Goal: Transaction & Acquisition: Purchase product/service

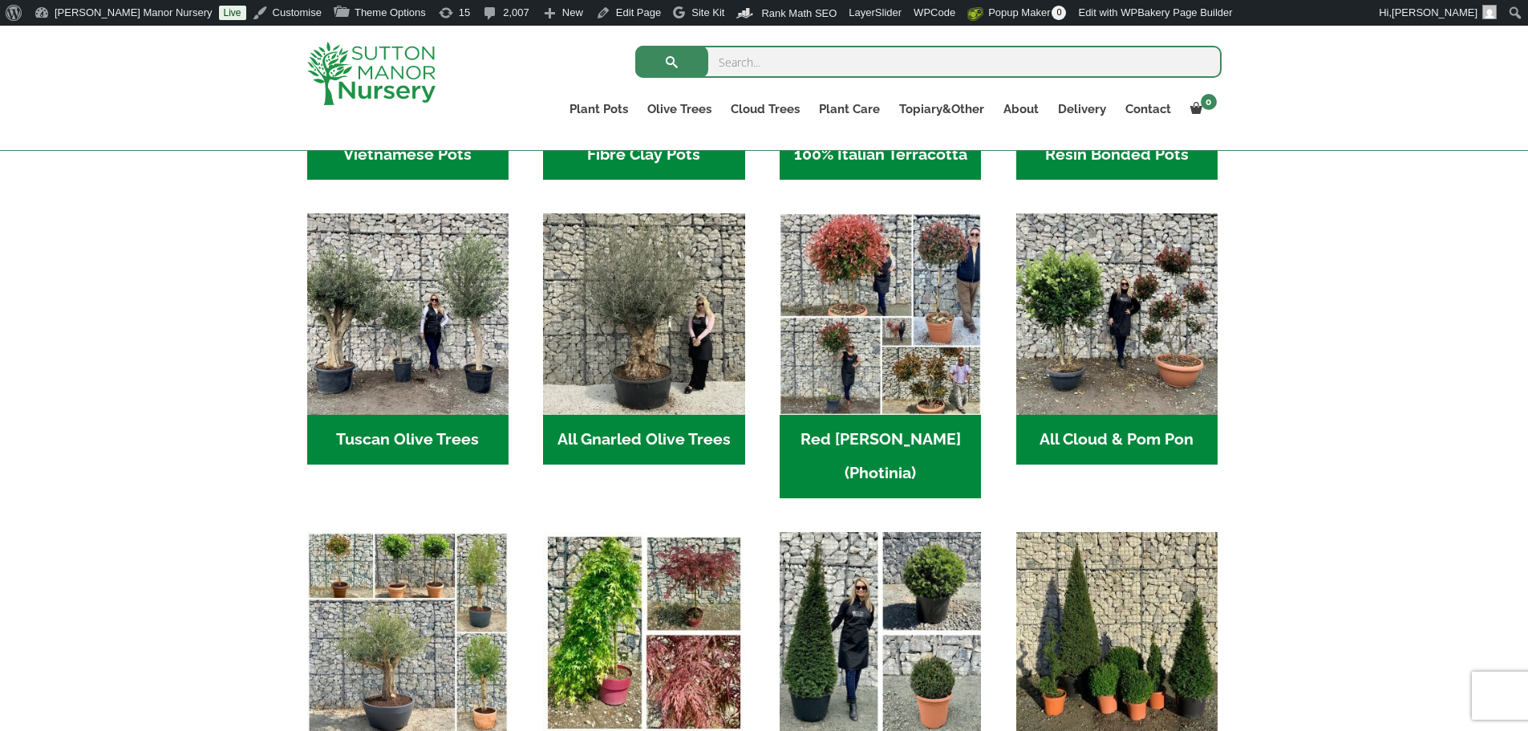
scroll to position [773, 0]
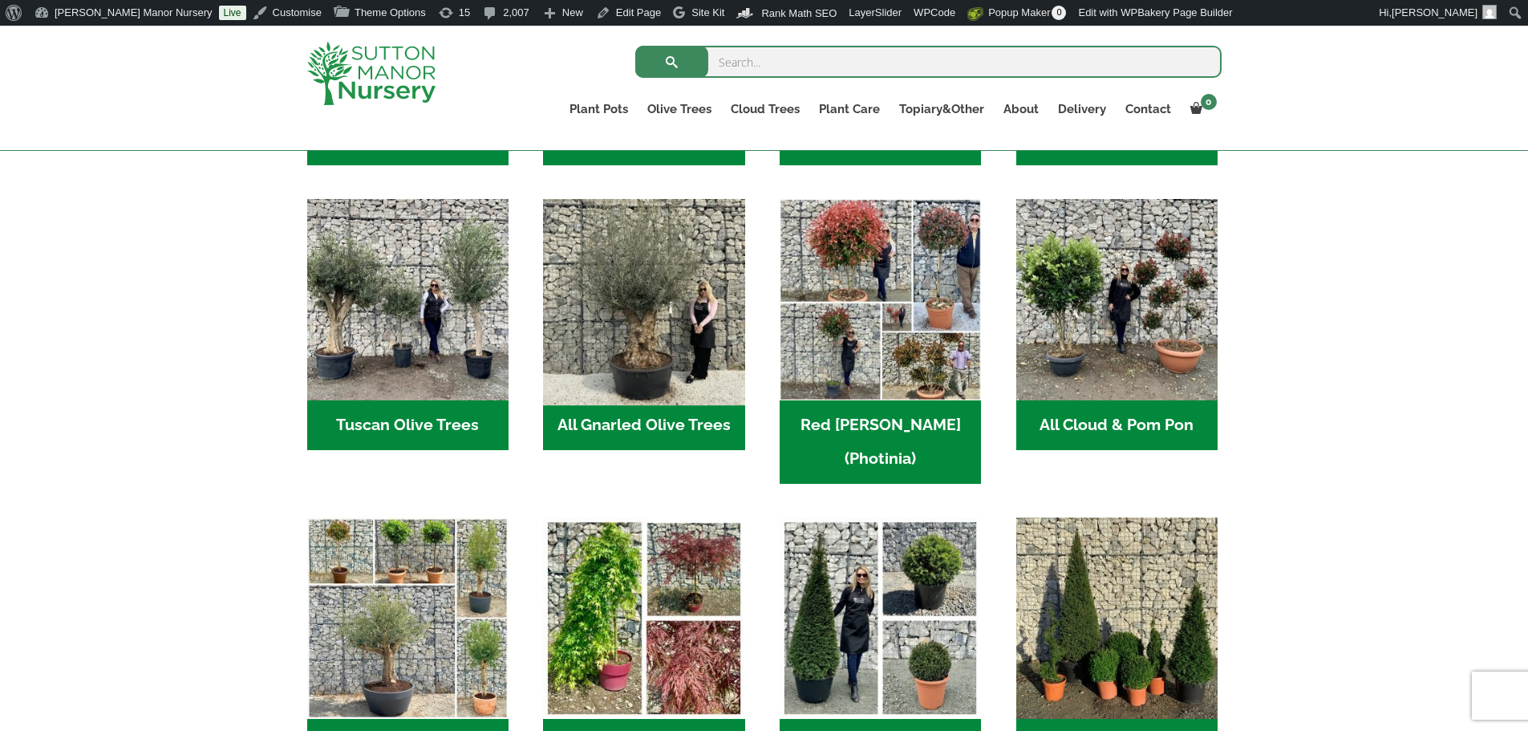
click at [695, 350] on img "Visit product category All Gnarled Olive Trees" at bounding box center [644, 300] width 212 height 212
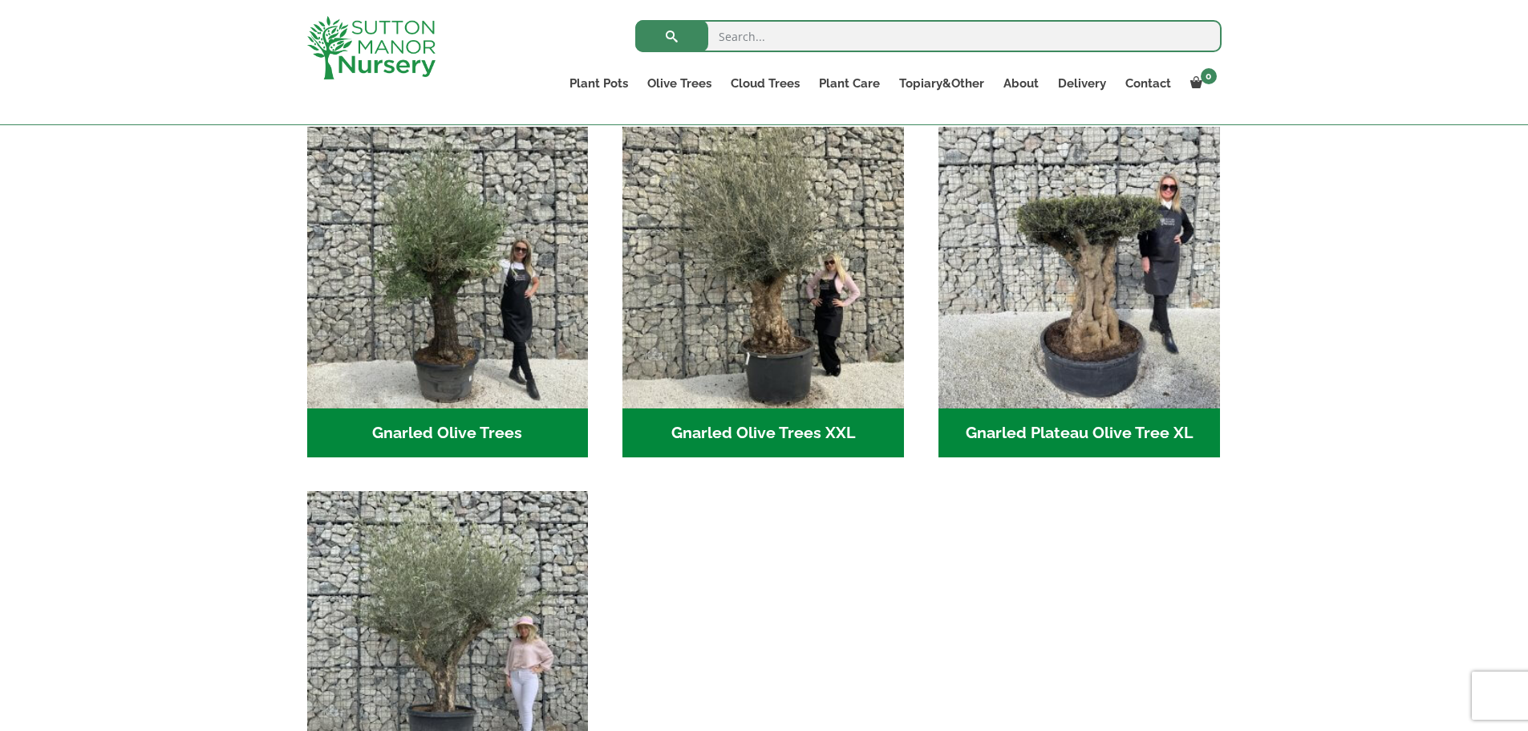
scroll to position [401, 0]
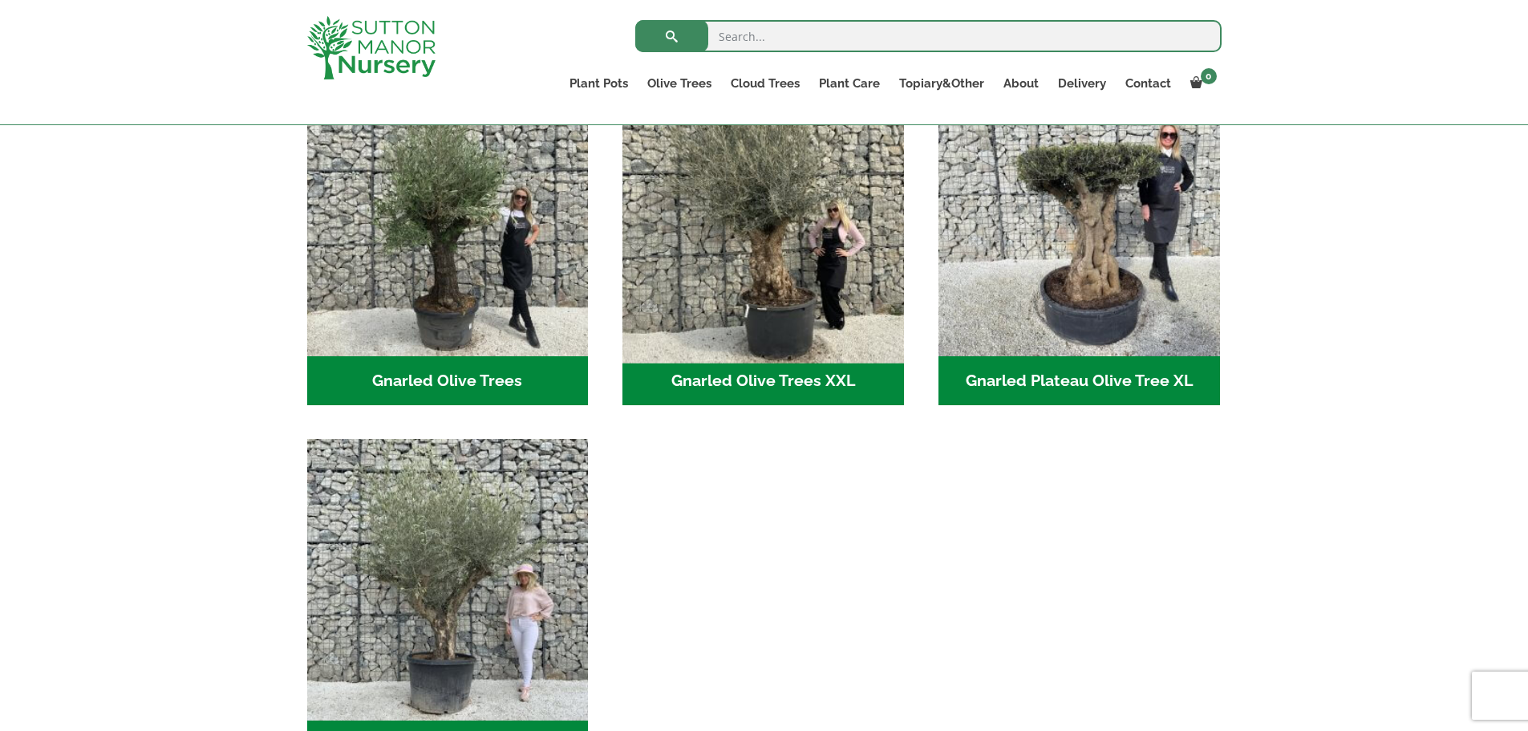
click at [793, 273] on img "Visit product category Gnarled Olive Trees XXL" at bounding box center [763, 214] width 295 height 295
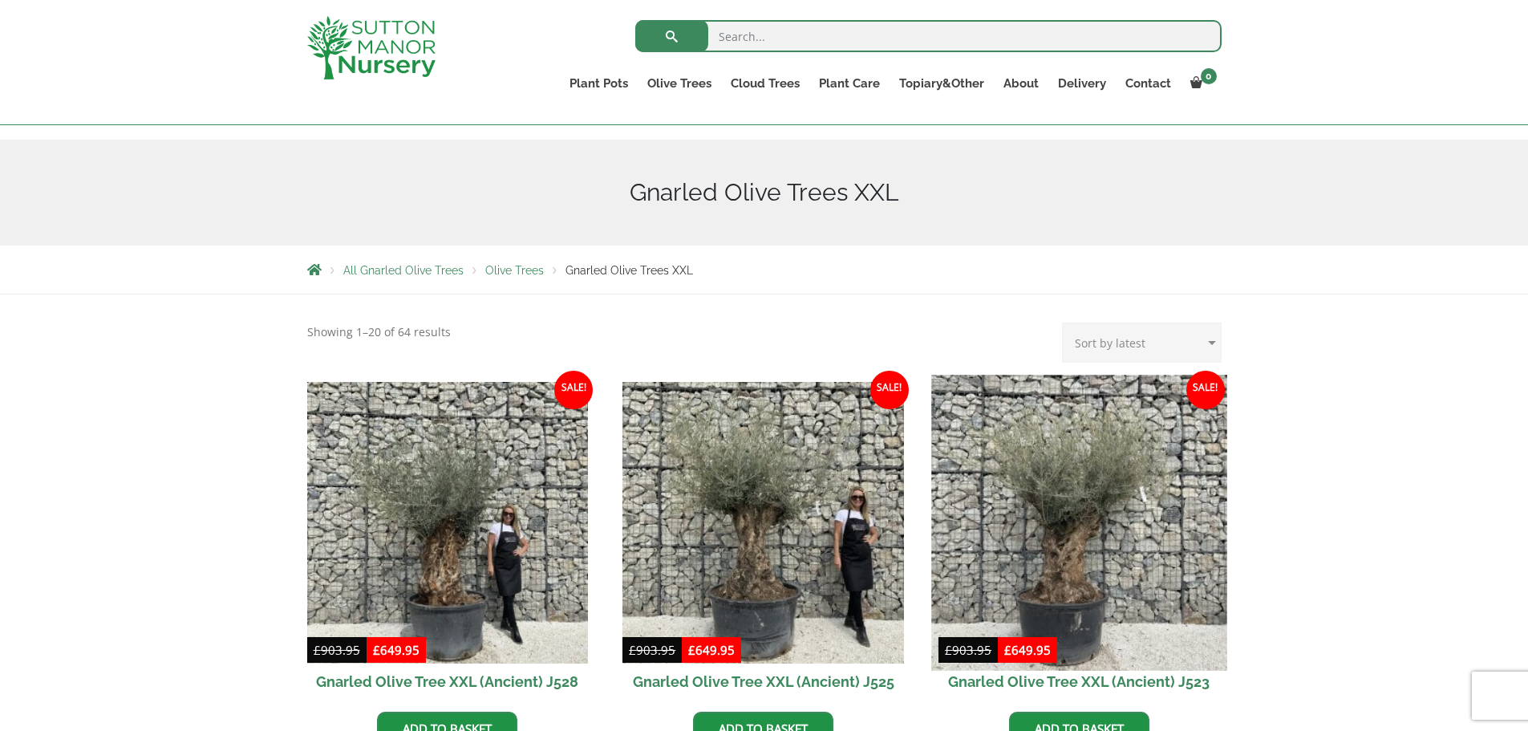
scroll to position [160, 0]
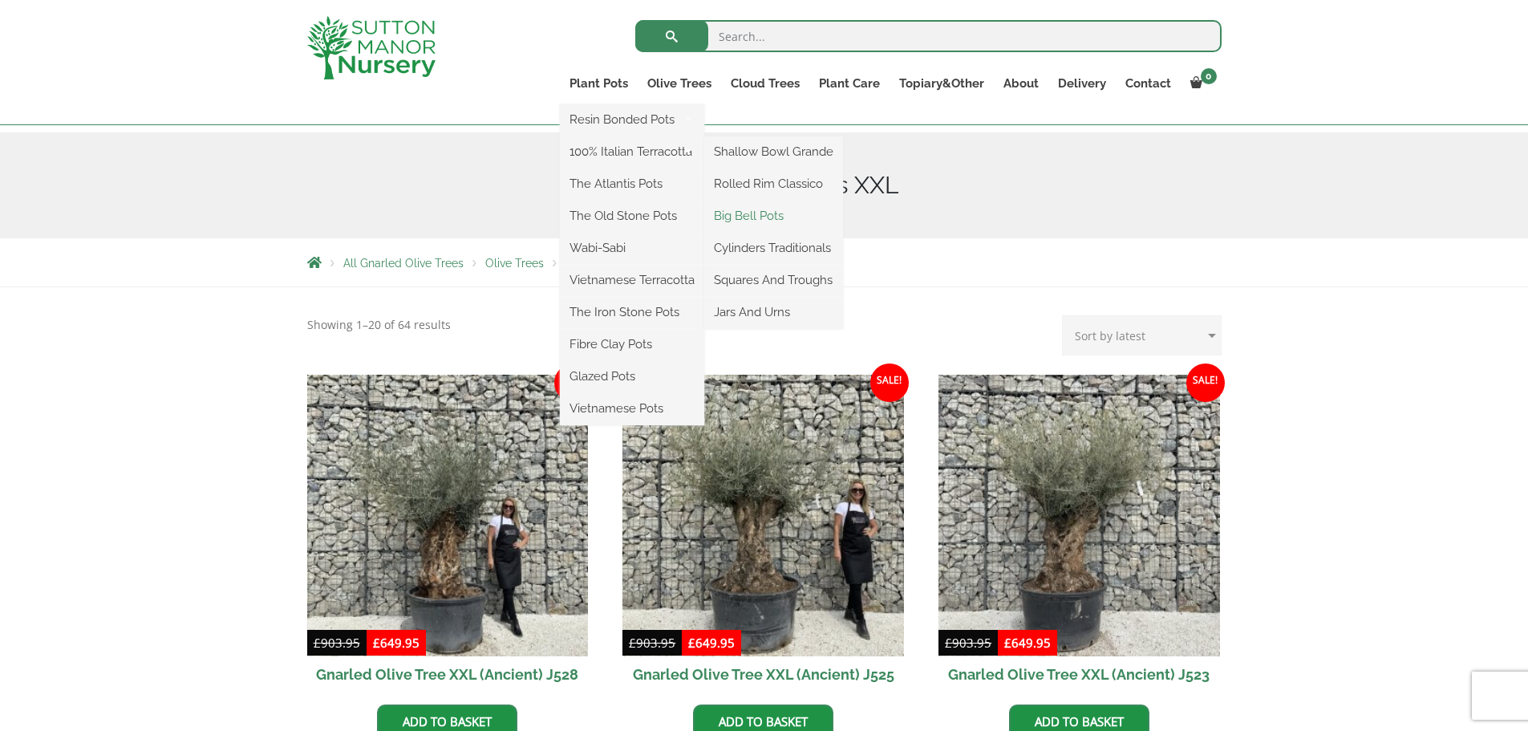
click at [758, 211] on link "Big Bell Pots" at bounding box center [773, 216] width 139 height 24
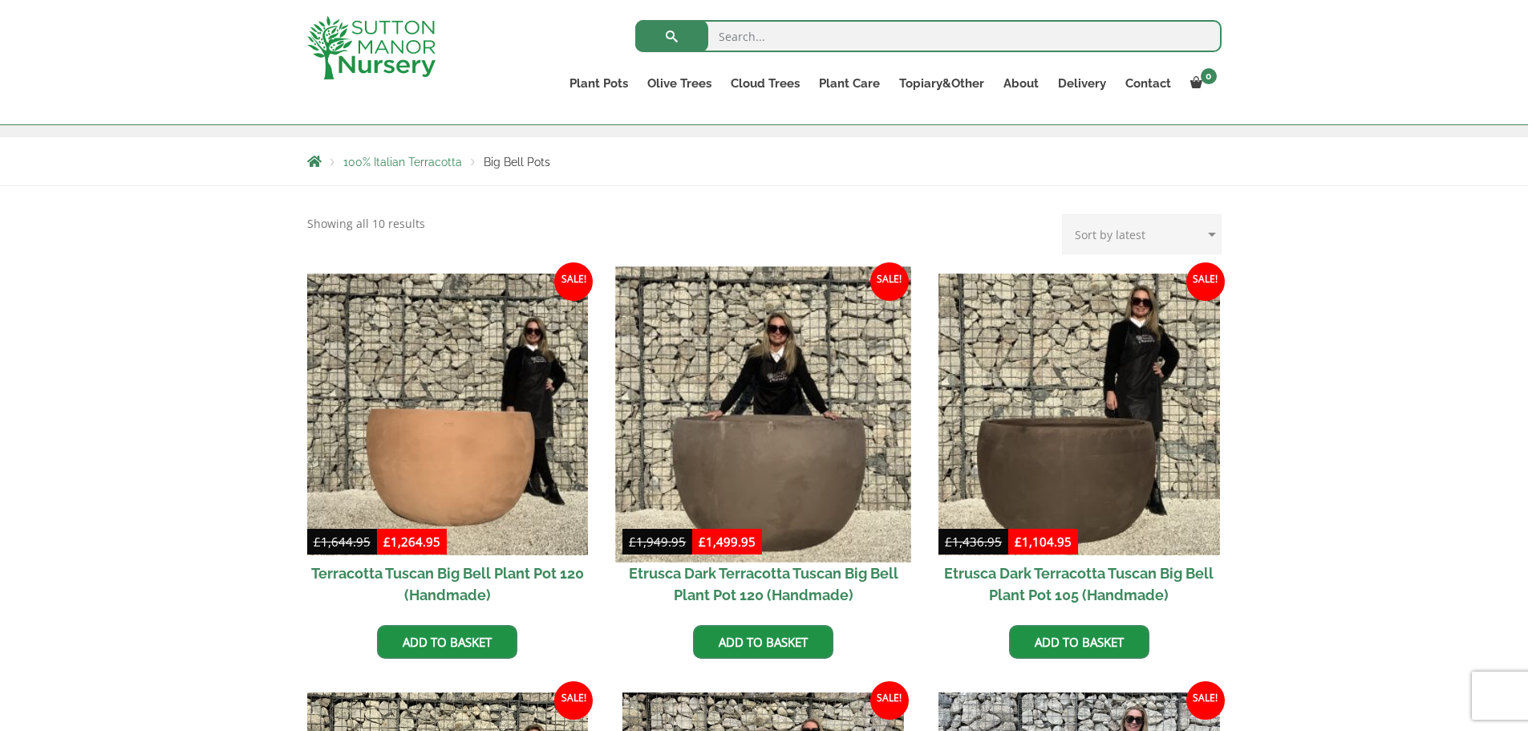
scroll to position [321, 0]
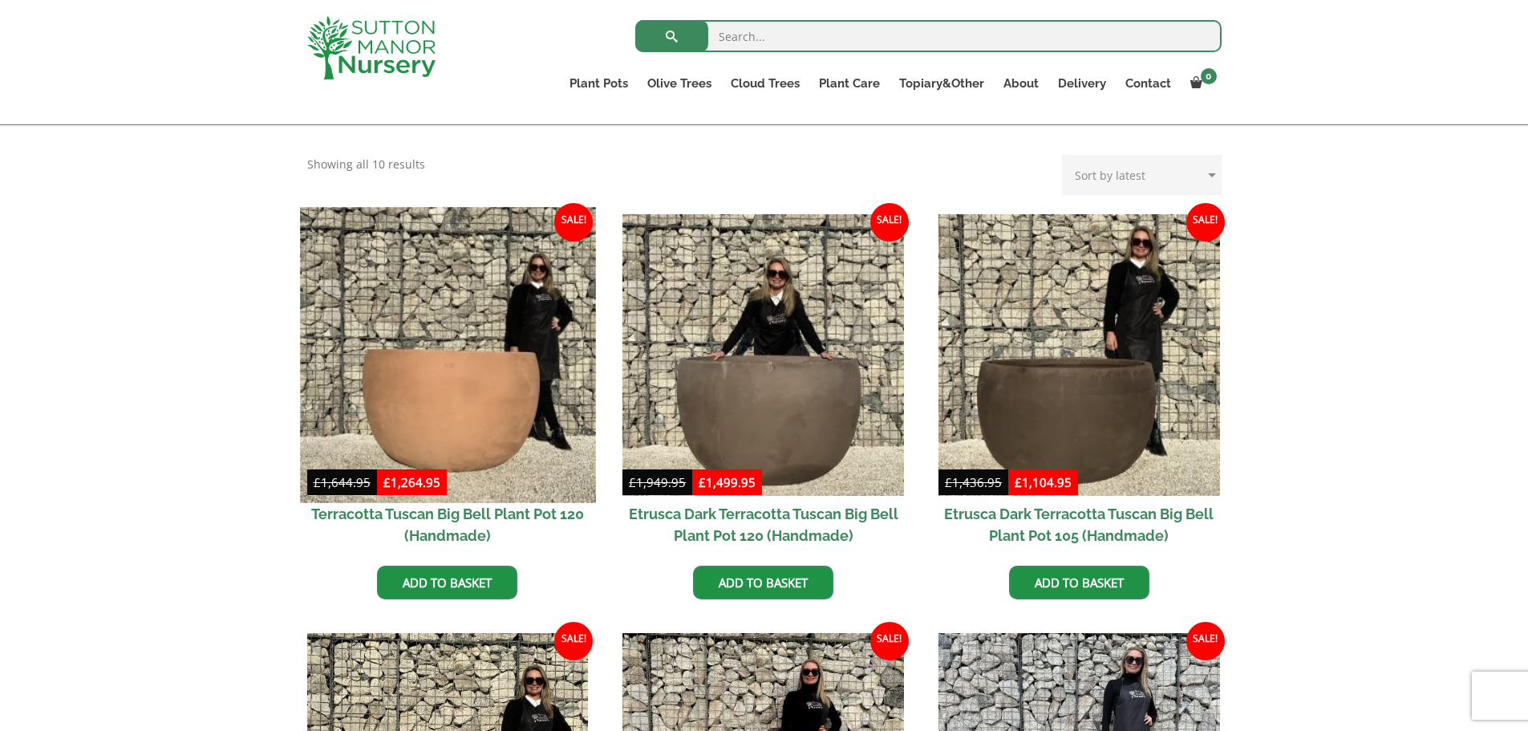
click at [461, 368] on img at bounding box center [447, 354] width 295 height 295
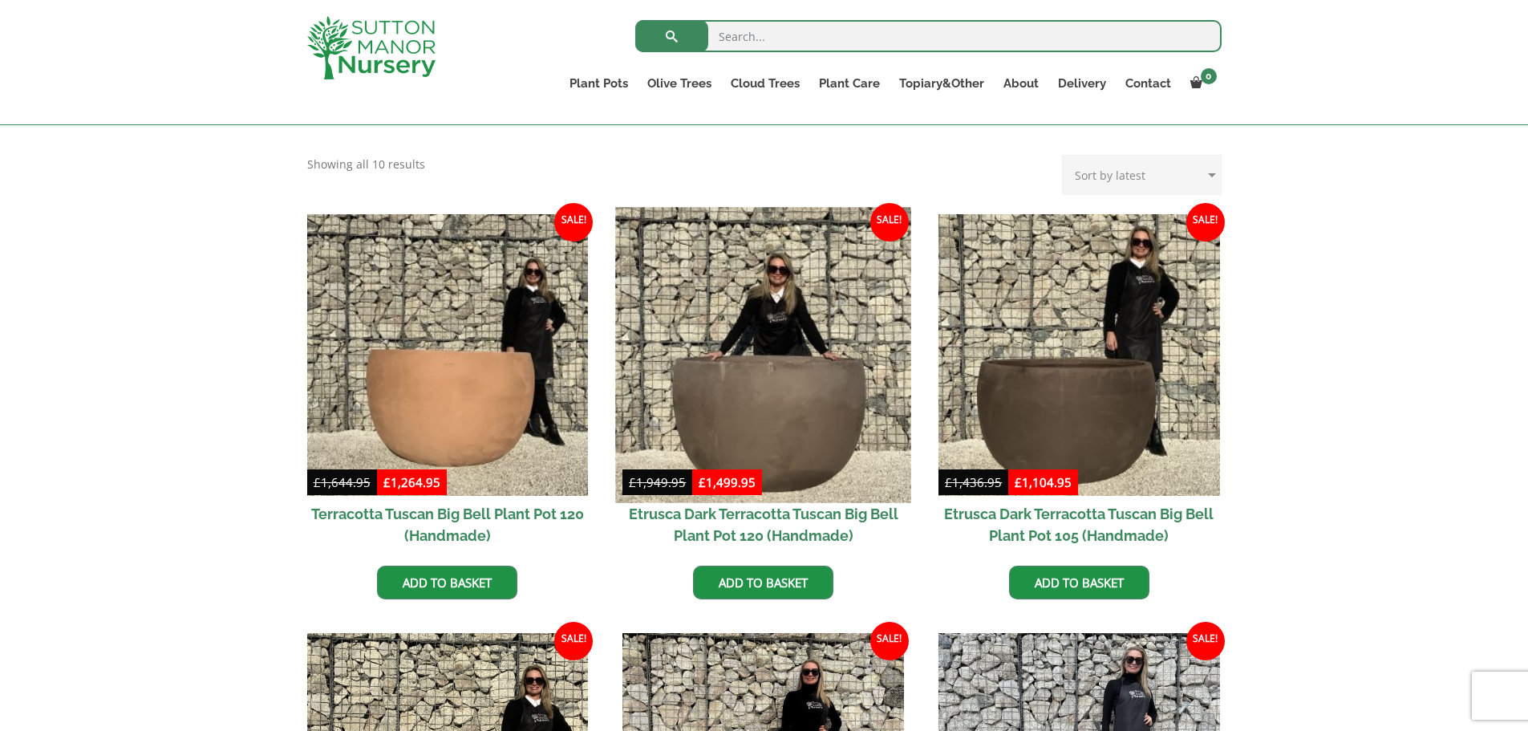
click at [816, 335] on img at bounding box center [763, 354] width 295 height 295
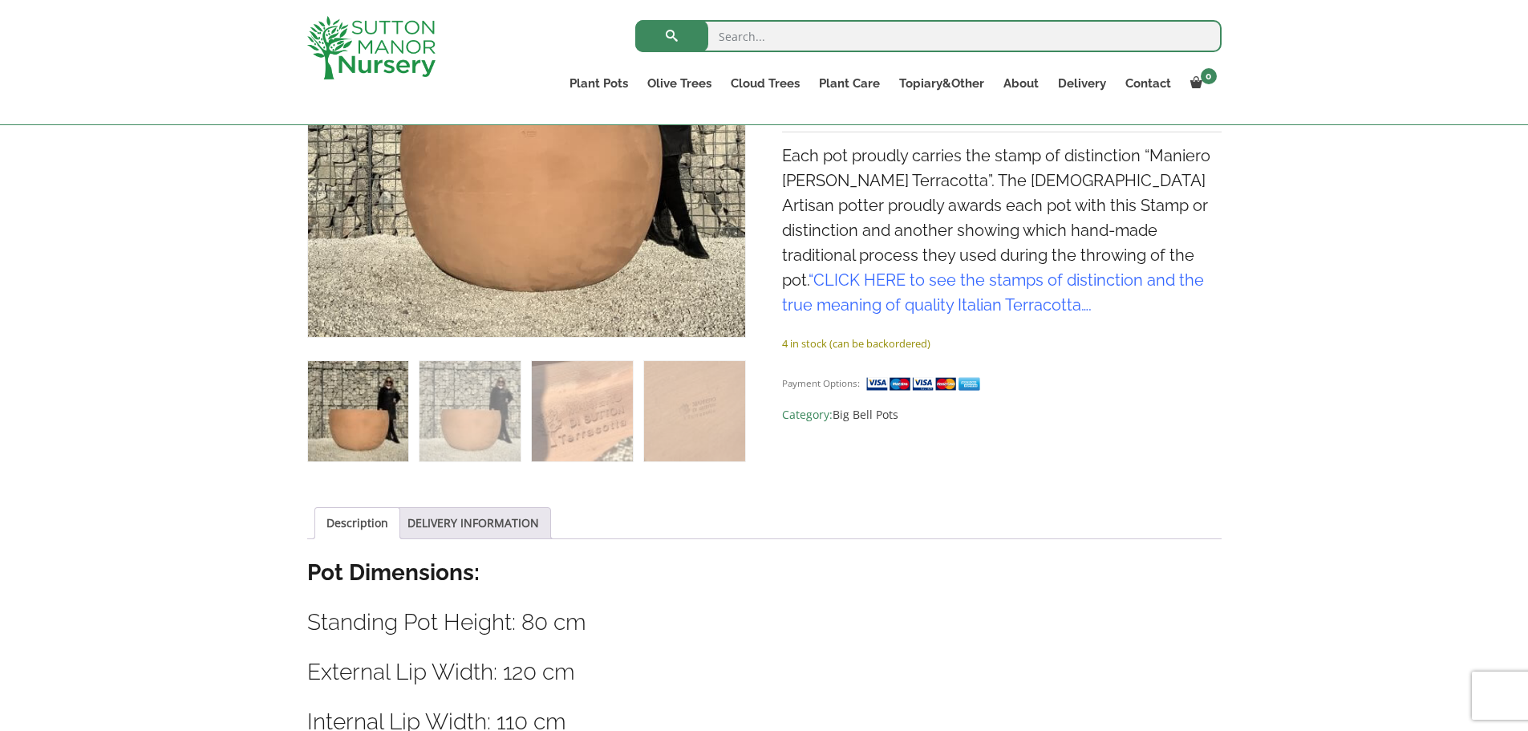
scroll to position [481, 0]
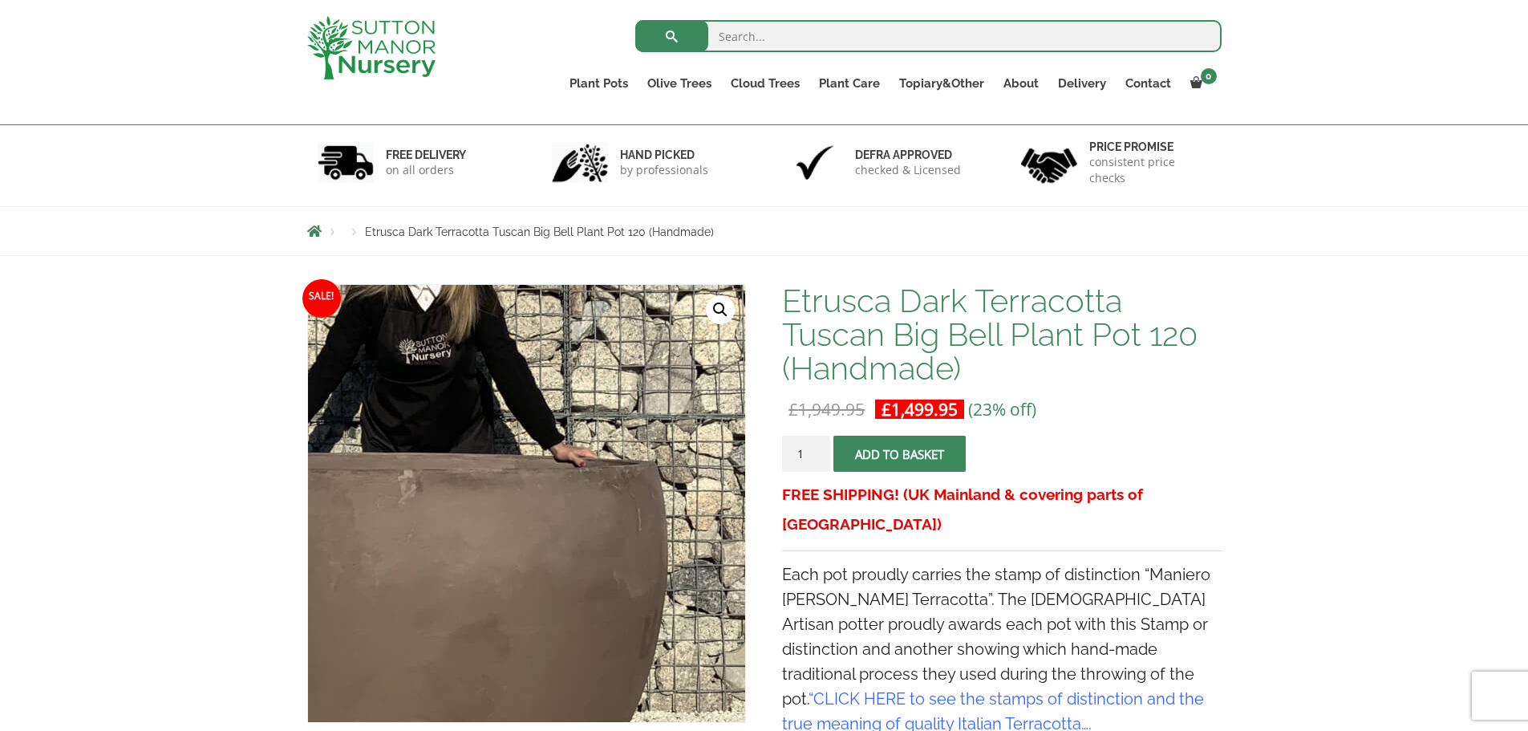
scroll to position [80, 0]
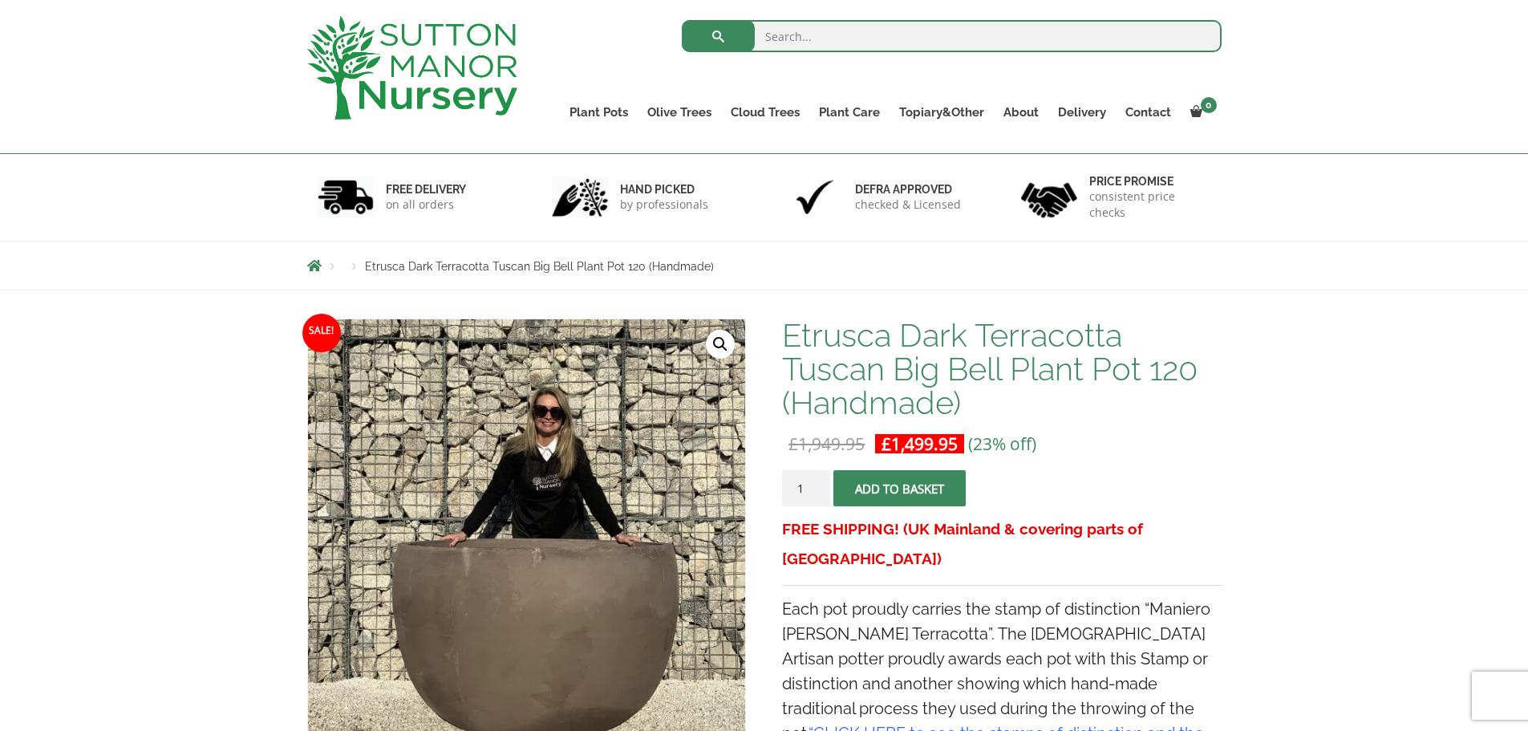
click at [929, 497] on button "Add to basket" at bounding box center [899, 488] width 132 height 36
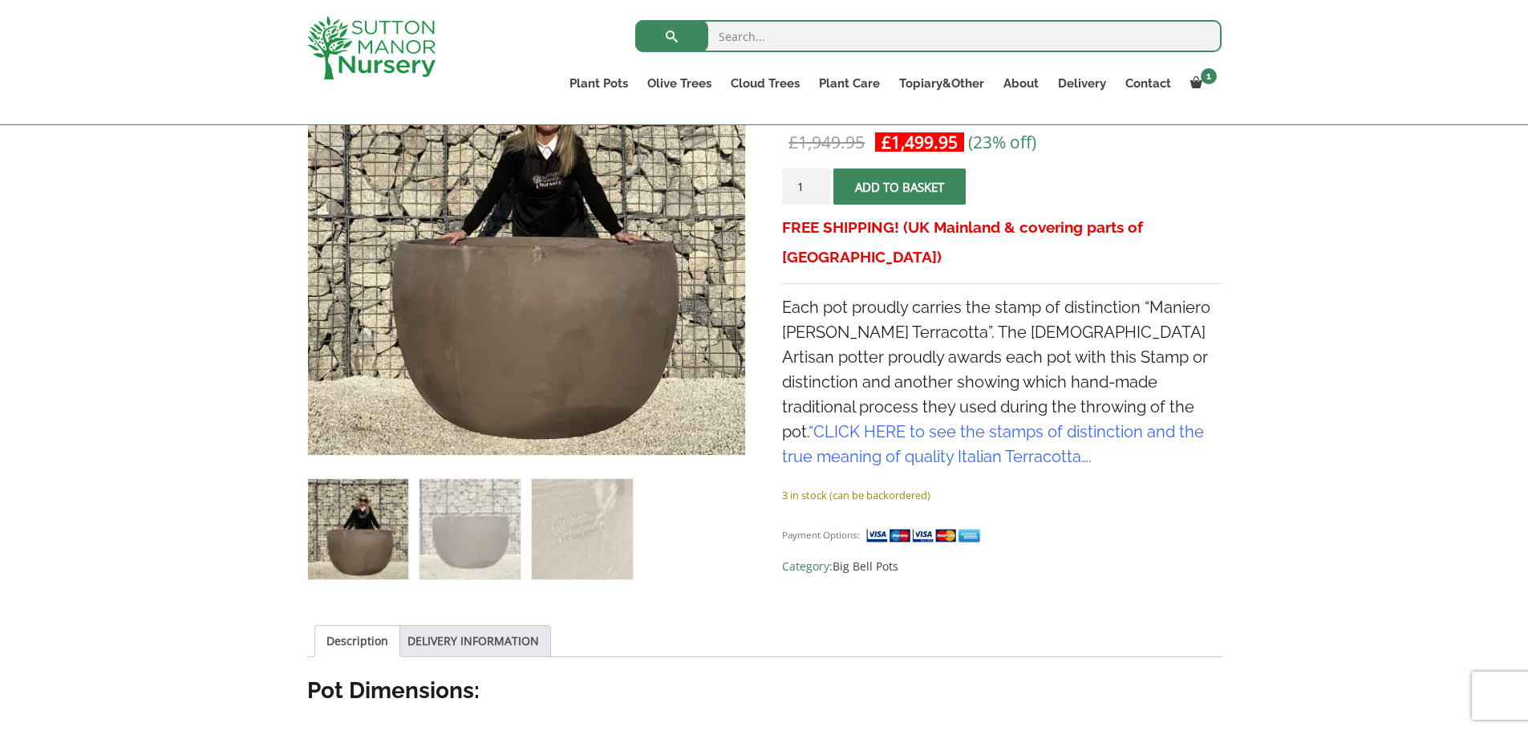
scroll to position [433, 0]
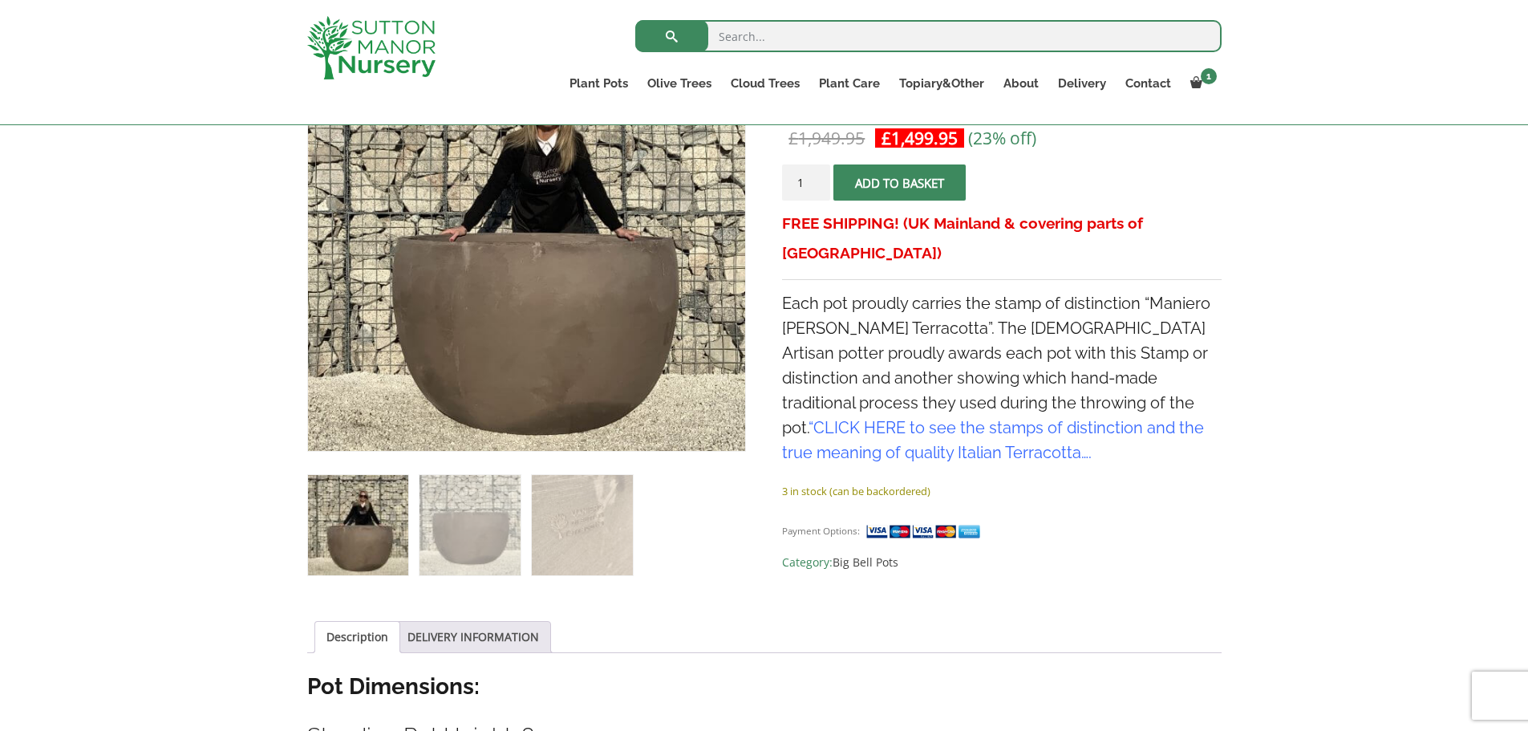
click at [900, 183] on span "submit" at bounding box center [900, 183] width 0 height 0
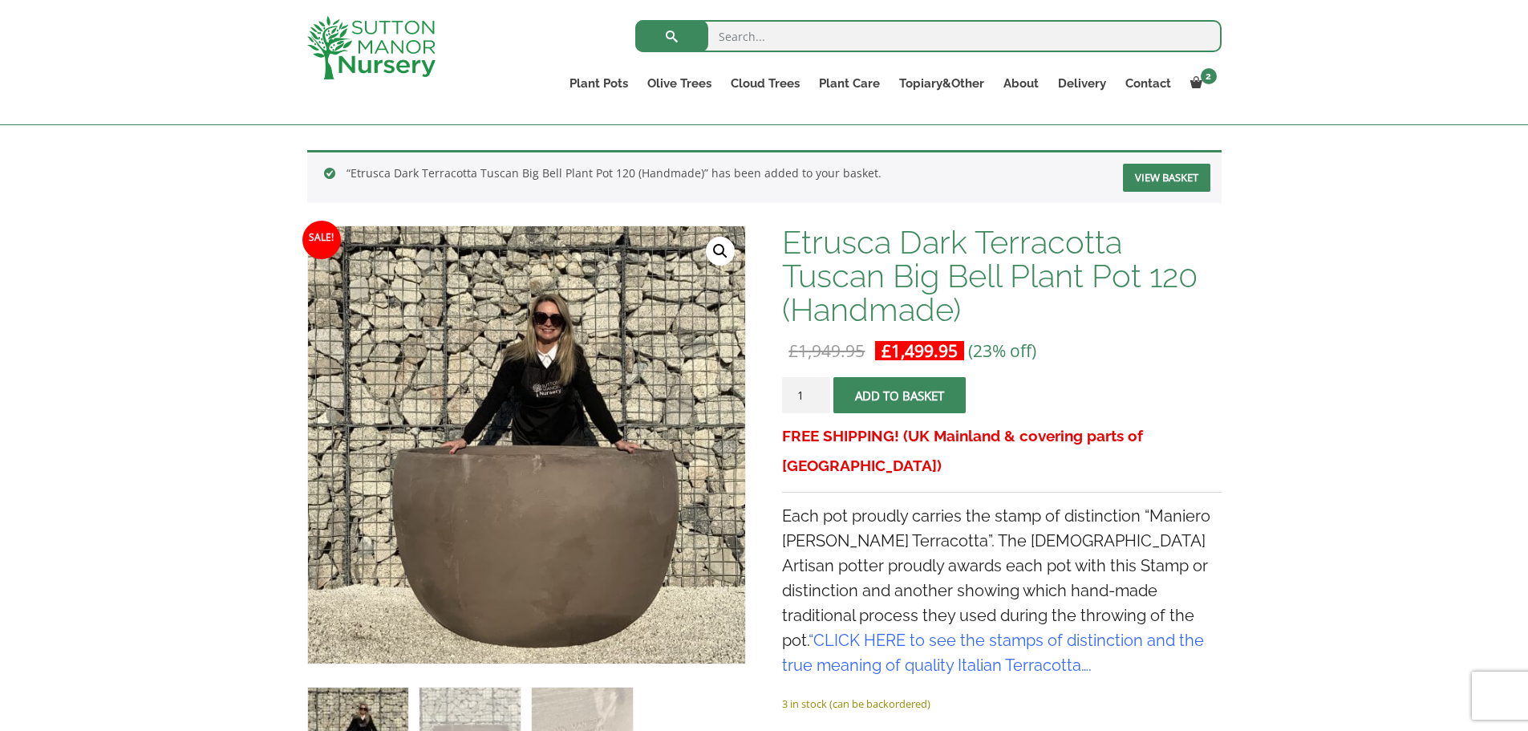
scroll to position [241, 0]
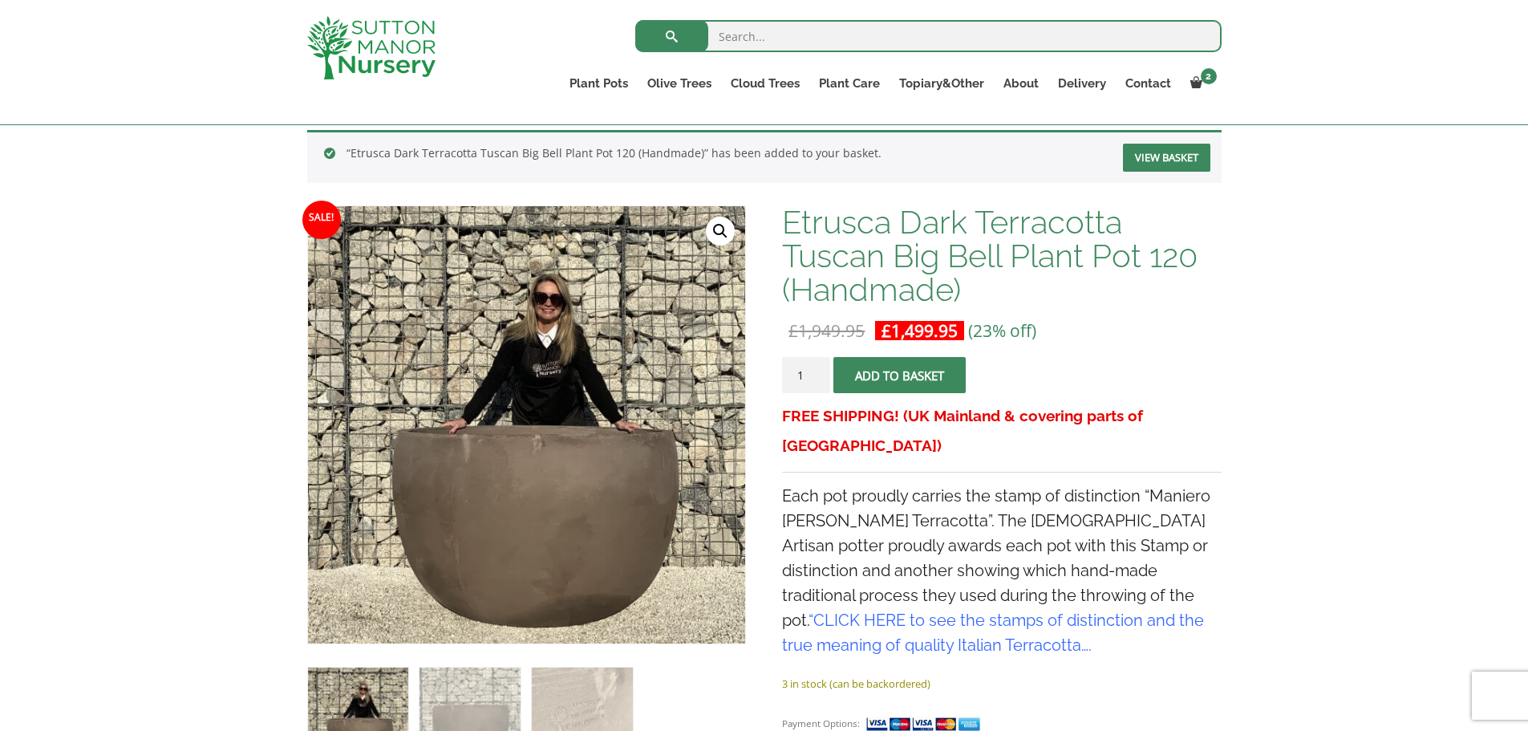
click at [900, 375] on span "submit" at bounding box center [900, 375] width 0 height 0
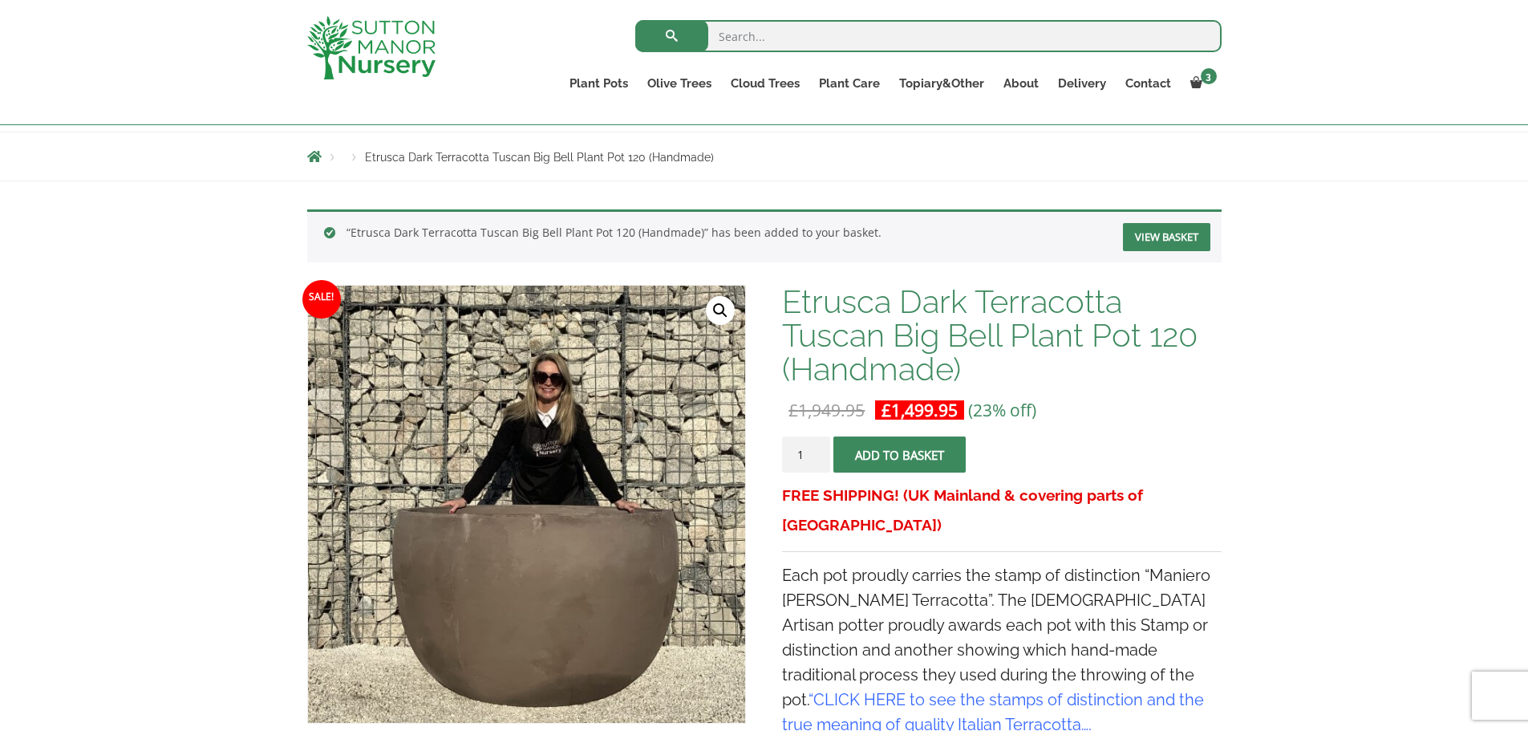
scroll to position [160, 0]
click at [706, 148] on link "Gnarled Olive Trees XXL" at bounding box center [729, 152] width 185 height 24
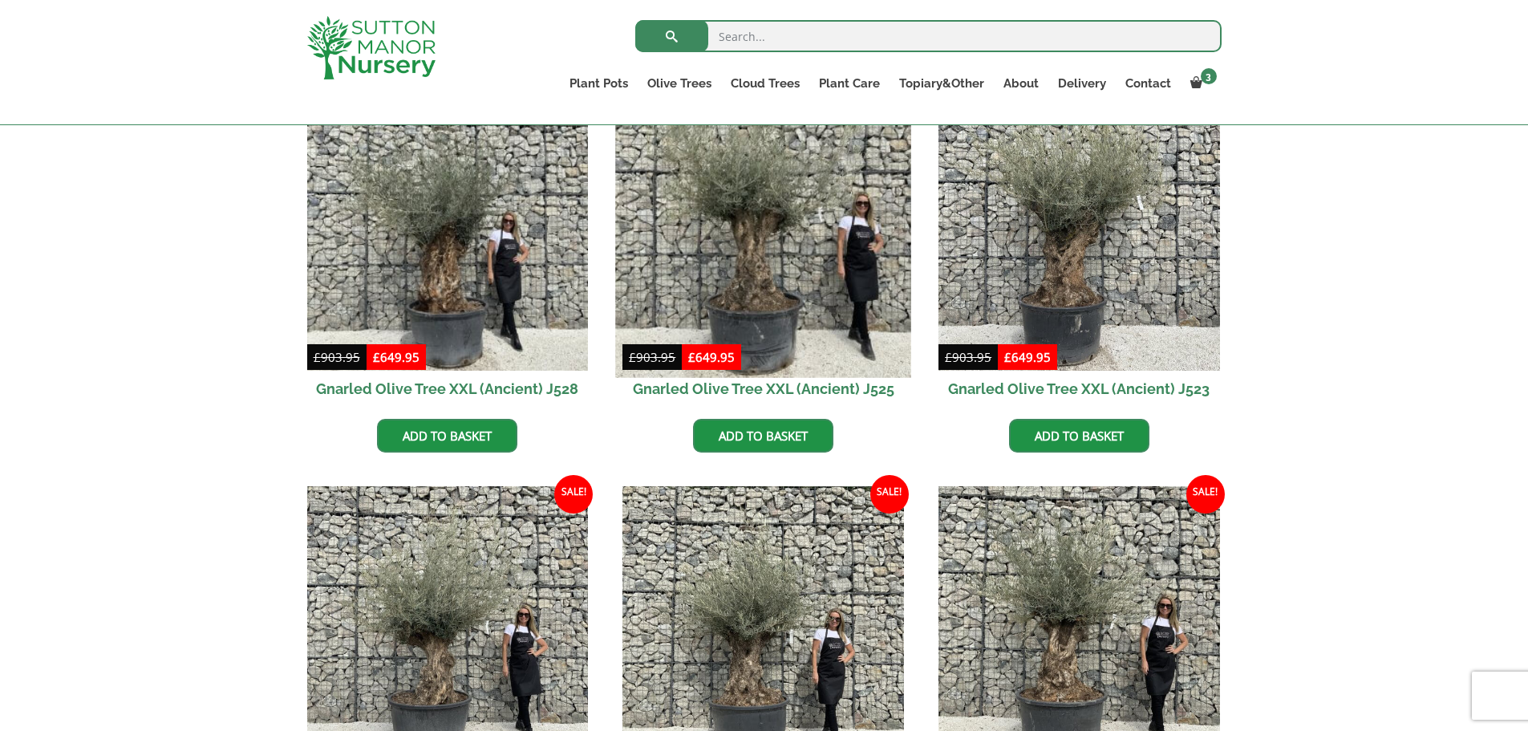
scroll to position [481, 0]
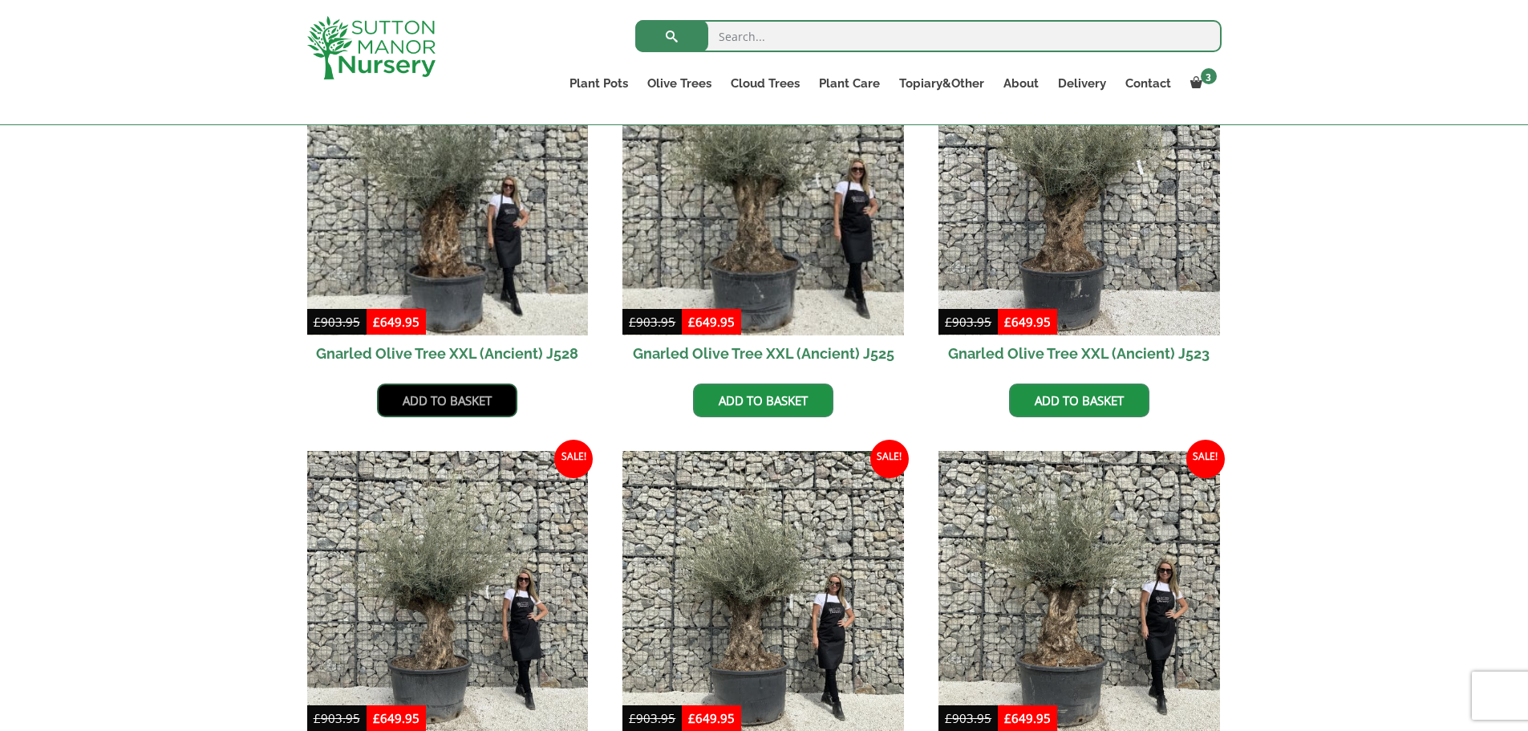
click at [439, 399] on link "Add to basket" at bounding box center [447, 400] width 140 height 34
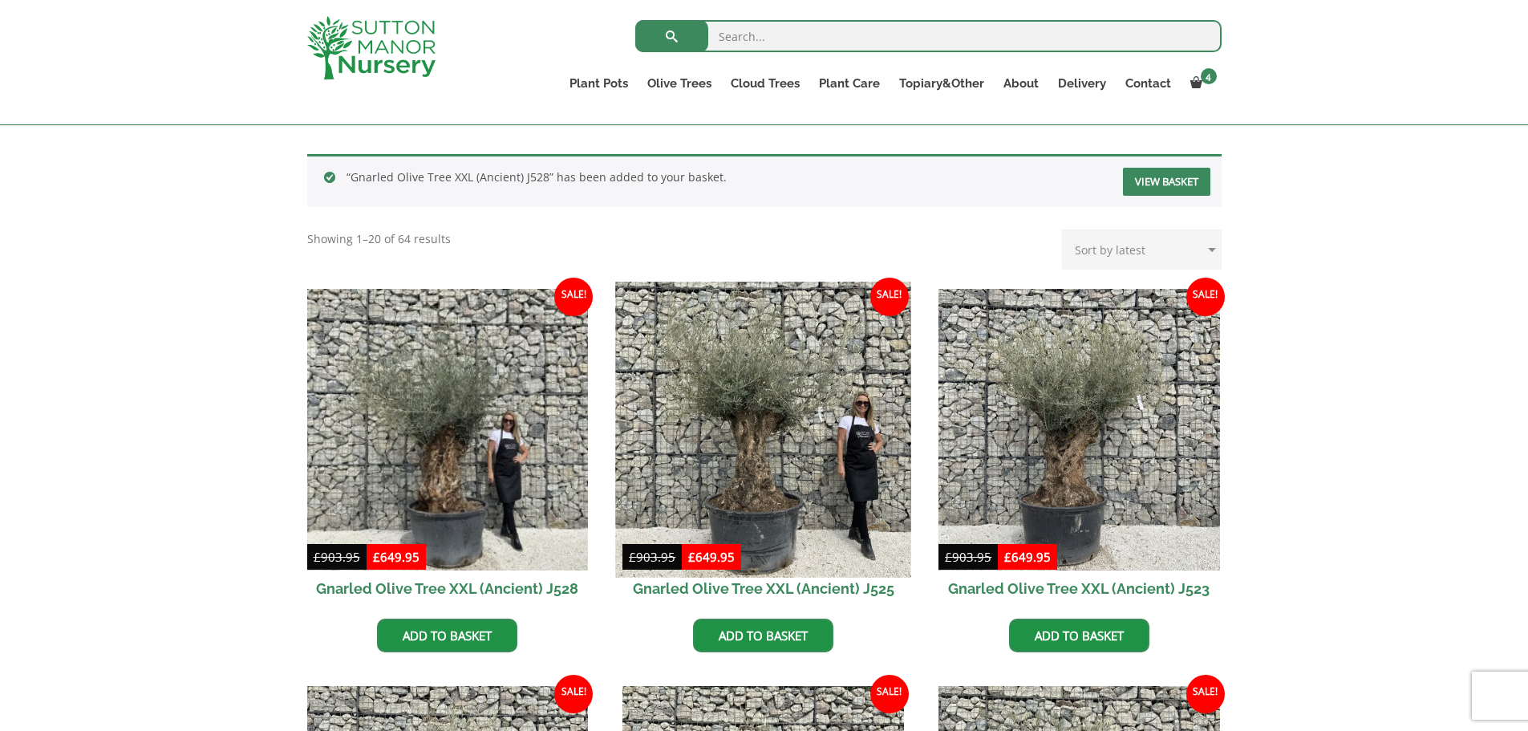
scroll to position [481, 0]
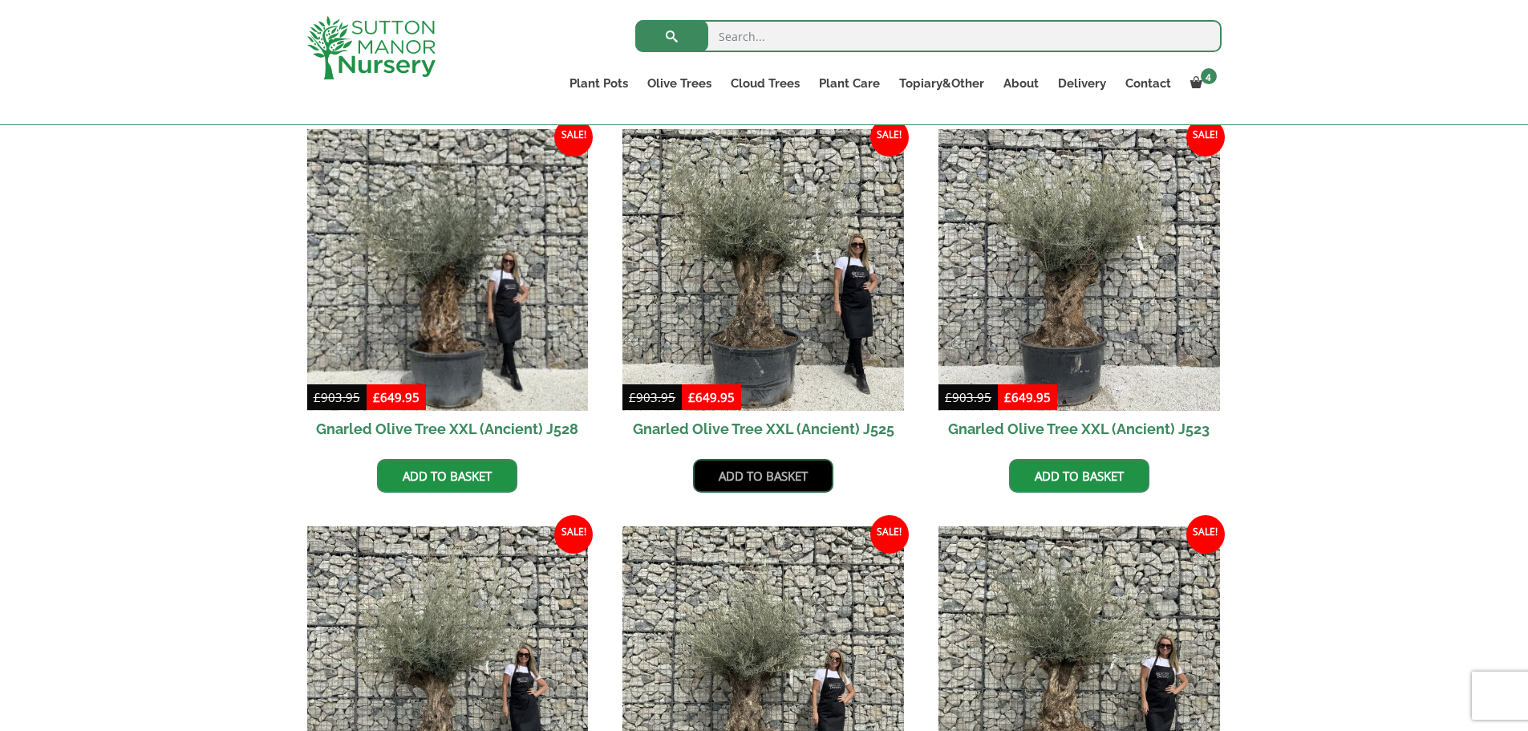
click at [755, 476] on link "Add to basket" at bounding box center [763, 476] width 140 height 34
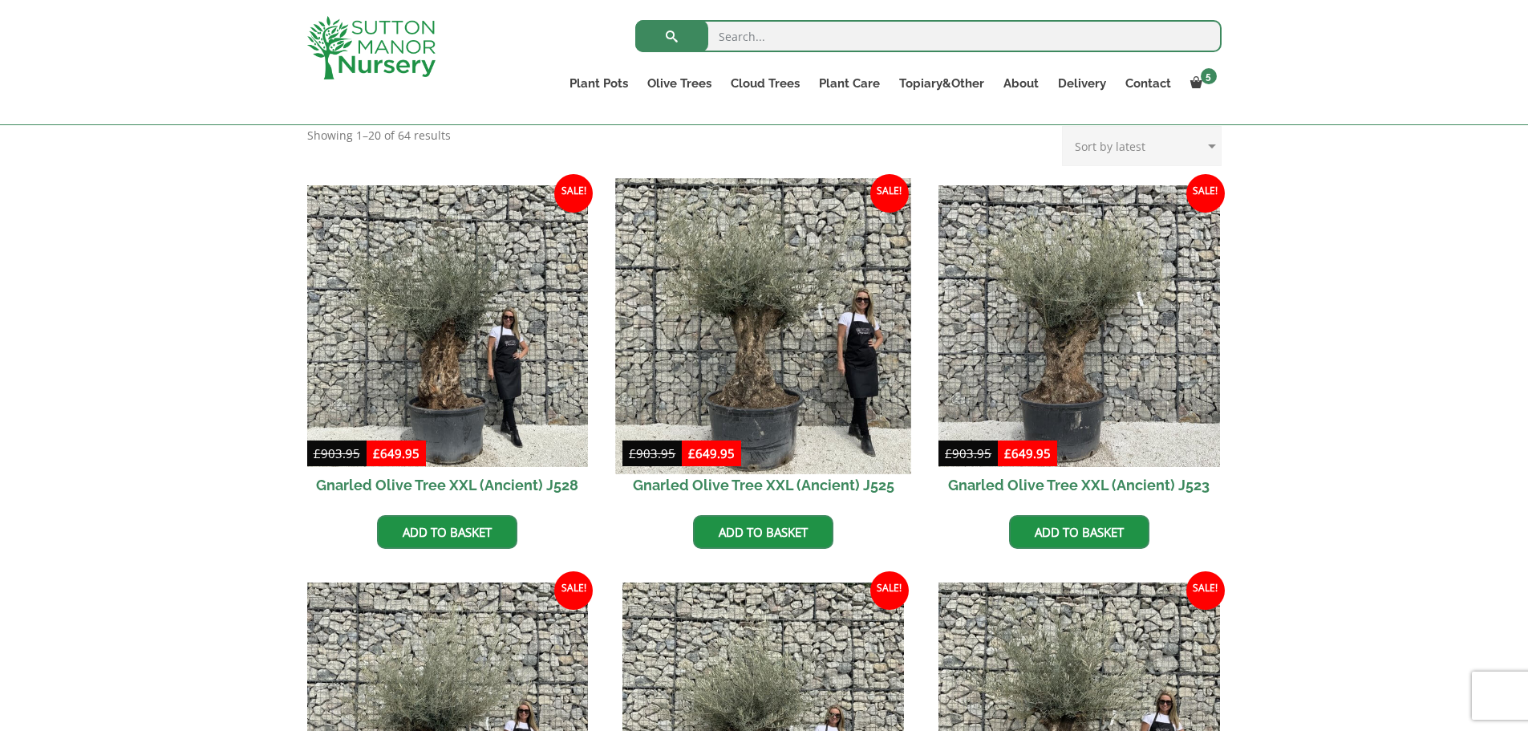
scroll to position [481, 0]
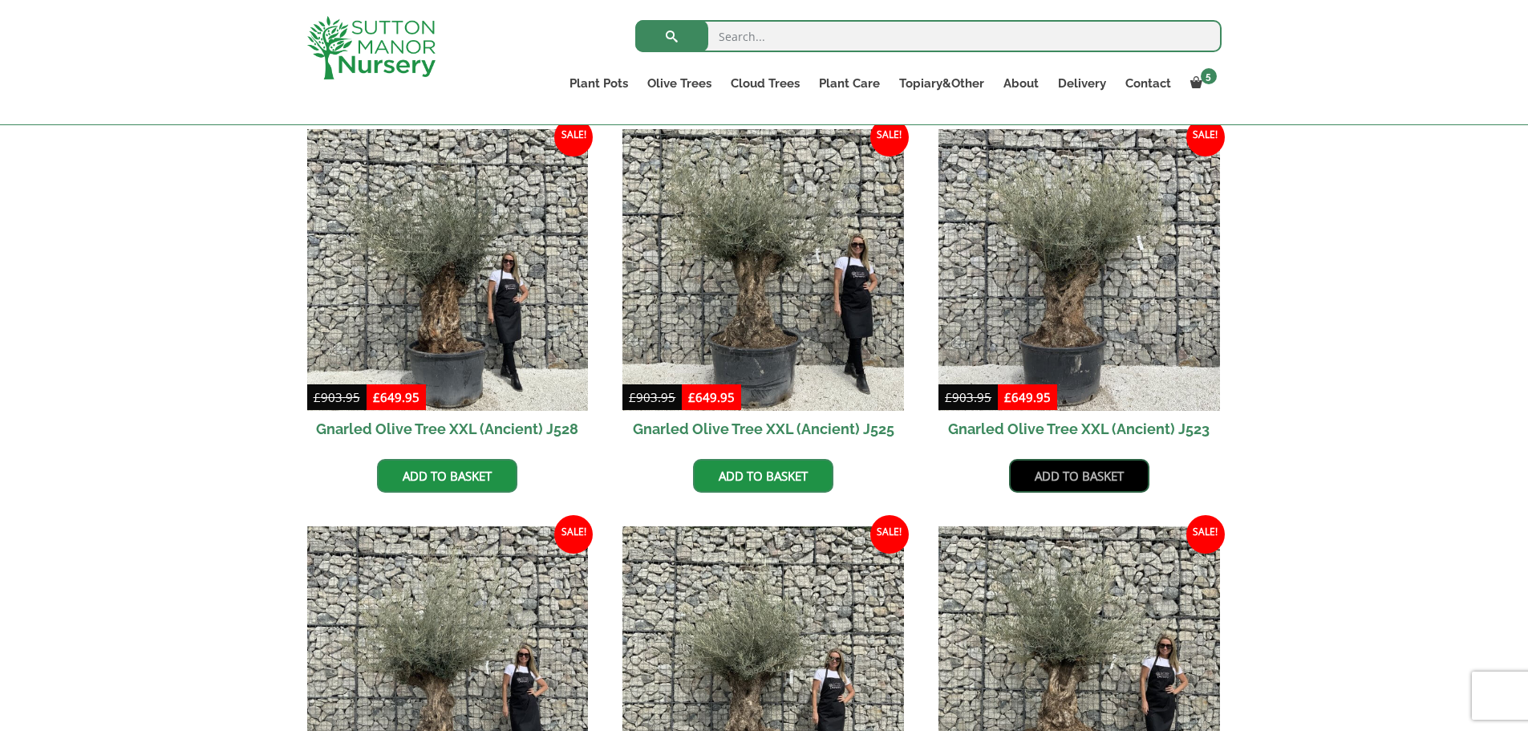
click at [1039, 473] on link "Add to basket" at bounding box center [1079, 476] width 140 height 34
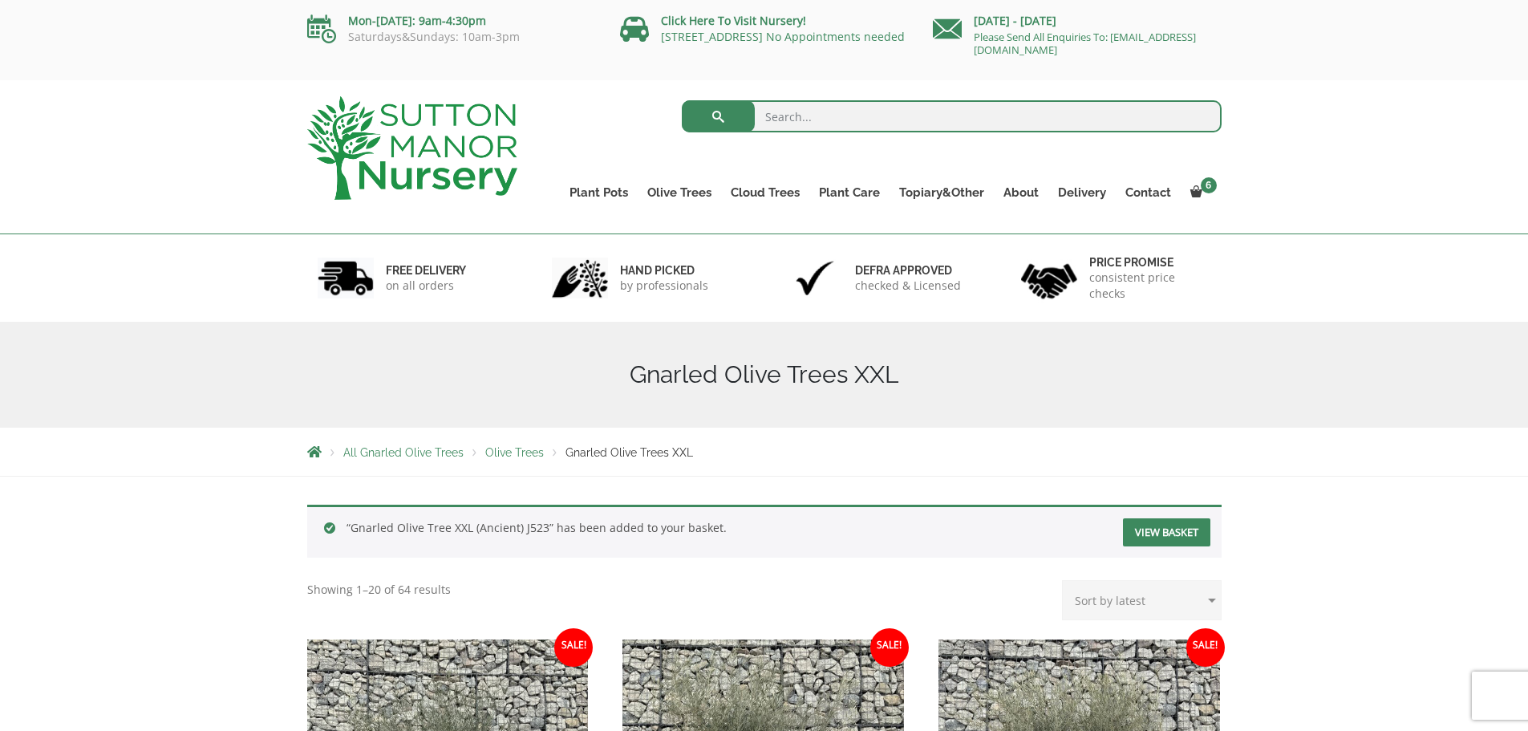
click at [443, 156] on img at bounding box center [412, 147] width 210 height 103
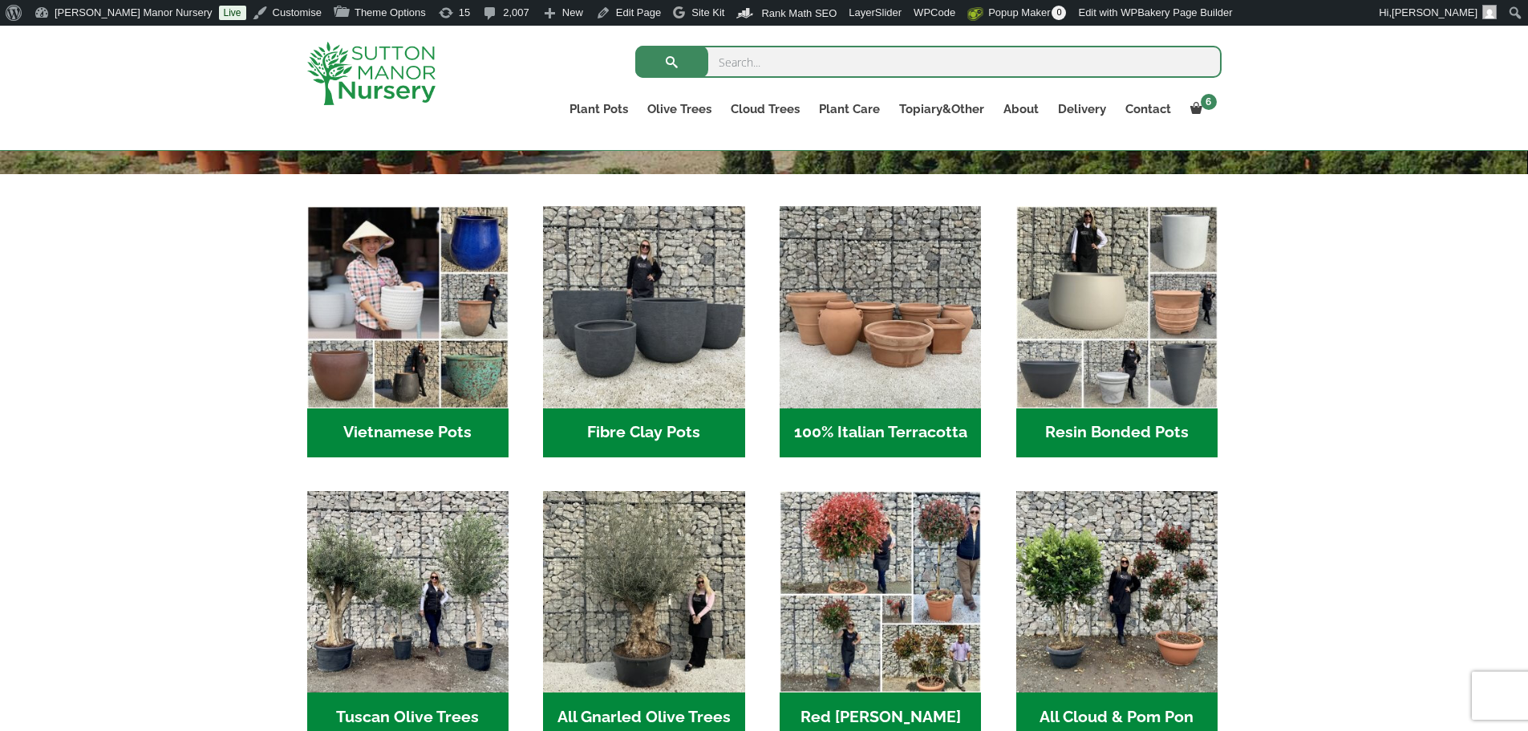
scroll to position [1042, 0]
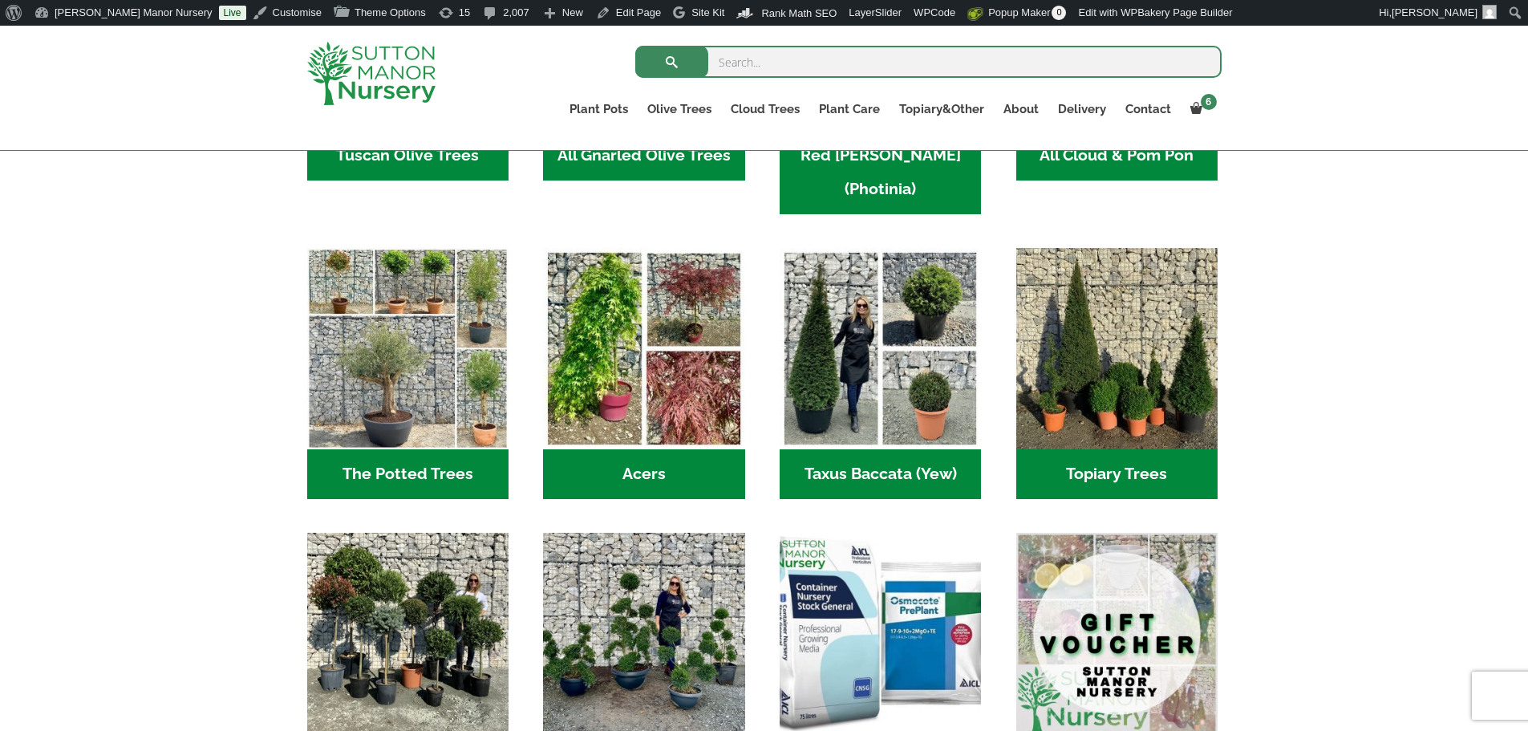
click at [916, 565] on img "Visit product category Plant Care Products" at bounding box center [881, 633] width 212 height 212
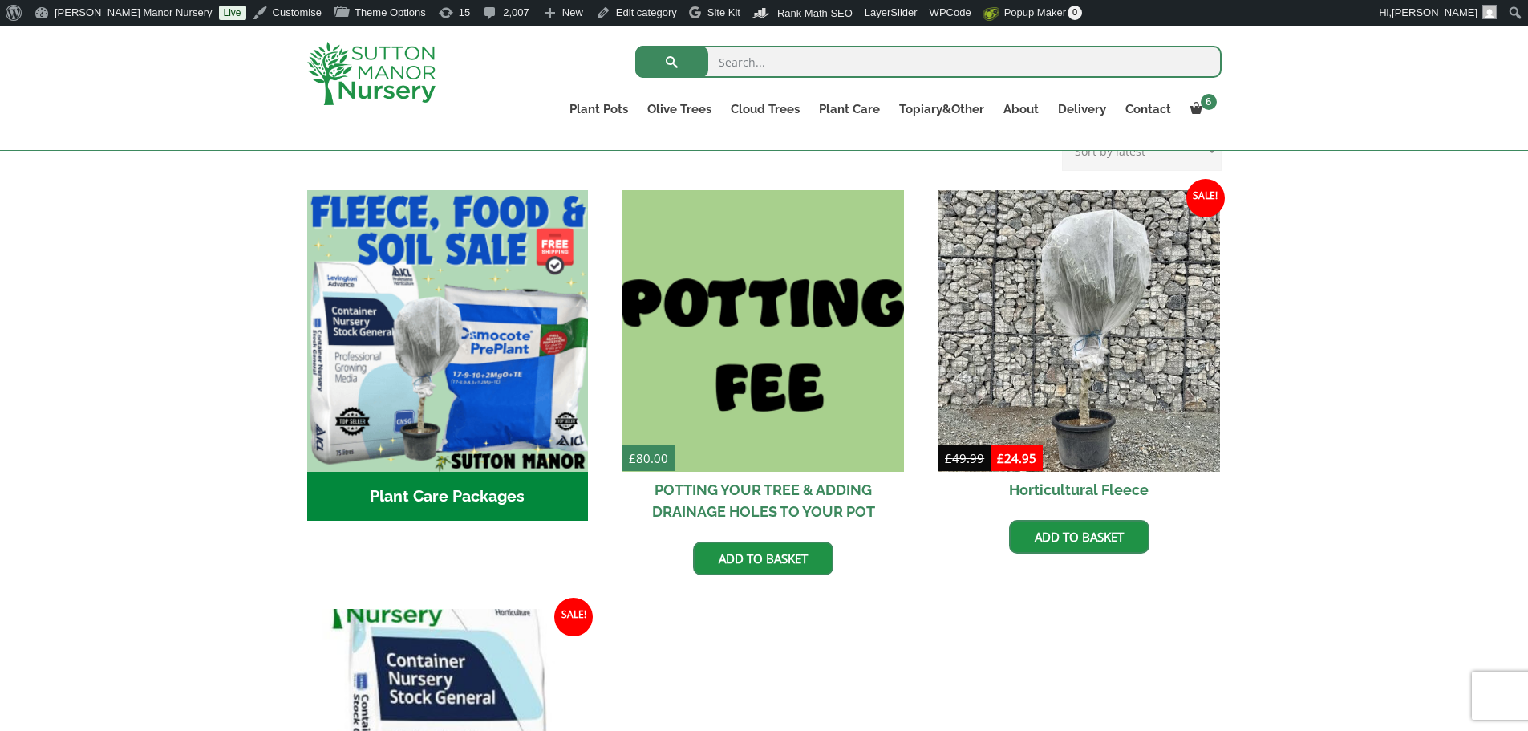
scroll to position [481, 0]
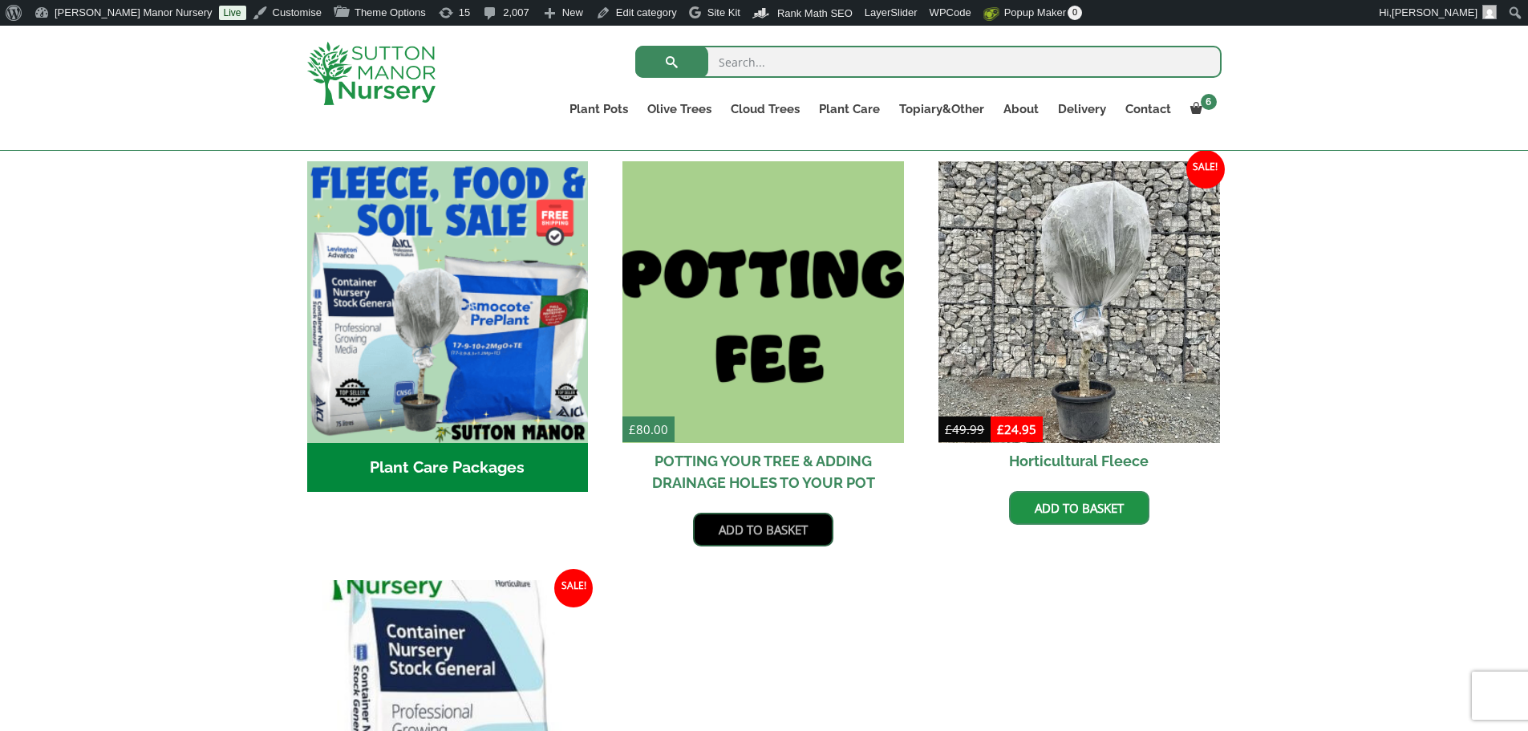
click at [747, 525] on link "Add to basket" at bounding box center [763, 529] width 140 height 34
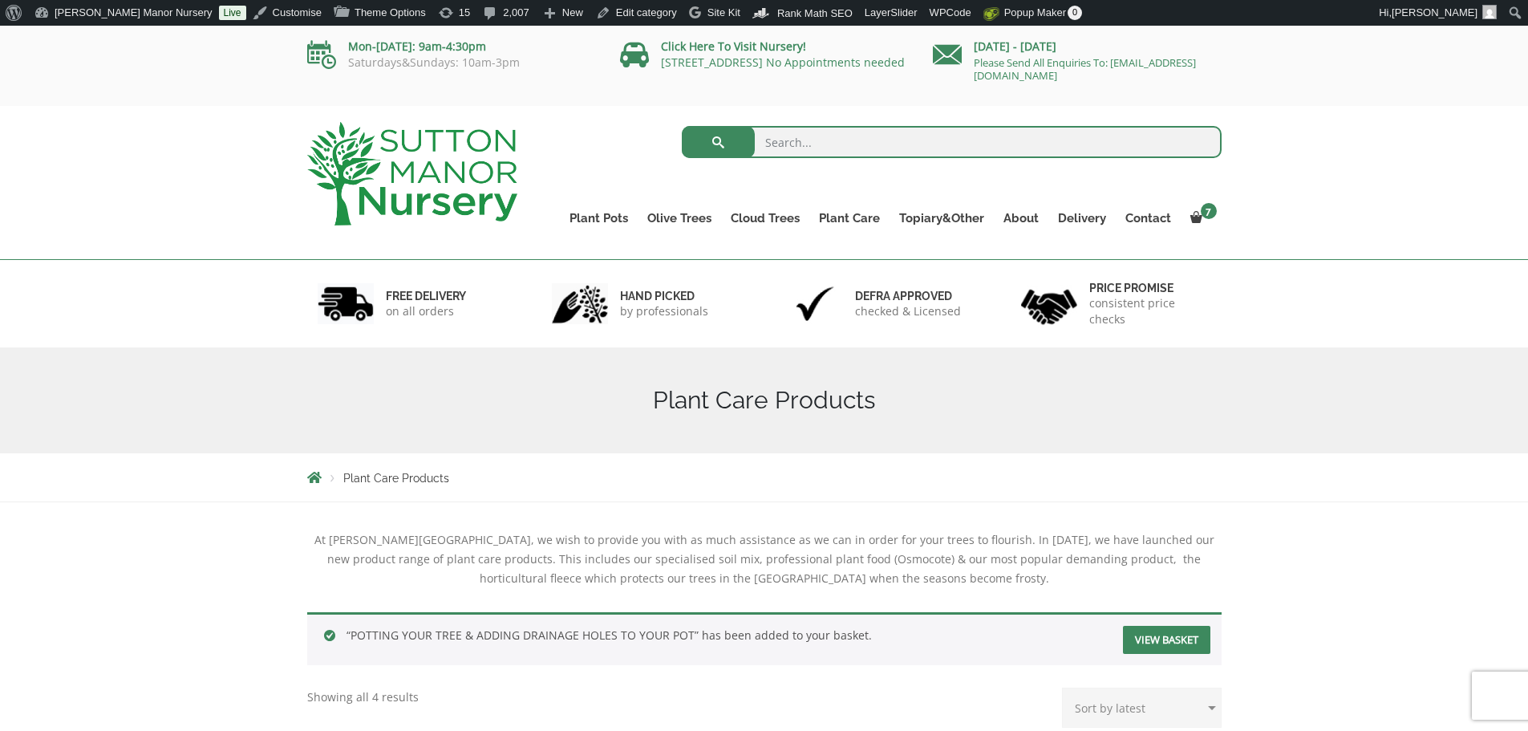
scroll to position [561, 0]
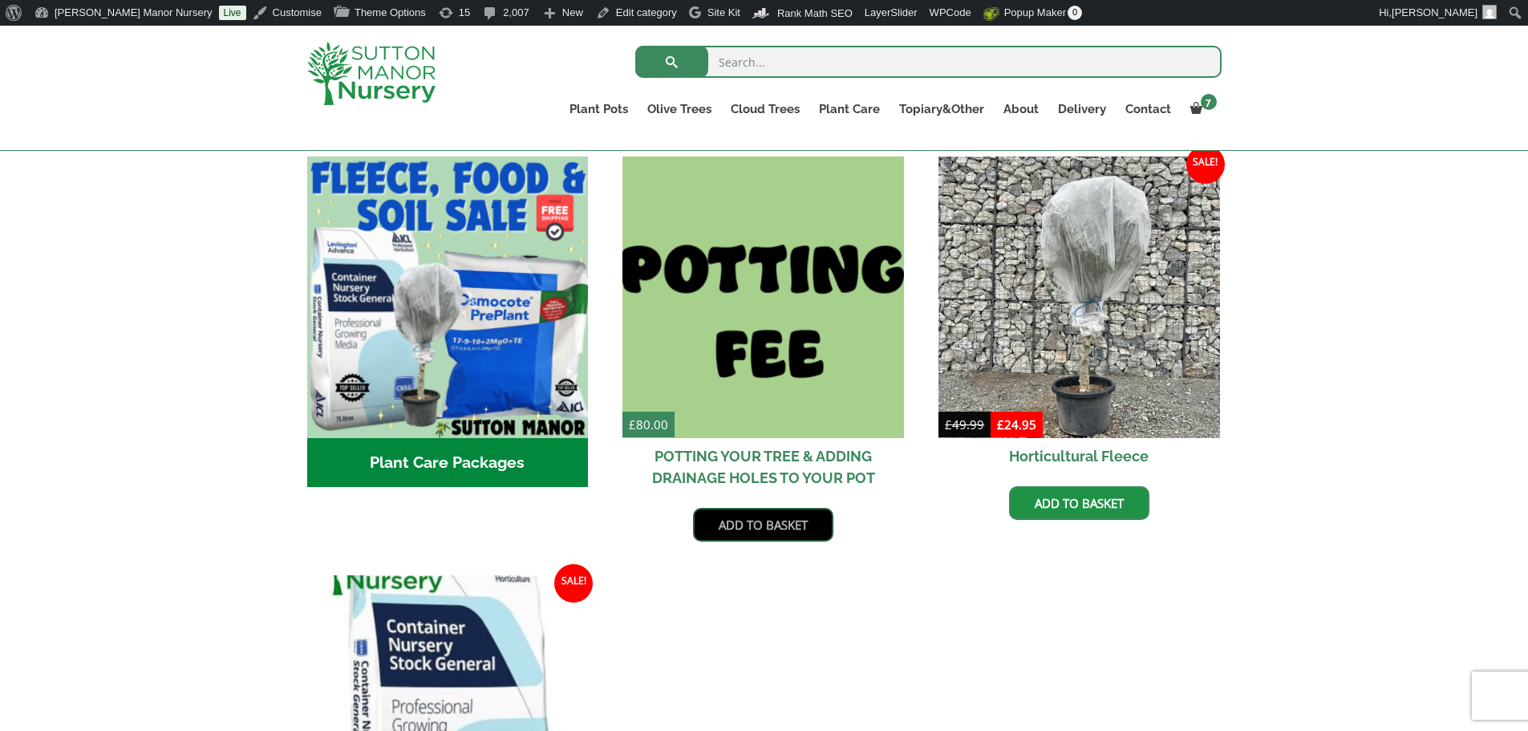
click at [766, 519] on link "Add to basket" at bounding box center [763, 525] width 140 height 34
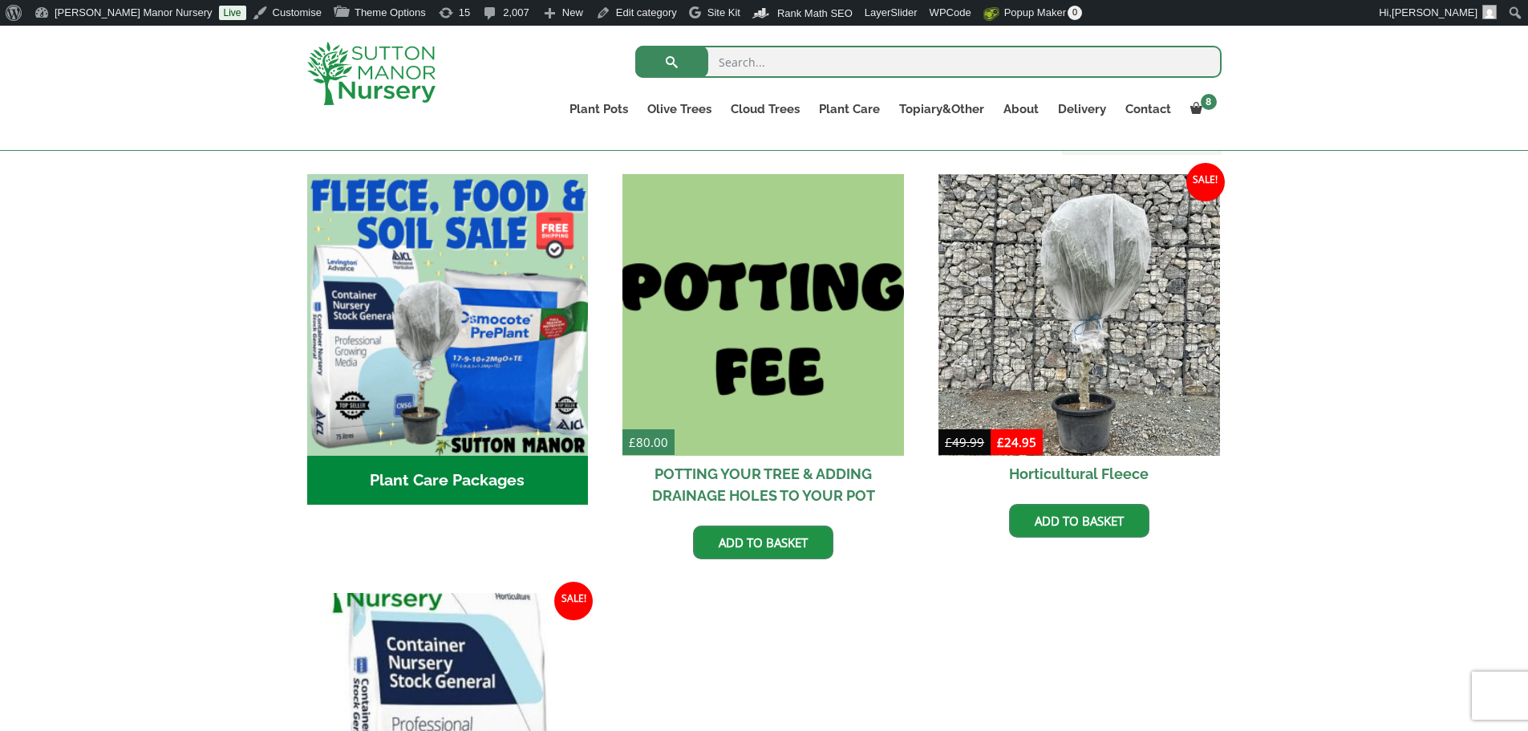
scroll to position [561, 0]
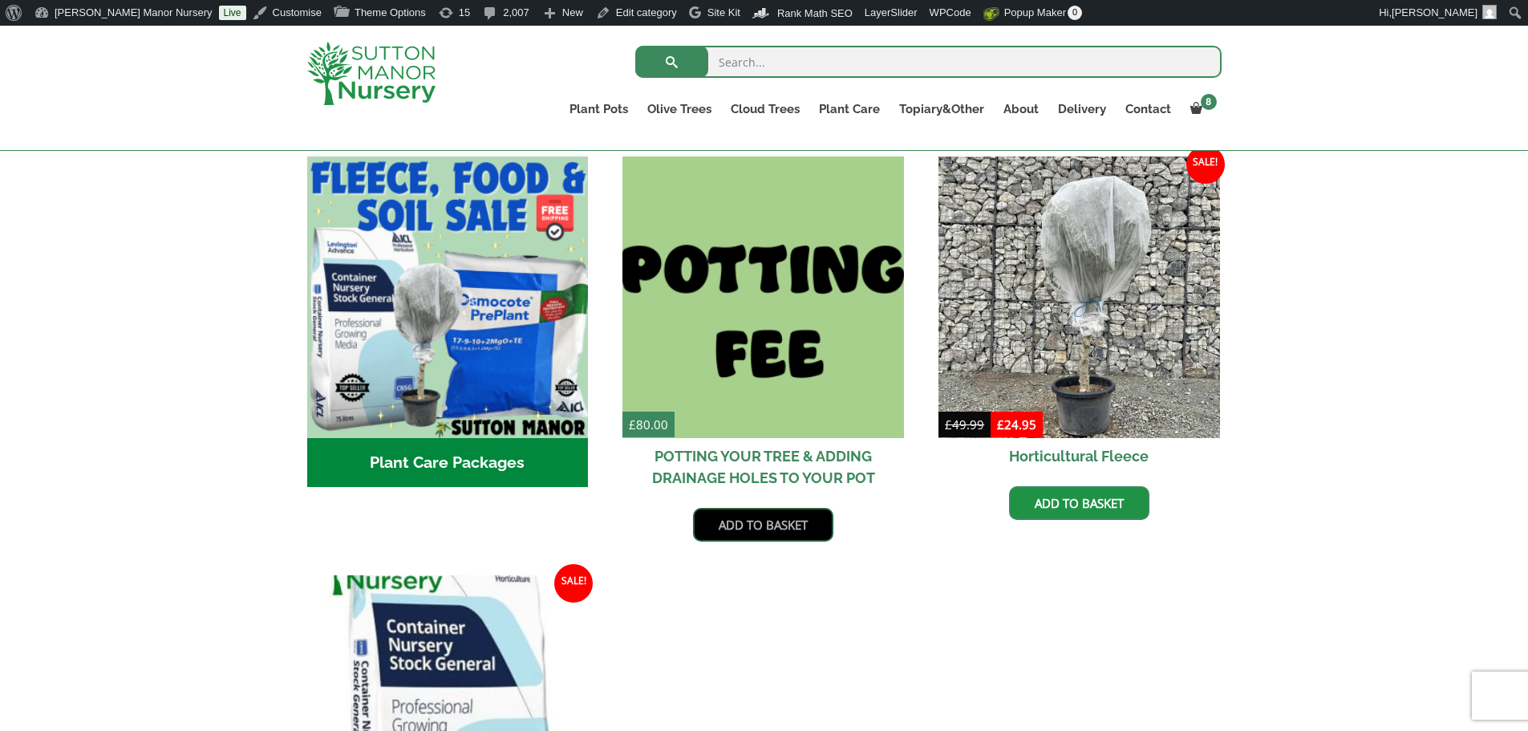
click at [764, 515] on link "Add to basket" at bounding box center [763, 525] width 140 height 34
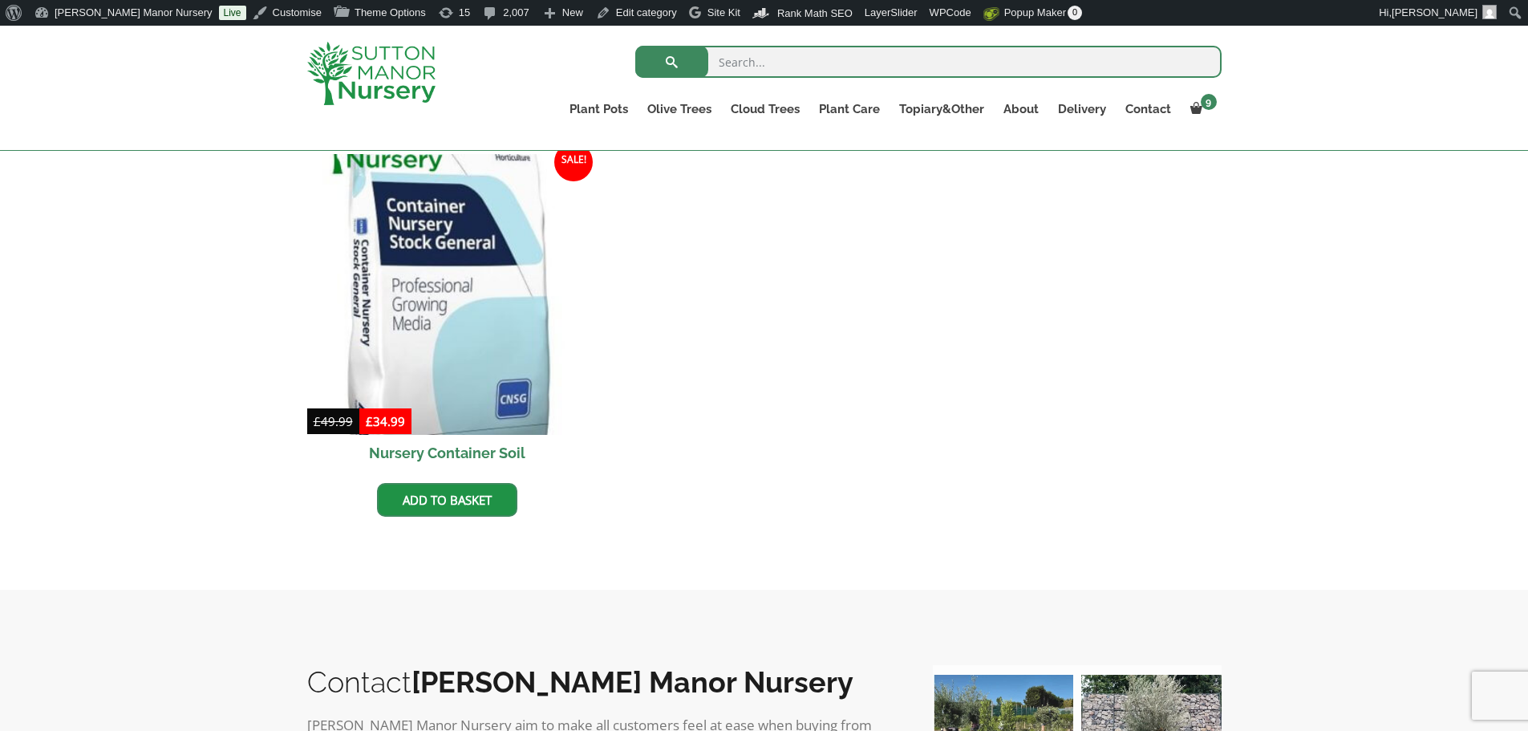
scroll to position [1042, 0]
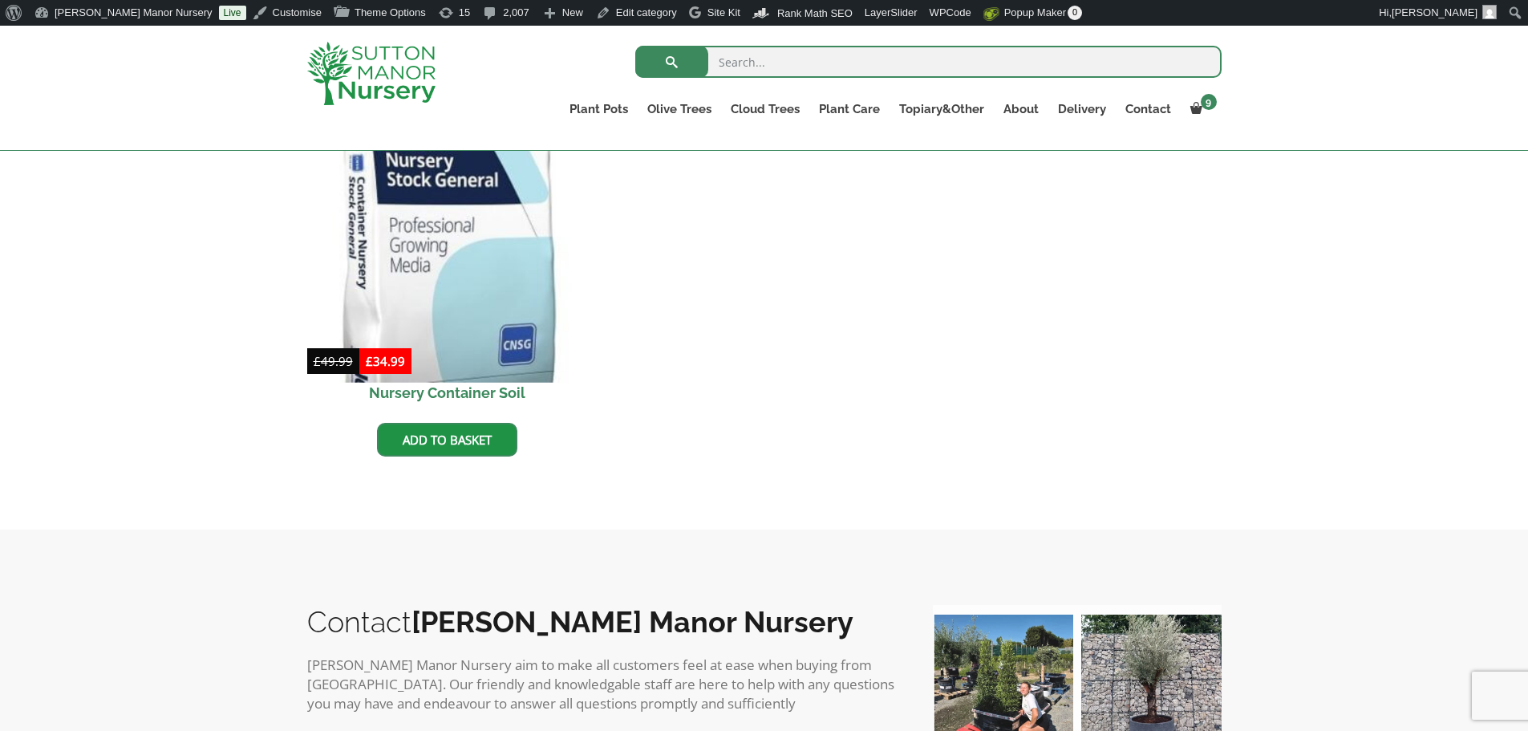
click at [437, 306] on img at bounding box center [447, 234] width 295 height 295
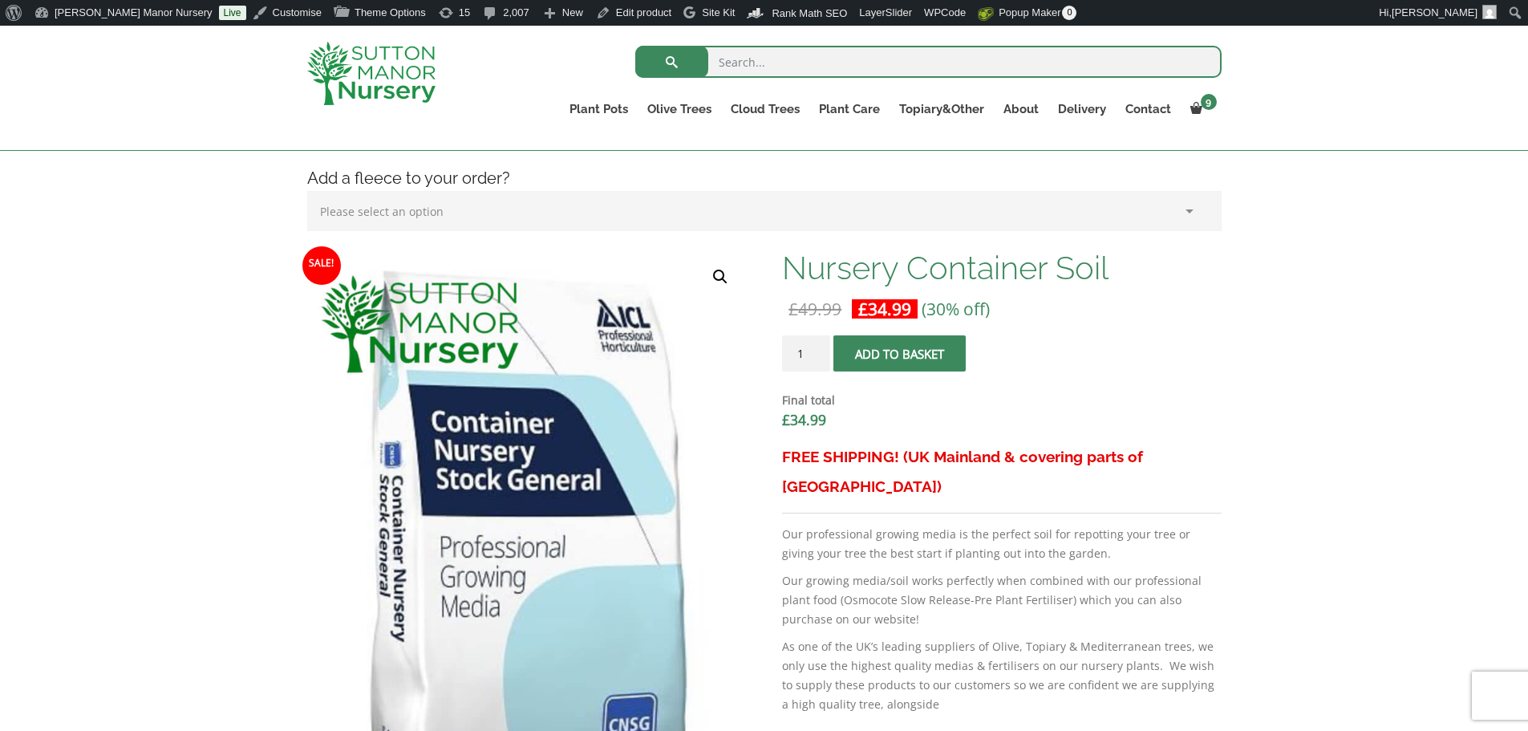
scroll to position [401, 0]
click at [820, 346] on input "2" at bounding box center [806, 352] width 48 height 36
click at [819, 346] on input "3" at bounding box center [806, 352] width 48 height 36
click at [819, 346] on input "4" at bounding box center [806, 352] width 48 height 36
click at [819, 346] on input "5" at bounding box center [806, 352] width 48 height 36
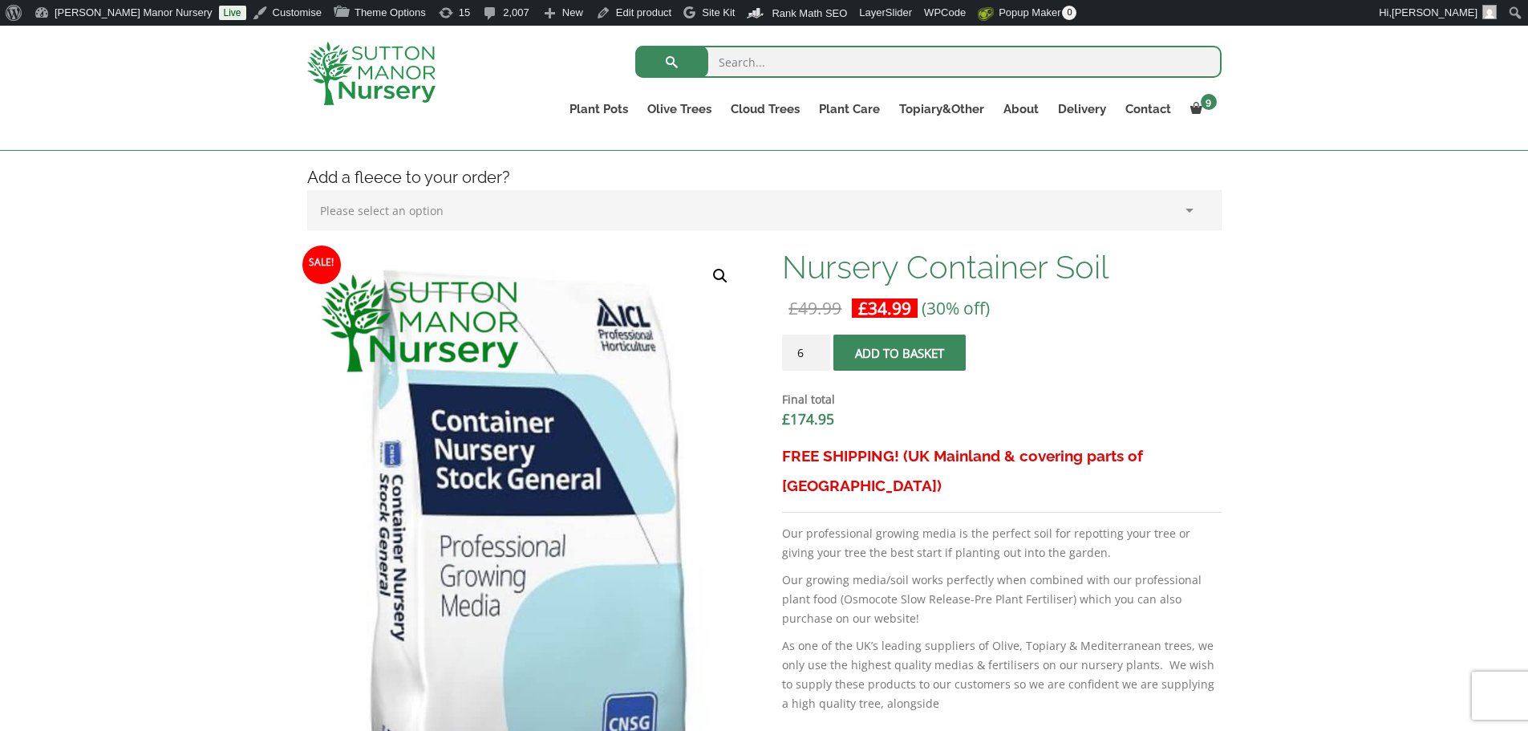
click at [819, 346] on input "6" at bounding box center [806, 352] width 48 height 36
click at [819, 346] on input "8" at bounding box center [806, 352] width 48 height 36
click at [819, 346] on input "9" at bounding box center [806, 352] width 48 height 36
click at [819, 346] on input "10" at bounding box center [806, 352] width 48 height 36
click at [819, 346] on input "11" at bounding box center [806, 352] width 48 height 36
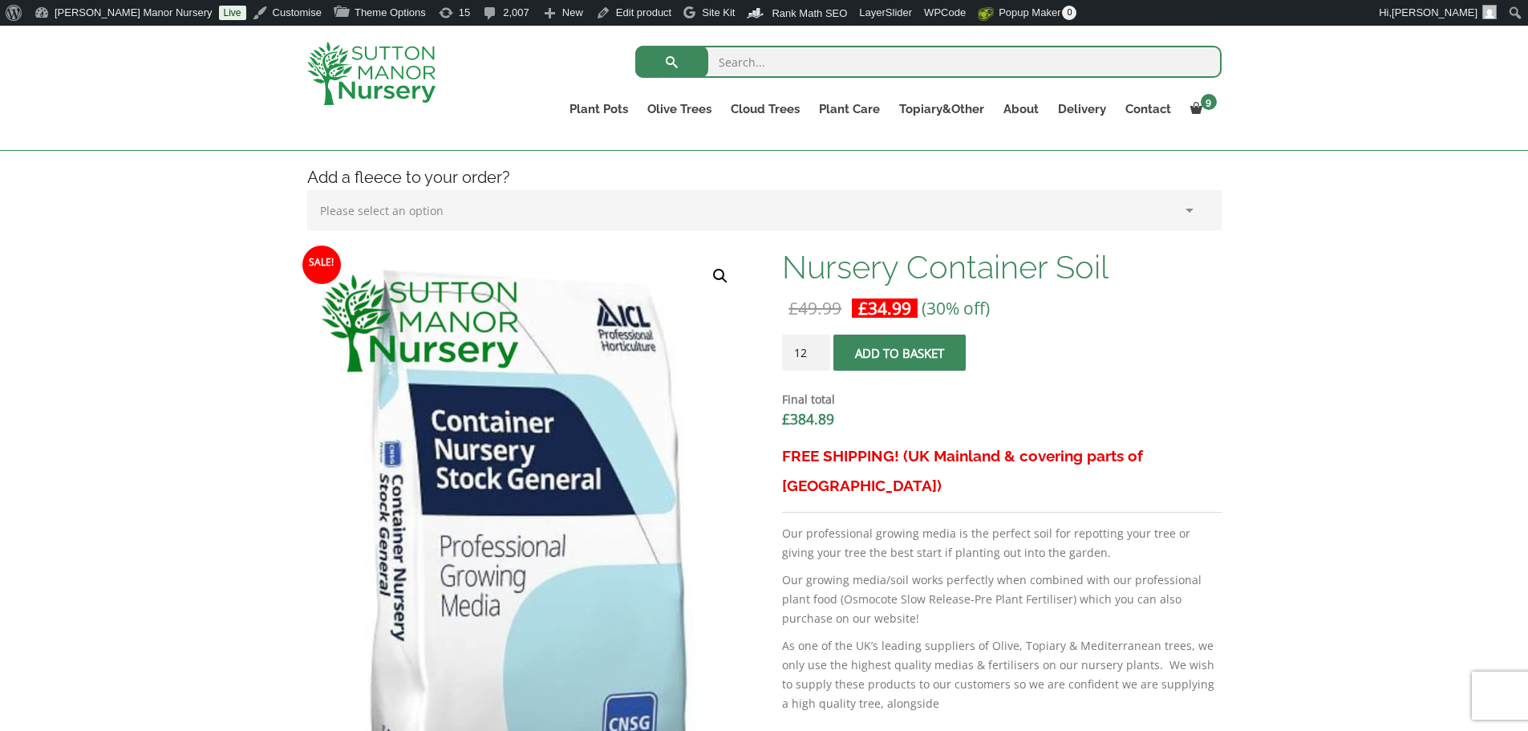
click at [819, 346] on input "12" at bounding box center [806, 352] width 48 height 36
click at [819, 346] on input "13" at bounding box center [806, 352] width 48 height 36
click at [819, 346] on input "14" at bounding box center [806, 352] width 48 height 36
click at [819, 346] on input "15" at bounding box center [806, 352] width 48 height 36
click at [819, 346] on input "16" at bounding box center [806, 352] width 48 height 36
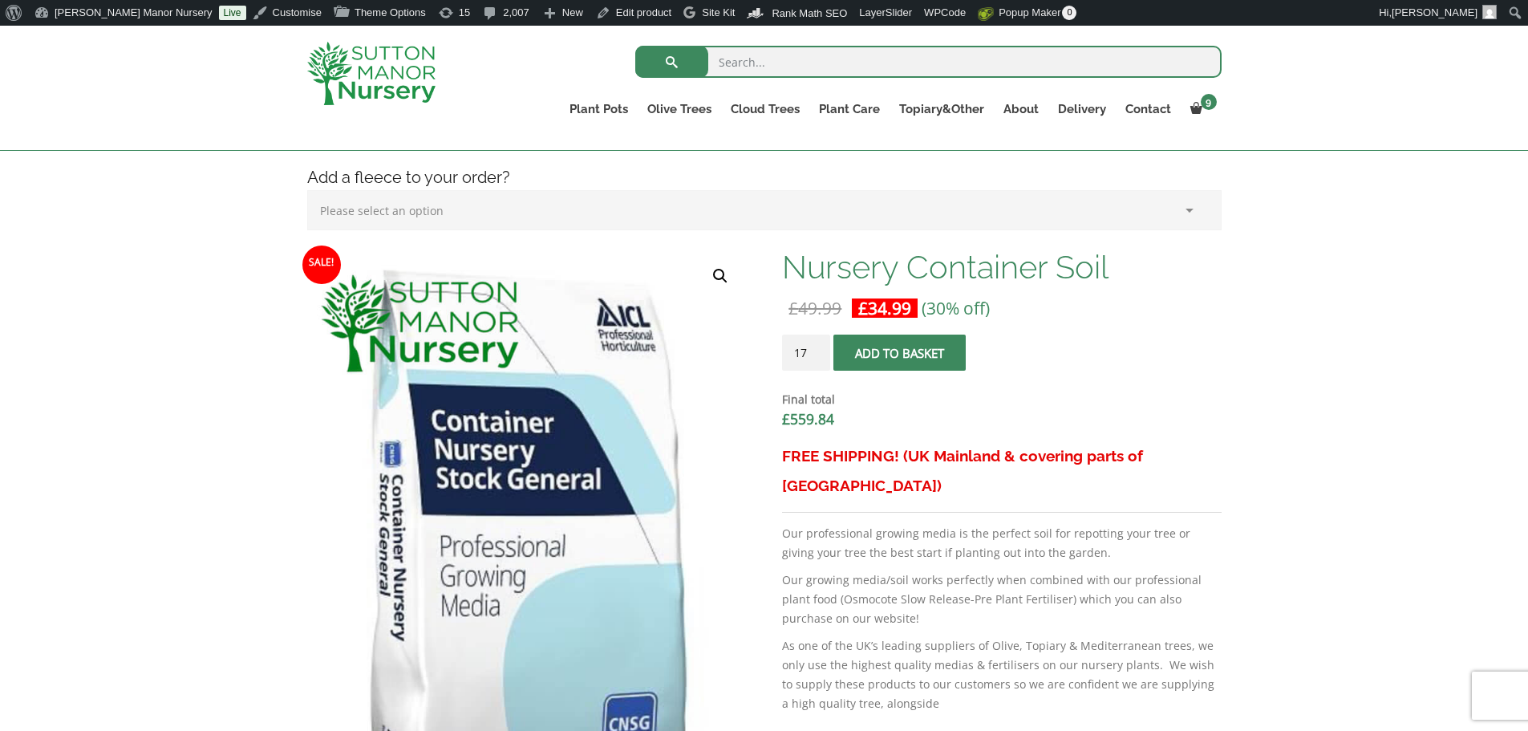
click at [819, 346] on input "17" at bounding box center [806, 352] width 48 height 36
click at [819, 346] on input "18" at bounding box center [806, 352] width 48 height 36
click at [819, 346] on input "19" at bounding box center [806, 352] width 48 height 36
click at [819, 346] on input "20" at bounding box center [806, 352] width 48 height 36
click at [819, 346] on input "21" at bounding box center [806, 352] width 48 height 36
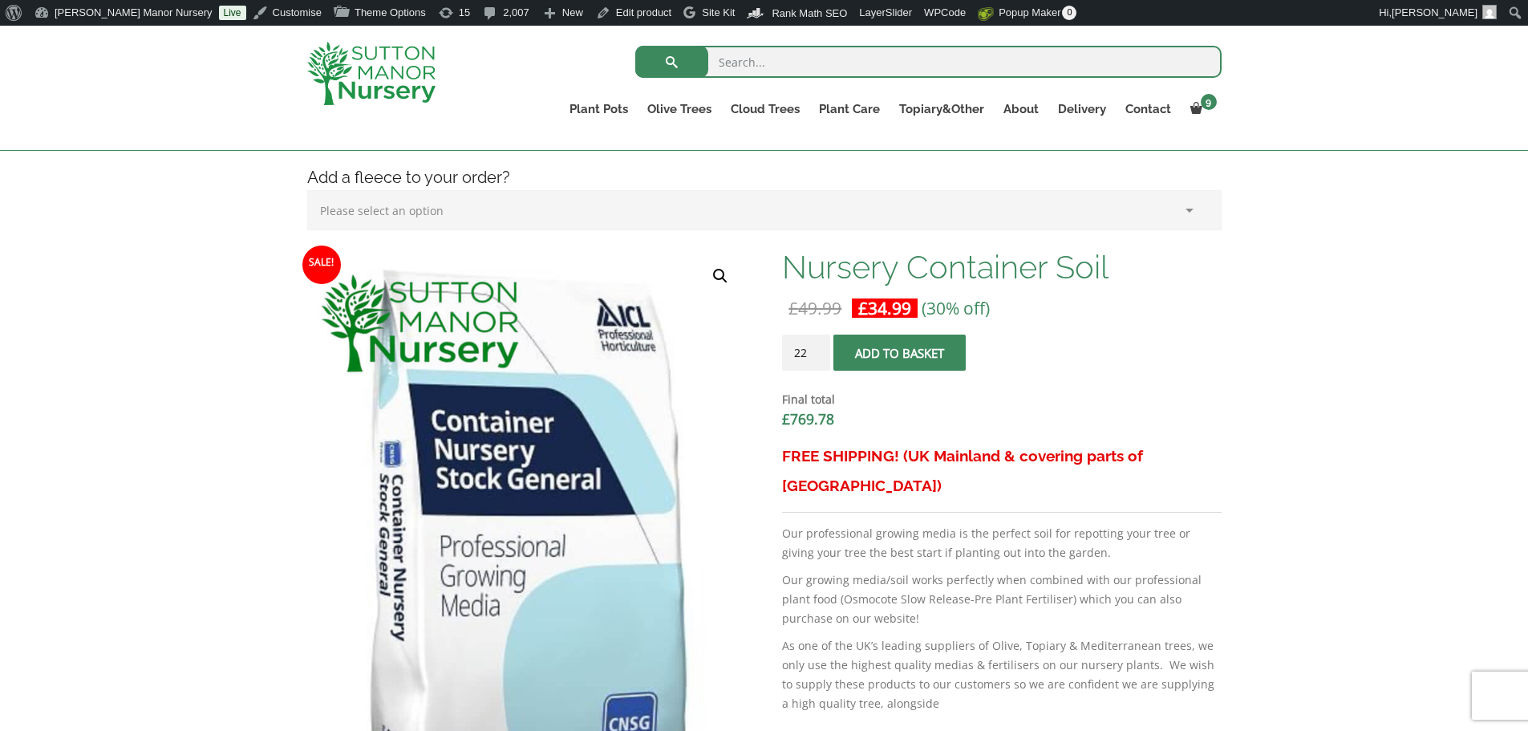
click at [819, 346] on input "22" at bounding box center [806, 352] width 48 height 36
click at [819, 346] on input "23" at bounding box center [806, 352] width 48 height 36
click at [819, 346] on input "24" at bounding box center [806, 352] width 48 height 36
click at [819, 346] on input "25" at bounding box center [806, 352] width 48 height 36
click at [819, 346] on input "26" at bounding box center [806, 352] width 48 height 36
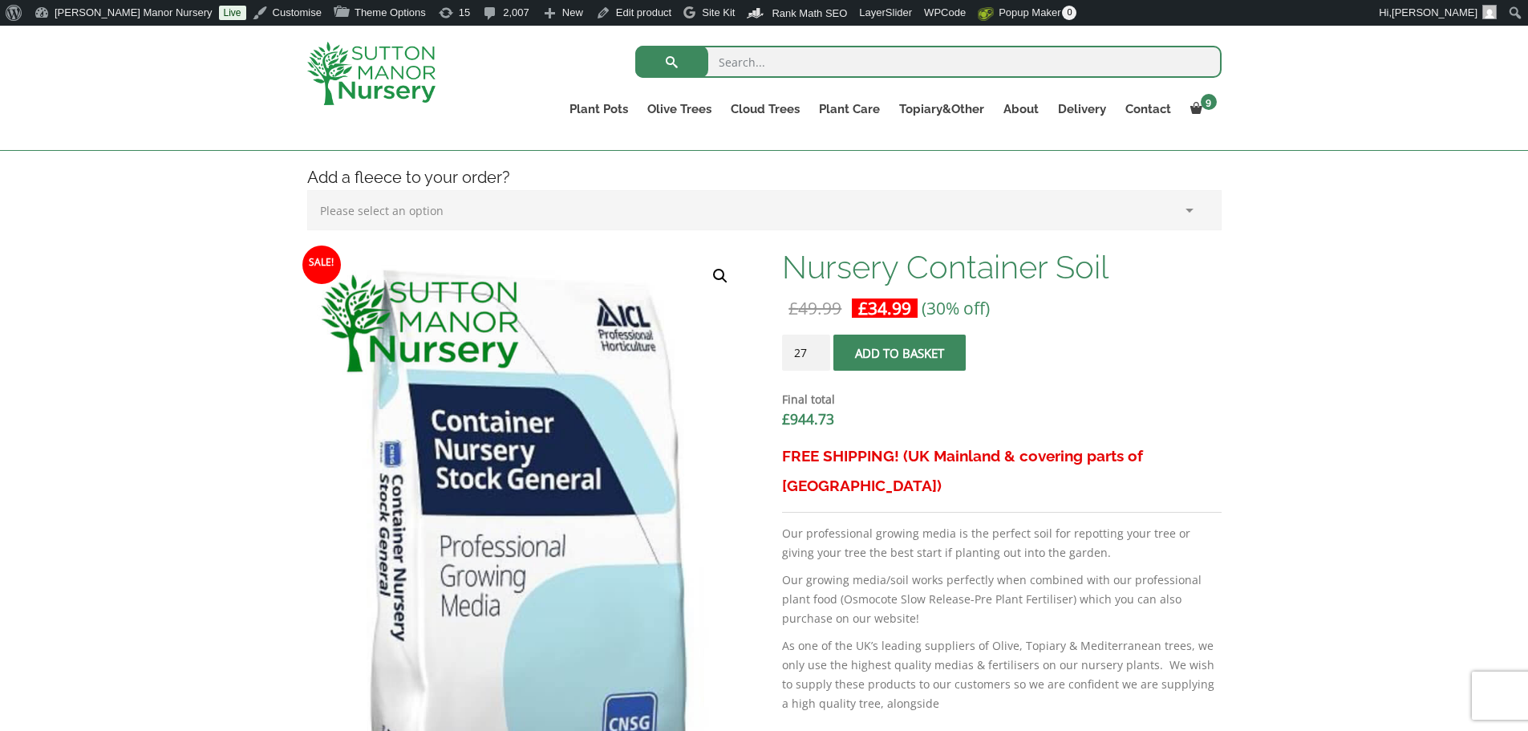
click at [819, 346] on input "27" at bounding box center [806, 352] width 48 height 36
click at [819, 346] on input "28" at bounding box center [806, 352] width 48 height 36
click at [819, 346] on input "40" at bounding box center [806, 352] width 48 height 36
click at [819, 346] on input "41" at bounding box center [806, 352] width 48 height 36
type input "42"
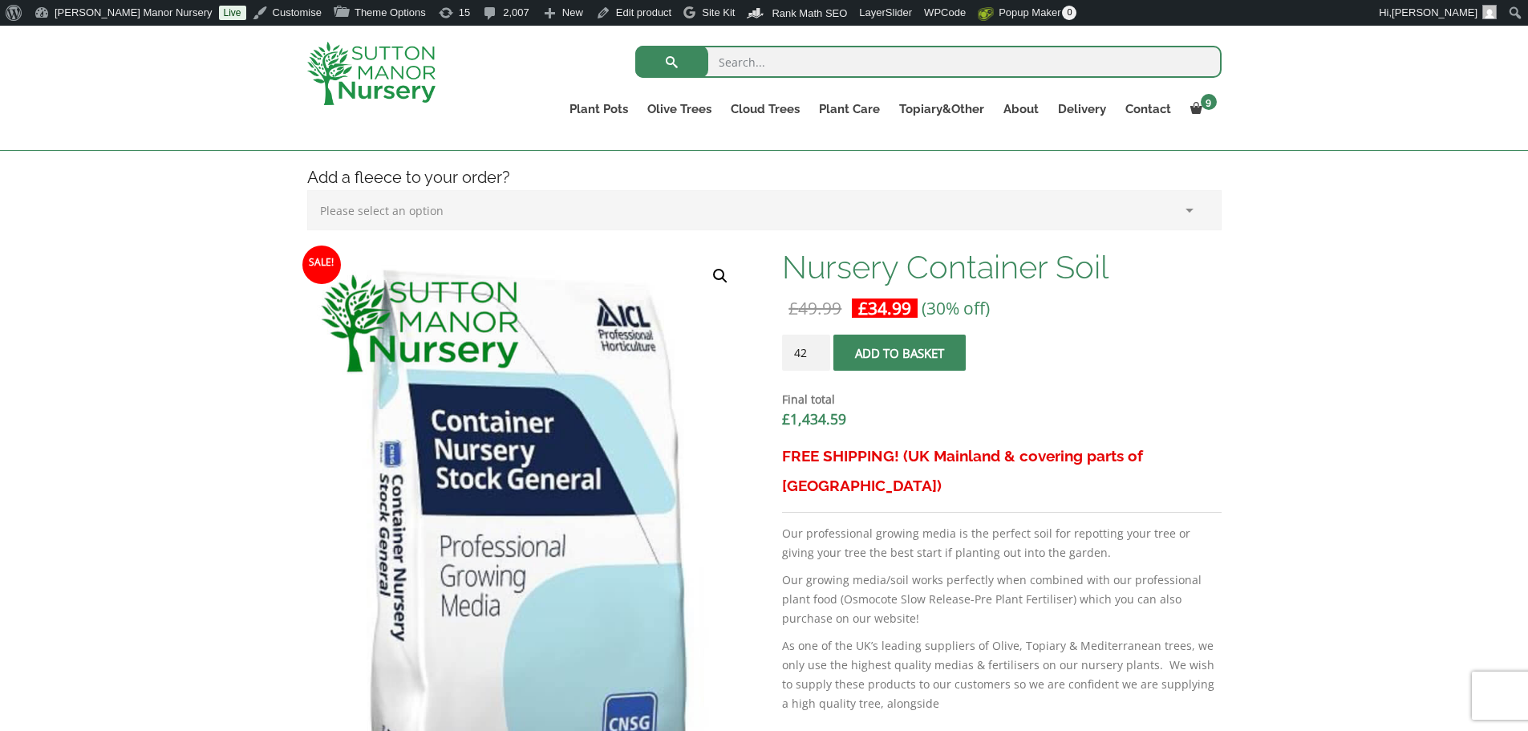
click at [819, 346] on input "42" at bounding box center [806, 352] width 48 height 36
click at [894, 352] on button "Add to basket" at bounding box center [899, 352] width 132 height 36
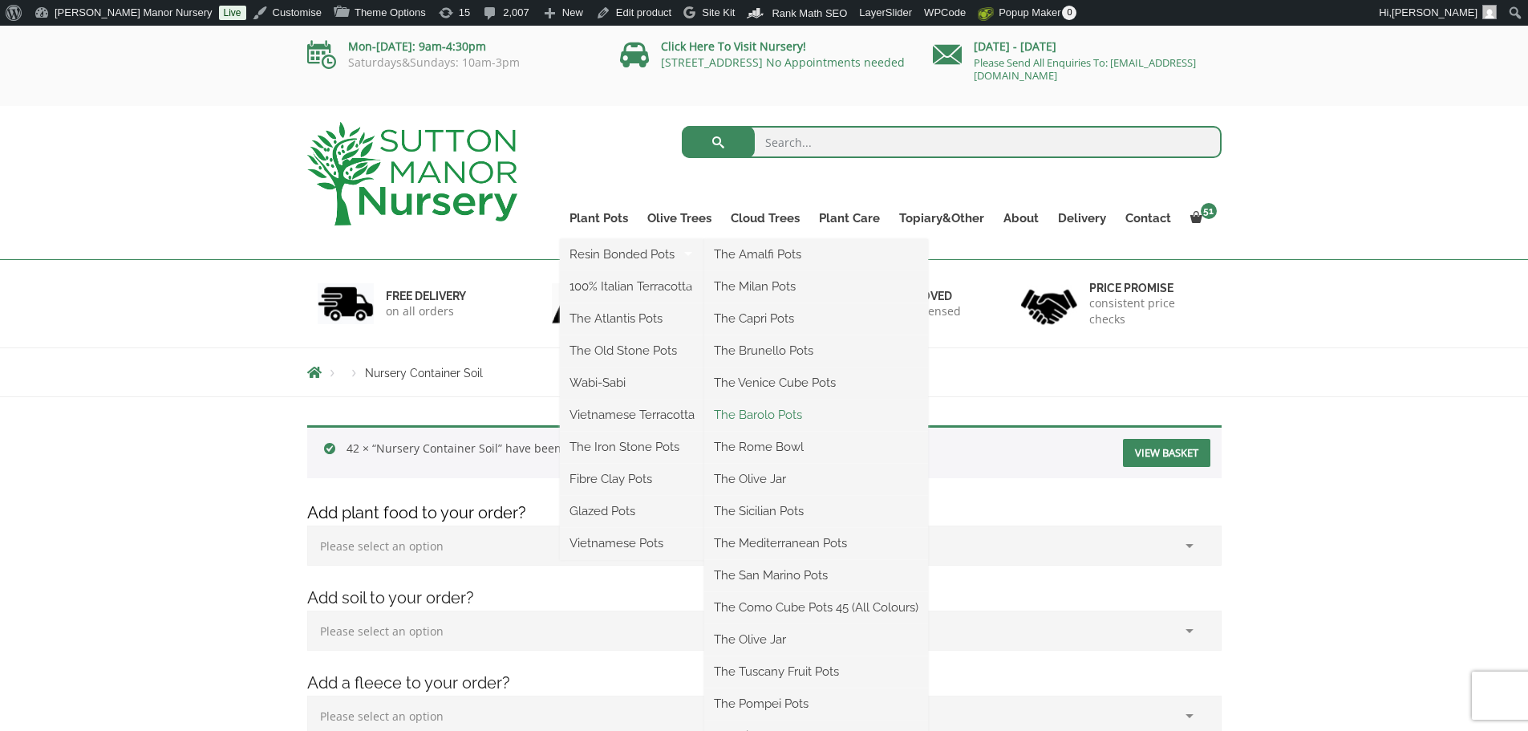
click at [778, 415] on link "The Barolo Pots" at bounding box center [816, 415] width 224 height 24
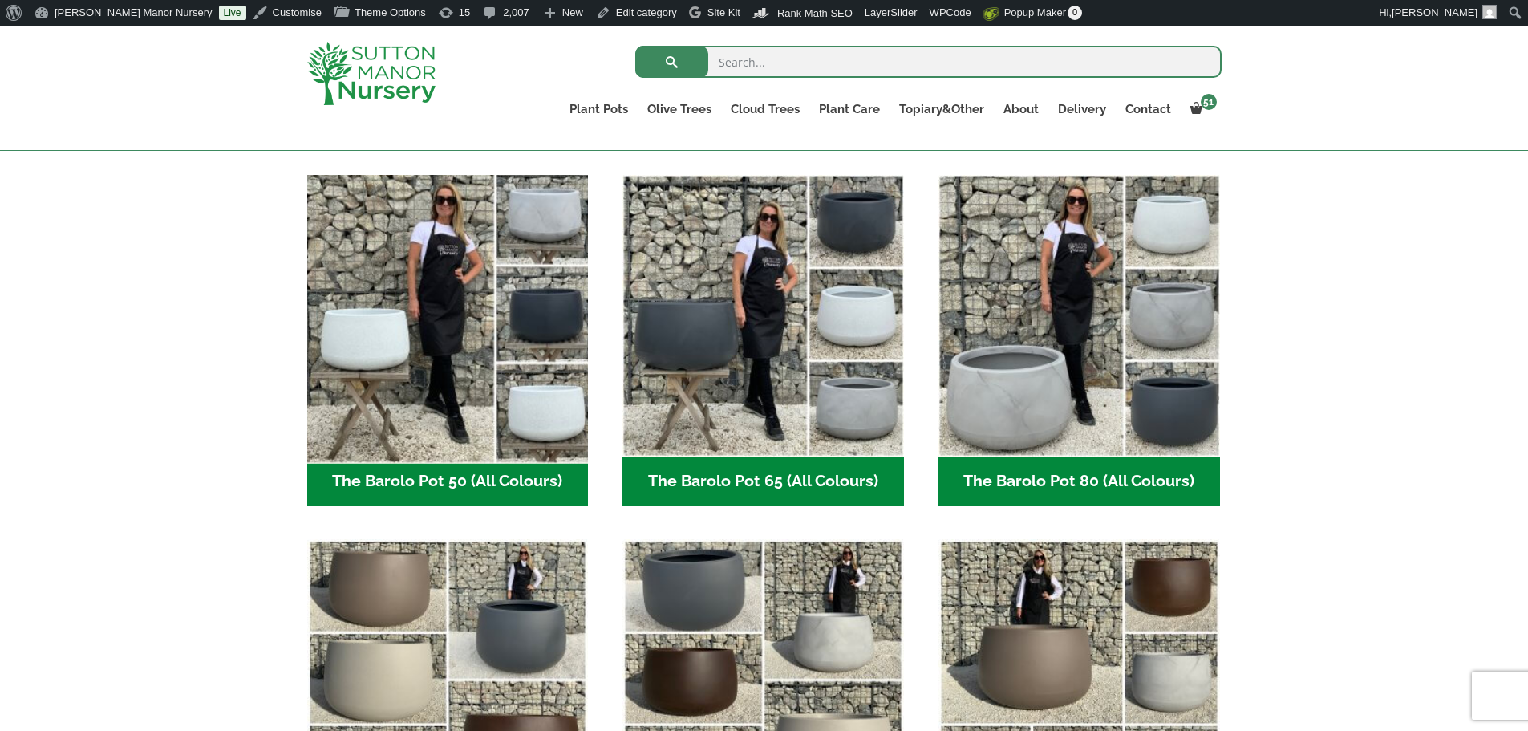
scroll to position [401, 0]
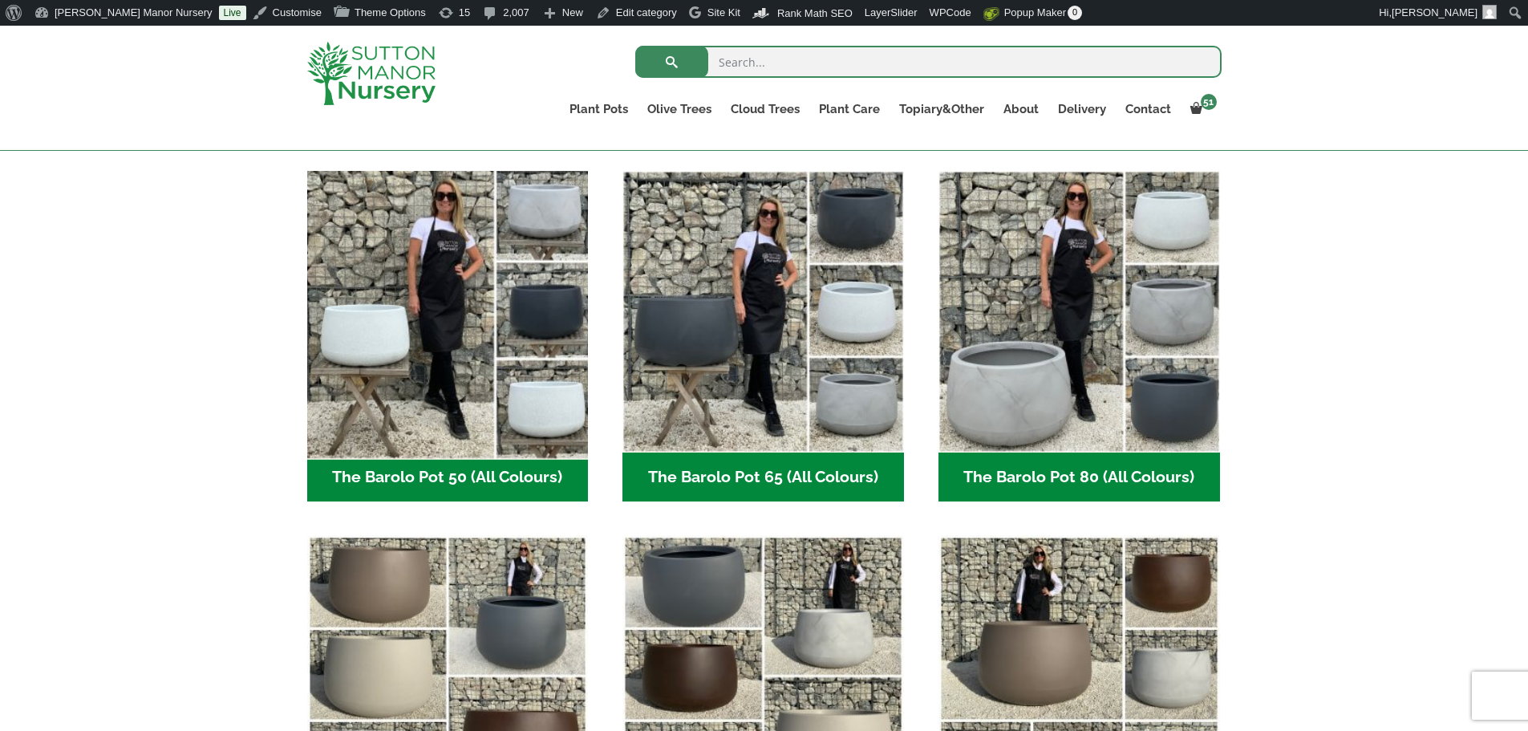
click at [526, 414] on img "Visit product category The Barolo Pot 50 (All Colours)" at bounding box center [447, 311] width 295 height 295
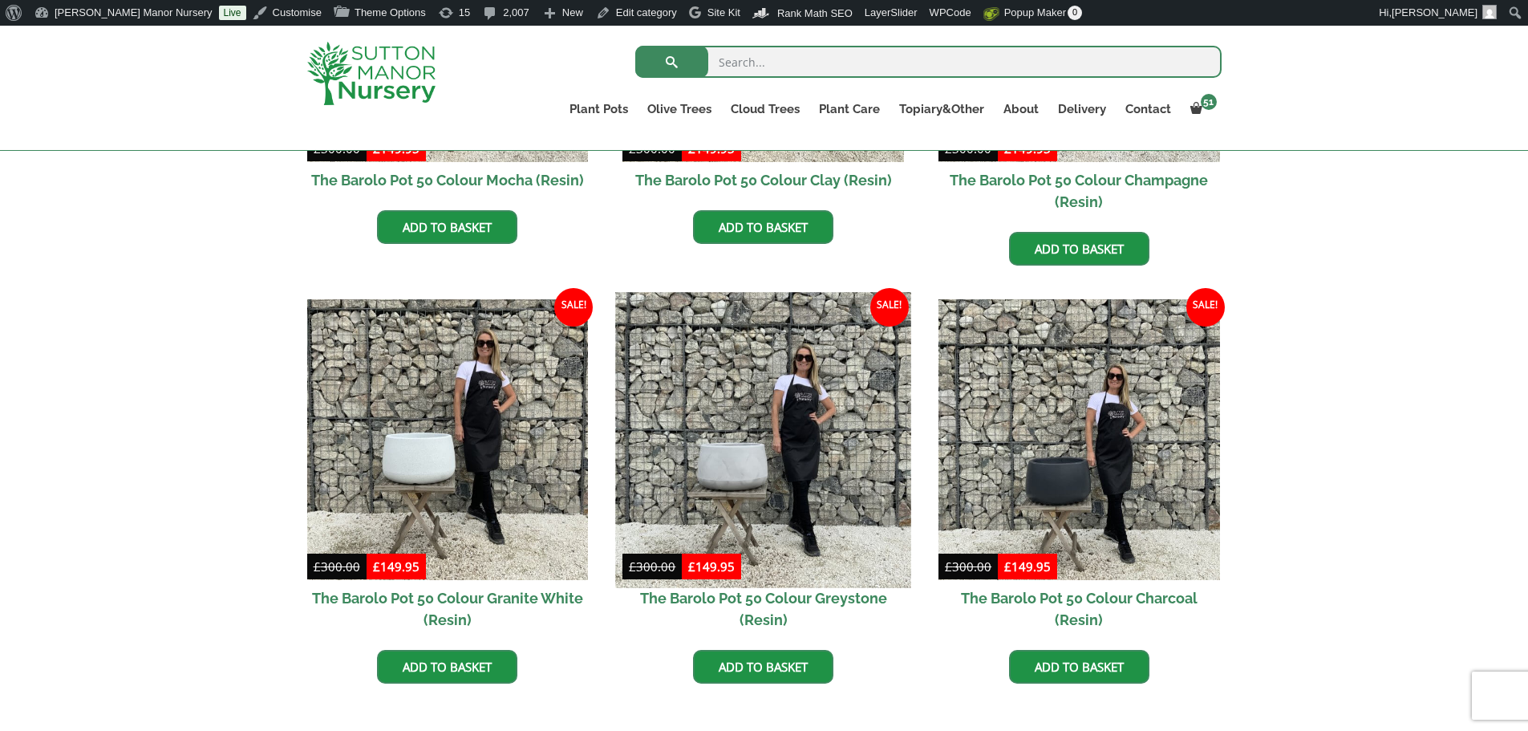
scroll to position [722, 0]
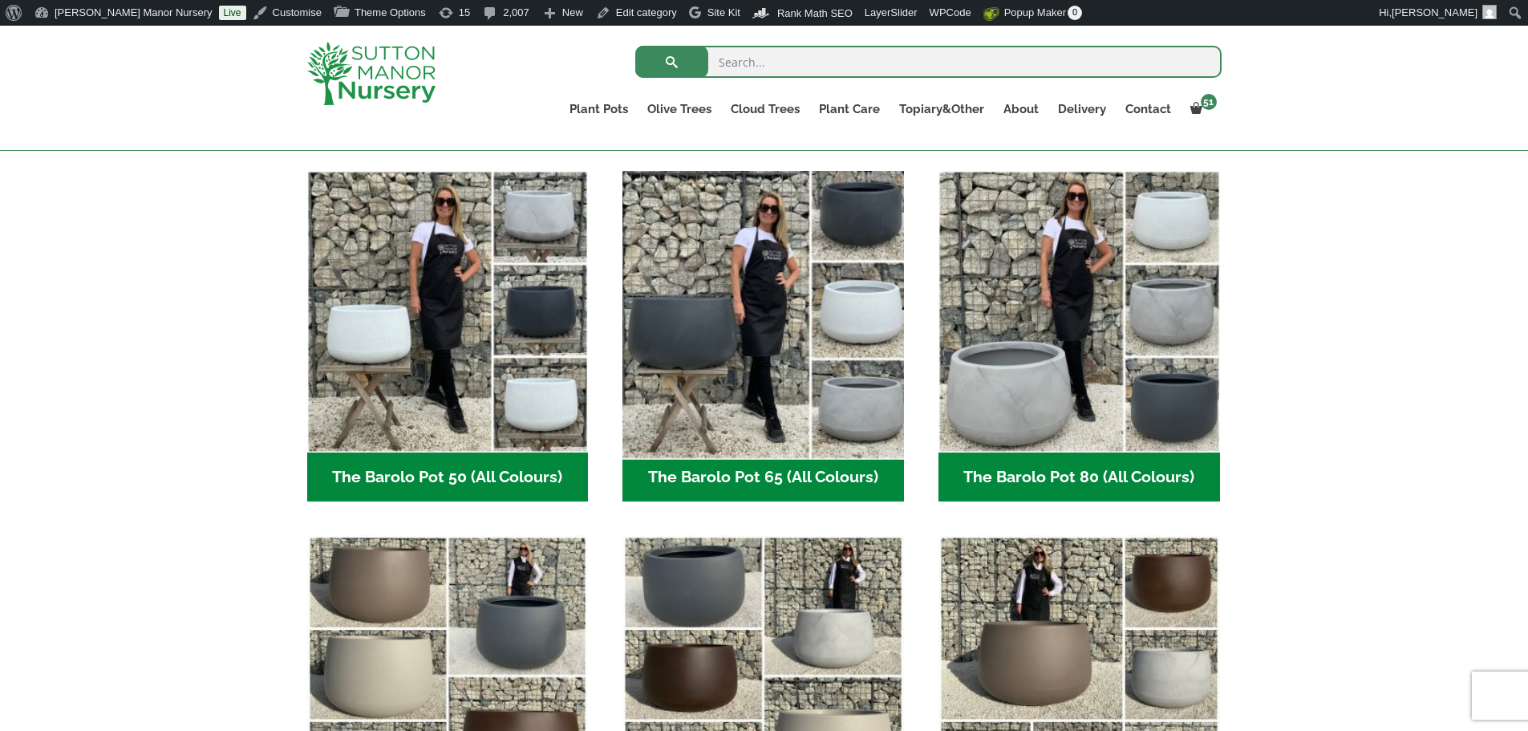
click at [753, 317] on img "Visit product category The Barolo Pot 65 (All Colours)" at bounding box center [763, 311] width 295 height 295
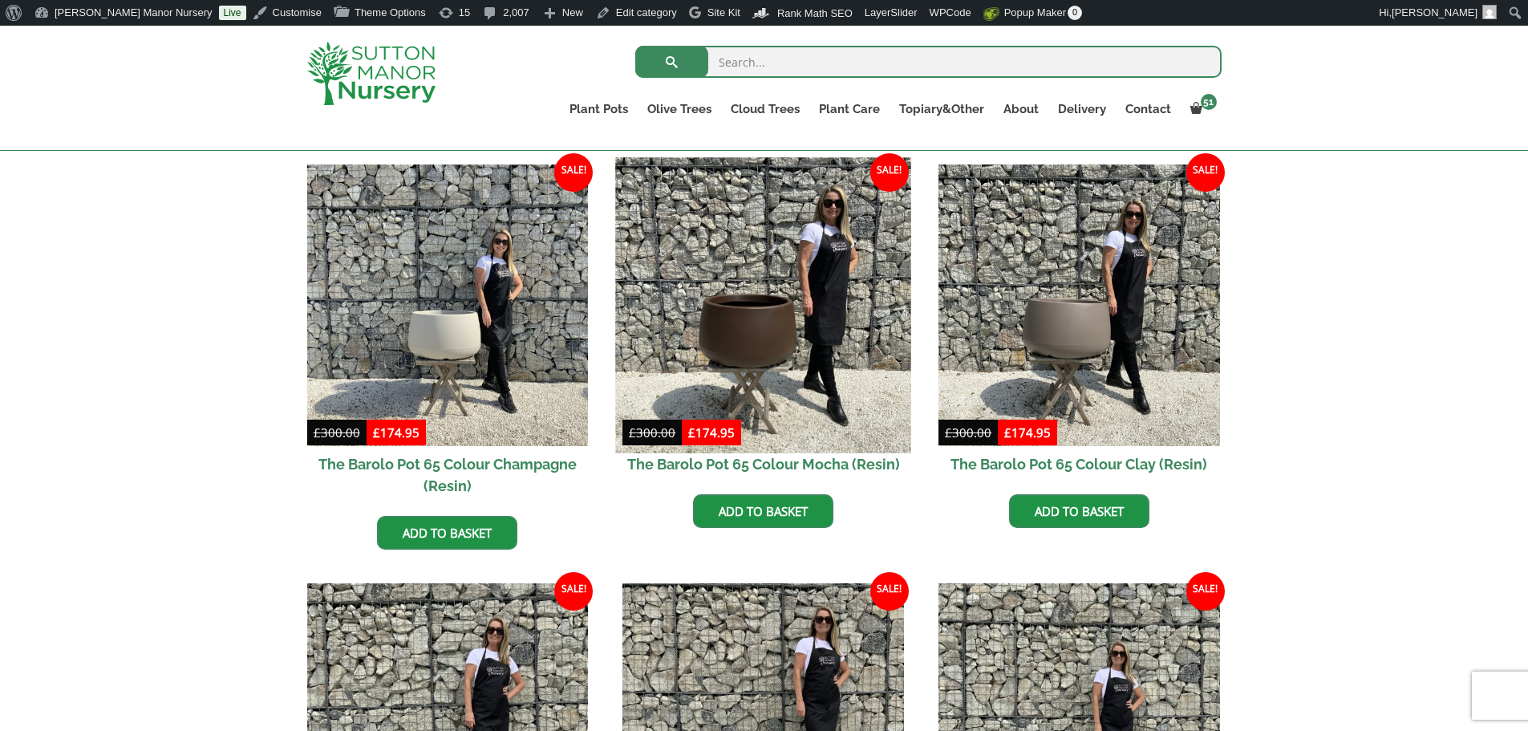
scroll to position [401, 0]
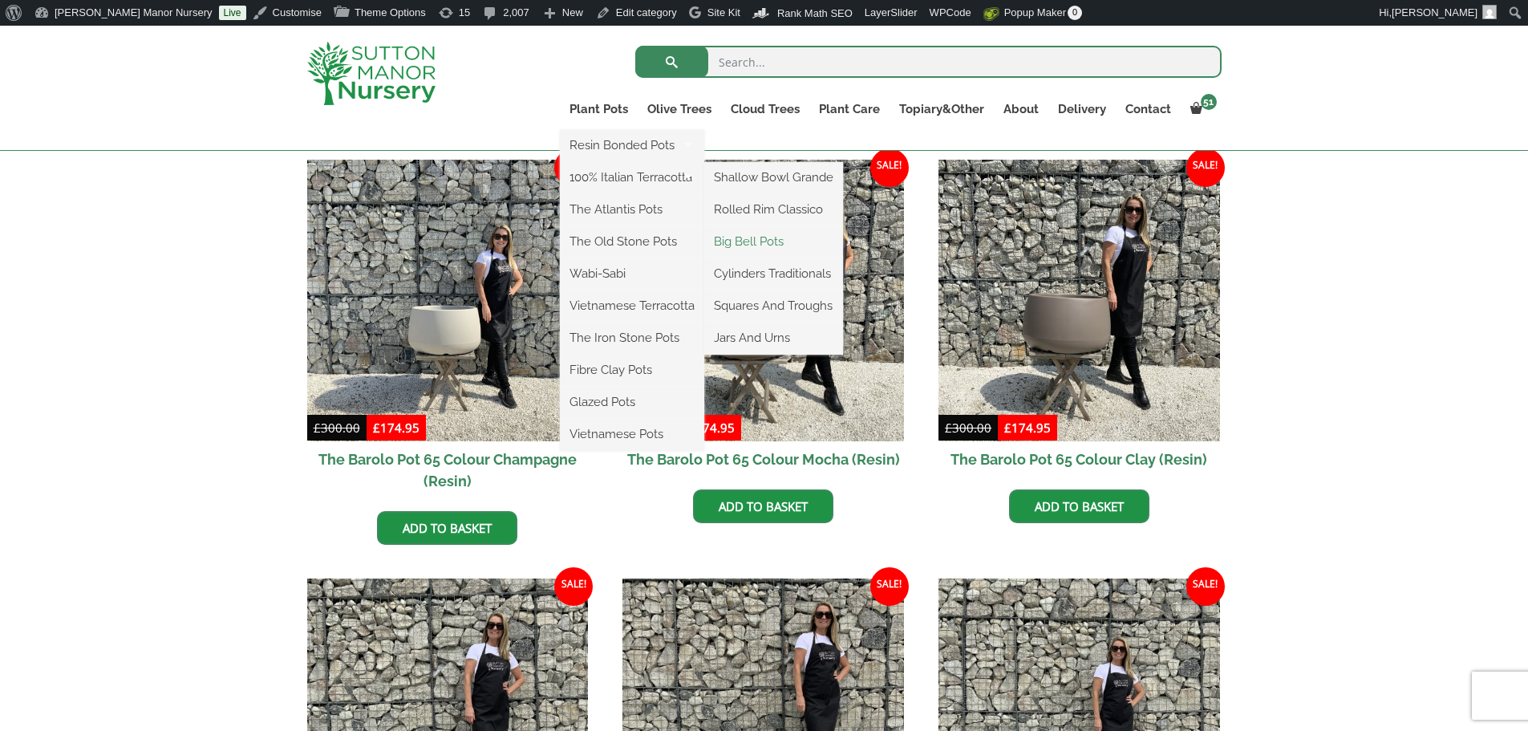
click at [782, 238] on link "Big Bell Pots" at bounding box center [773, 241] width 139 height 24
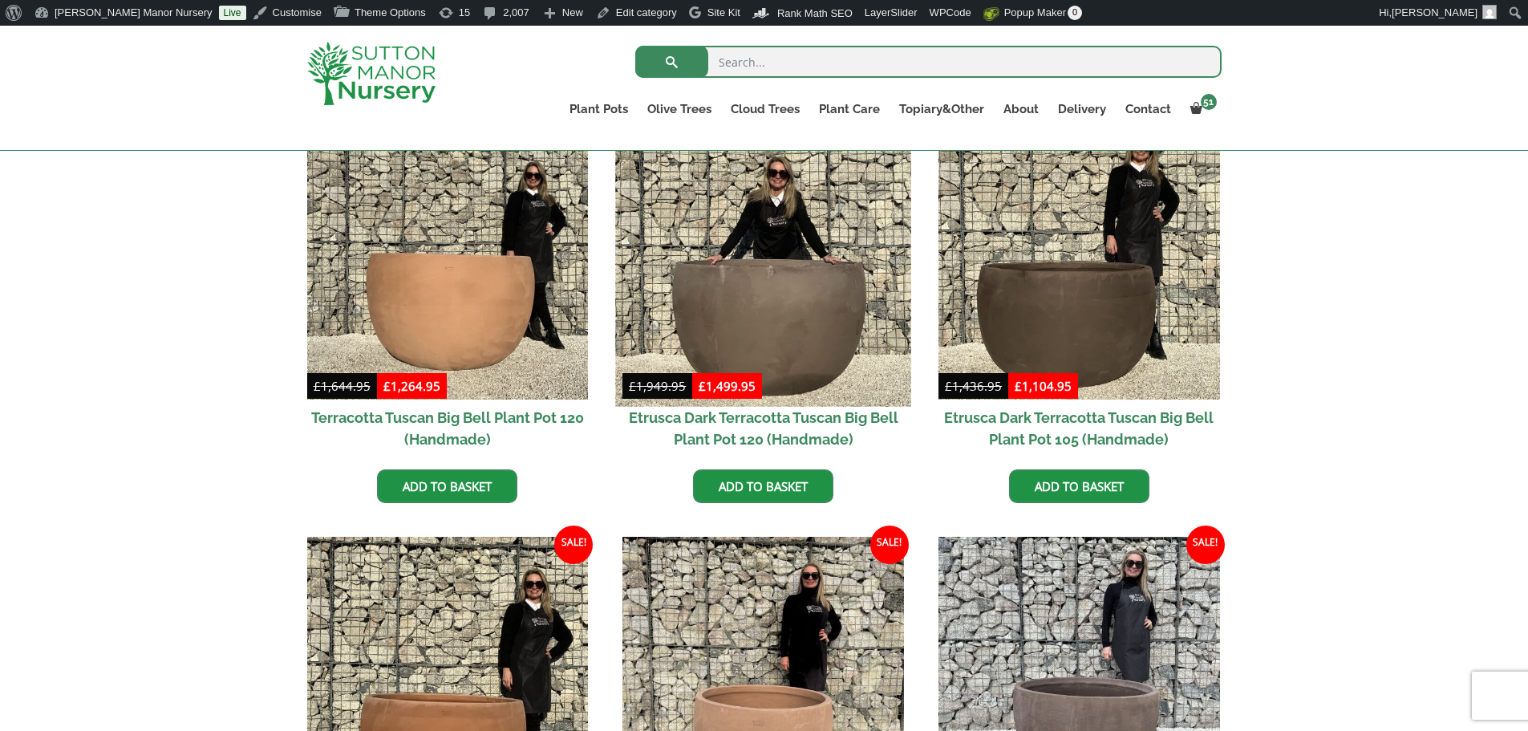
scroll to position [481, 0]
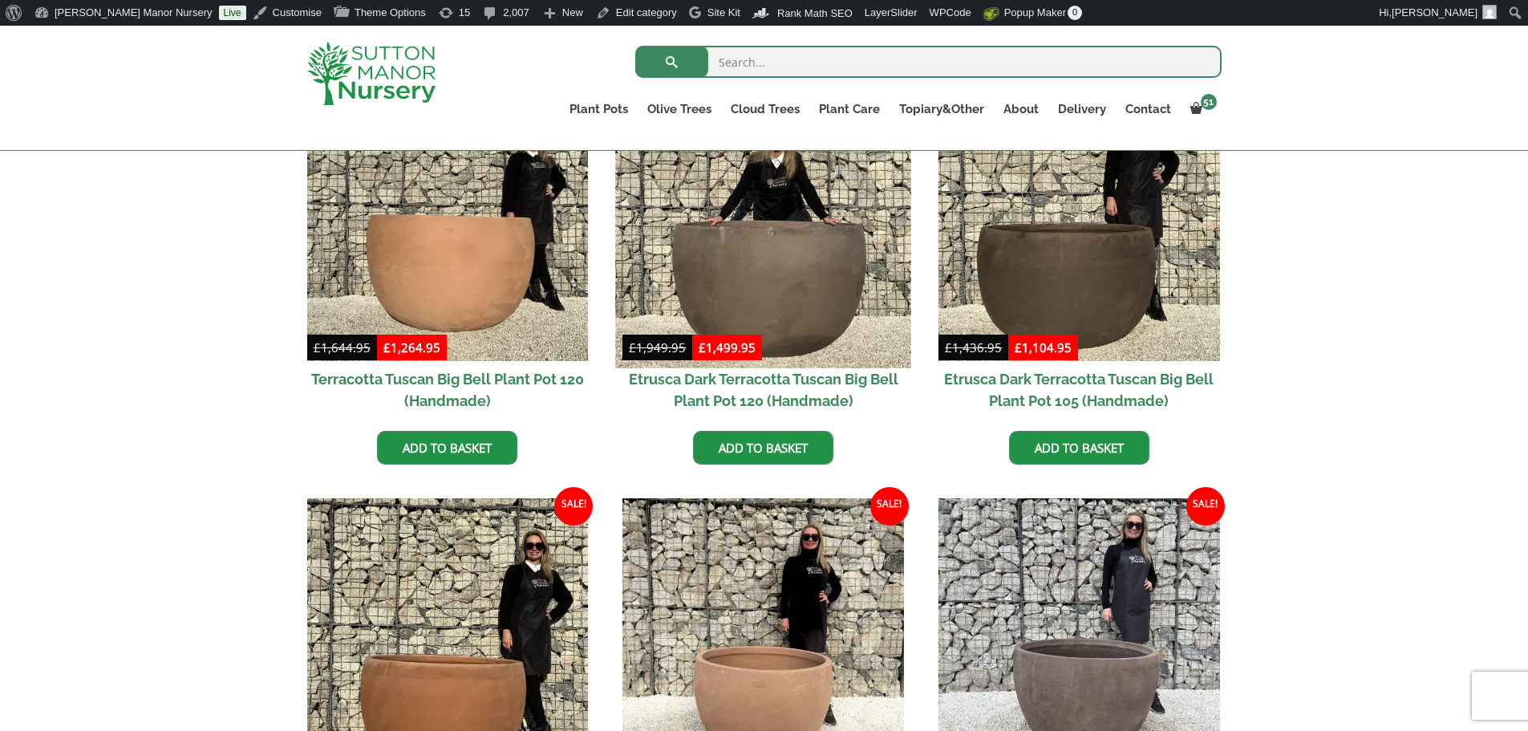
click at [777, 251] on img at bounding box center [763, 219] width 295 height 295
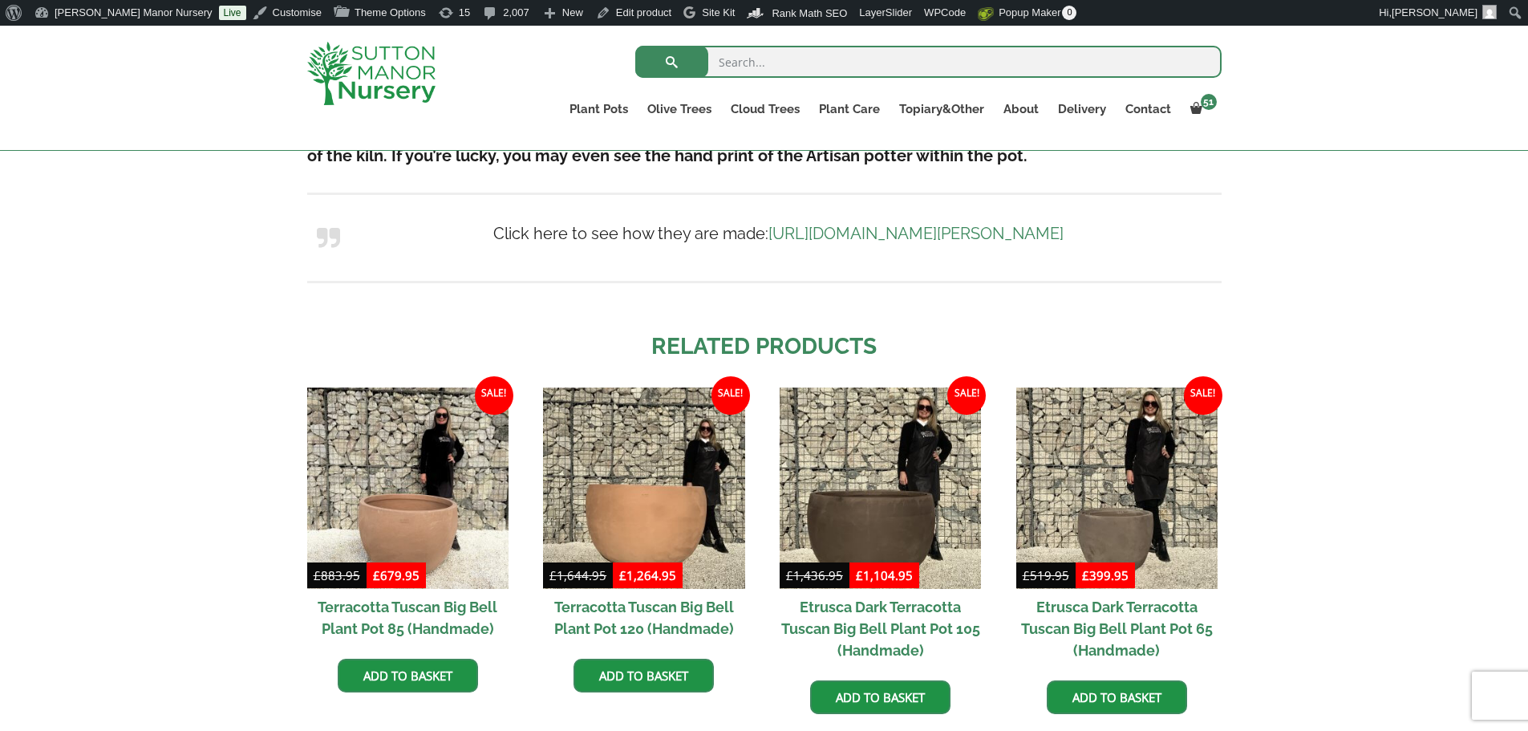
scroll to position [1283, 0]
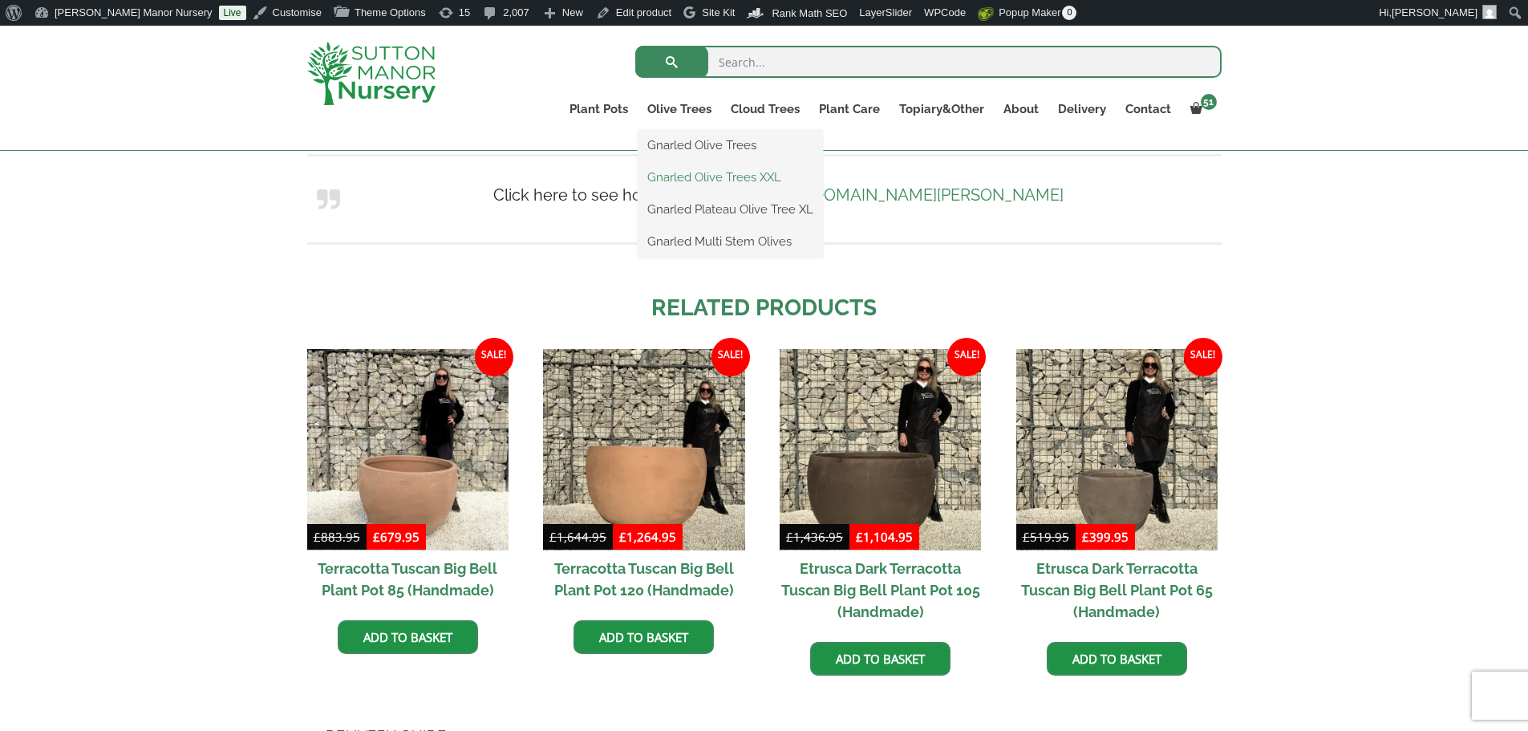
click at [704, 176] on link "Gnarled Olive Trees XXL" at bounding box center [729, 177] width 185 height 24
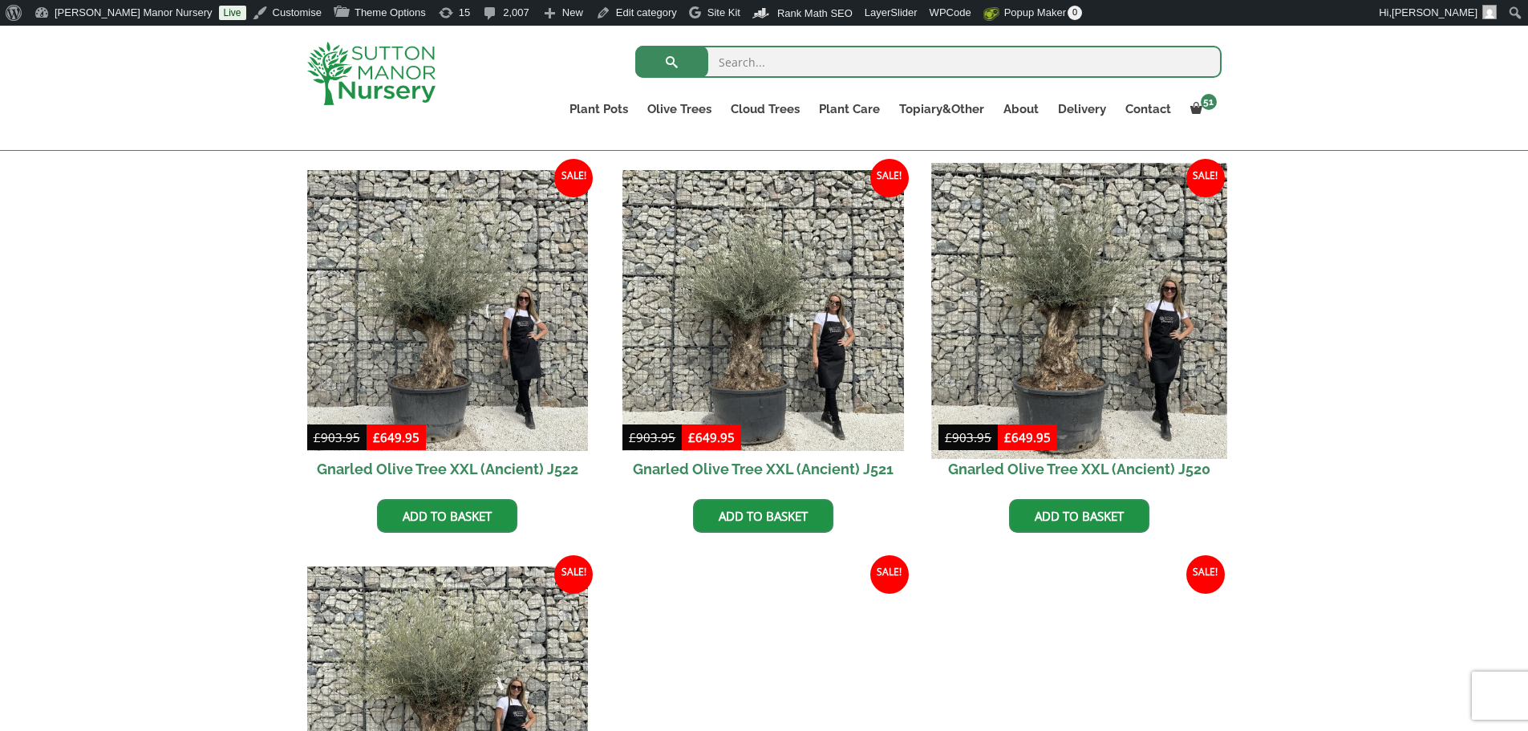
scroll to position [802, 0]
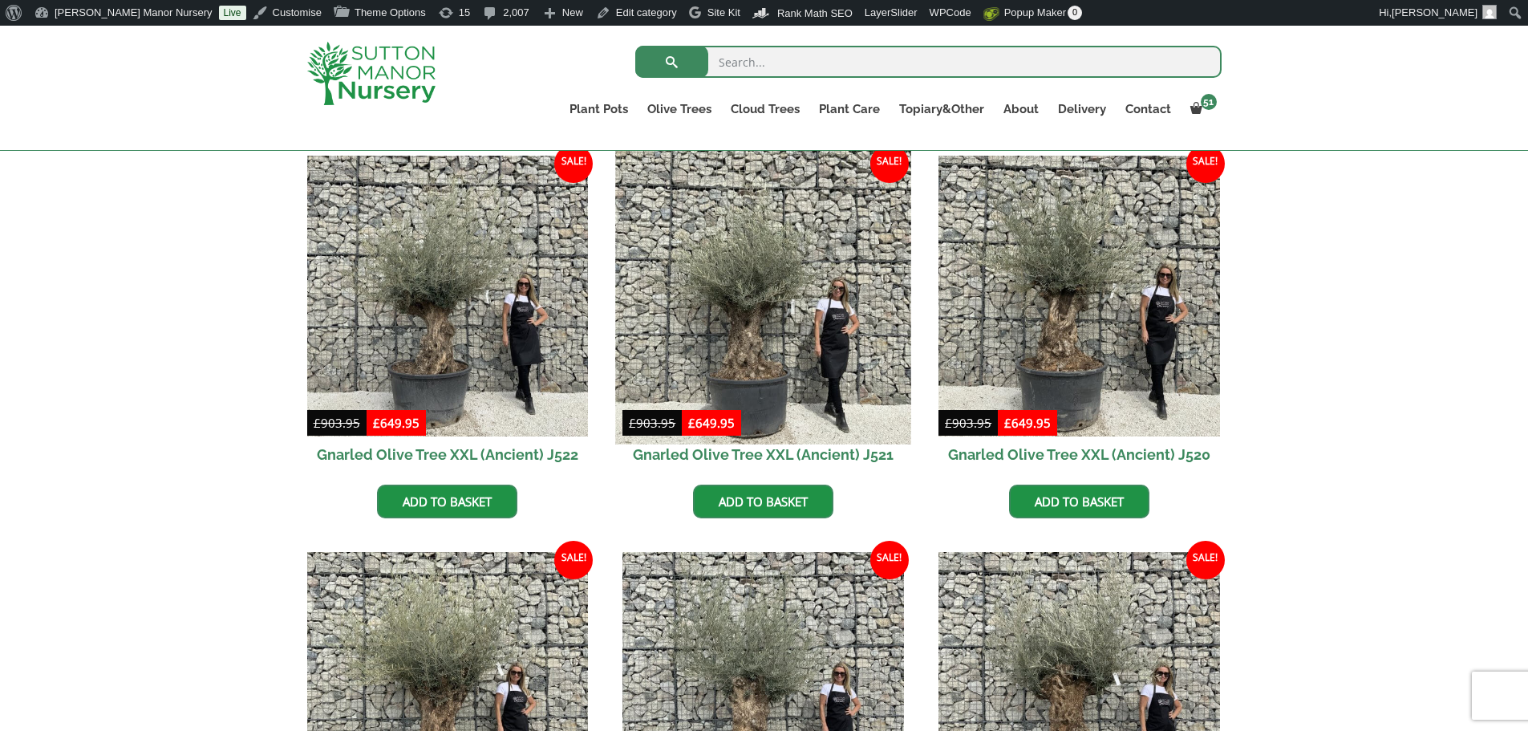
click at [804, 348] on img at bounding box center [763, 295] width 295 height 295
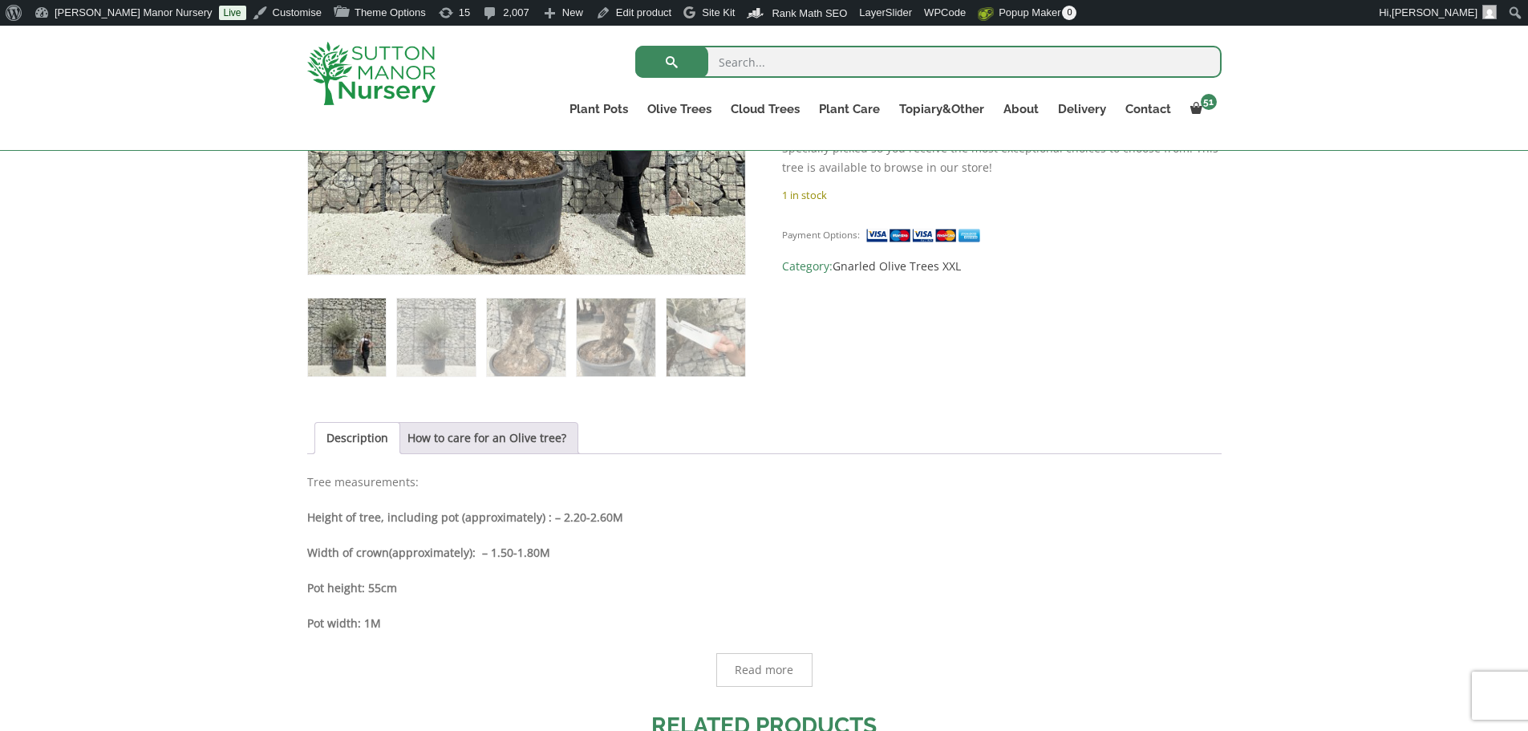
scroll to position [561, 0]
click at [937, 661] on div "Read more" at bounding box center [764, 666] width 914 height 38
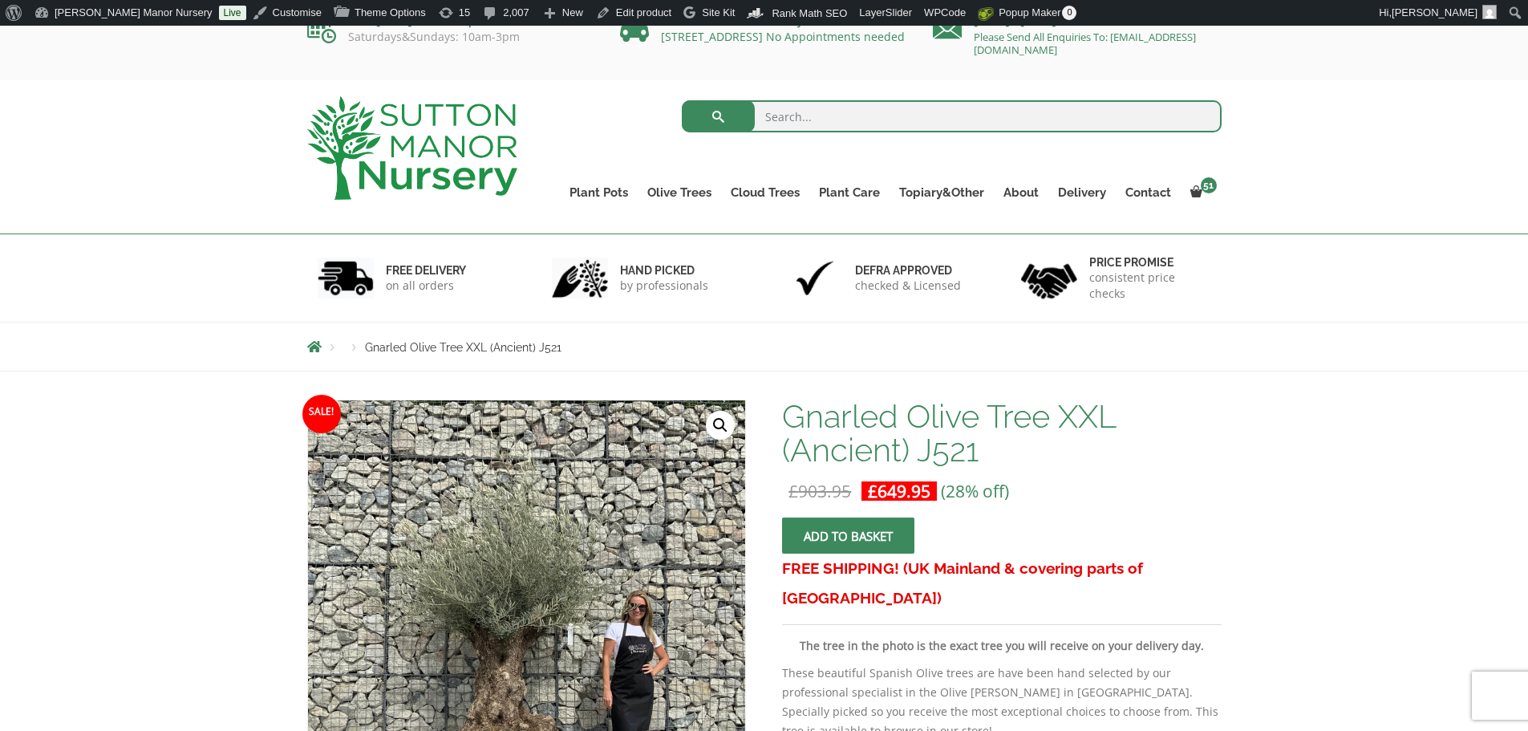
scroll to position [0, 0]
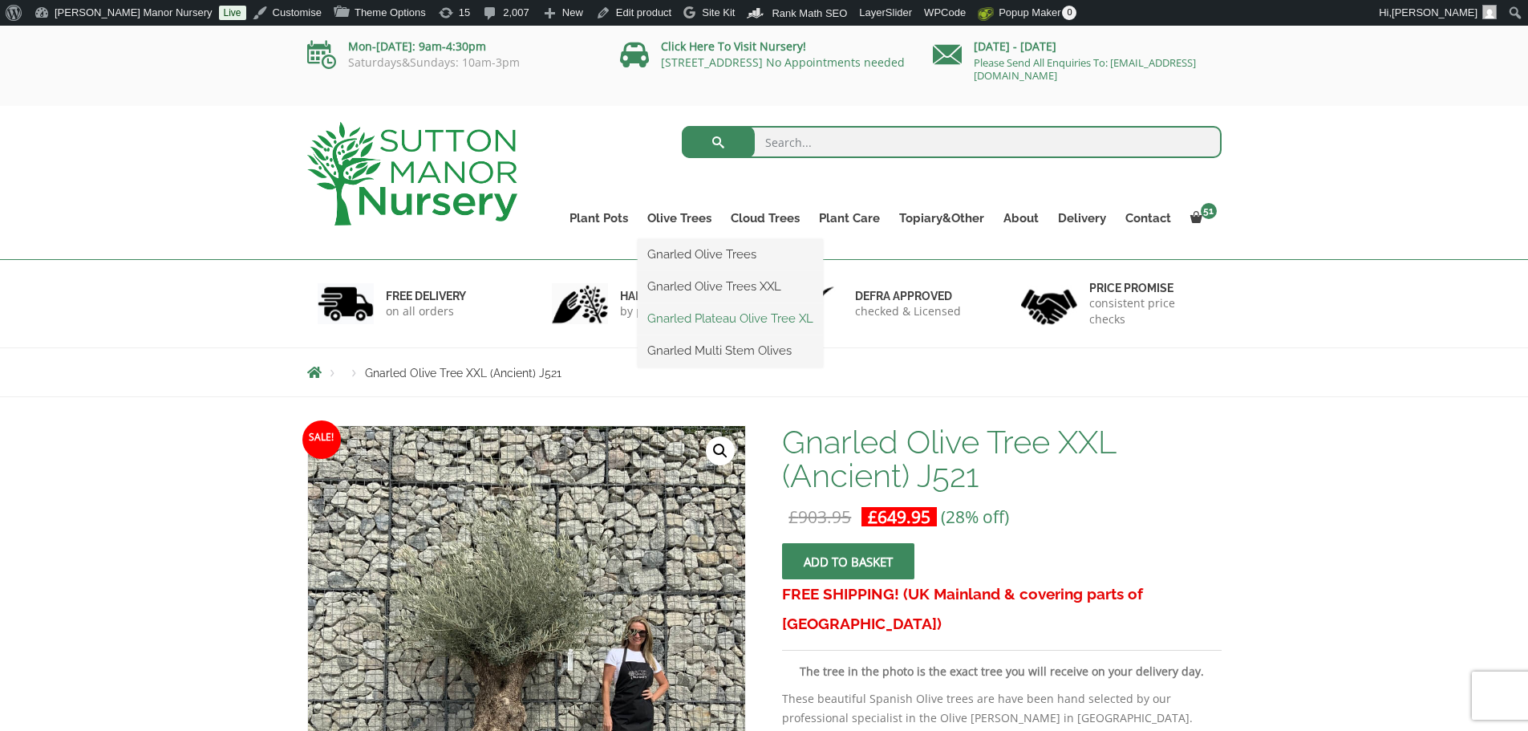
click at [722, 314] on link "Gnarled Plateau Olive Tree XL" at bounding box center [729, 318] width 185 height 24
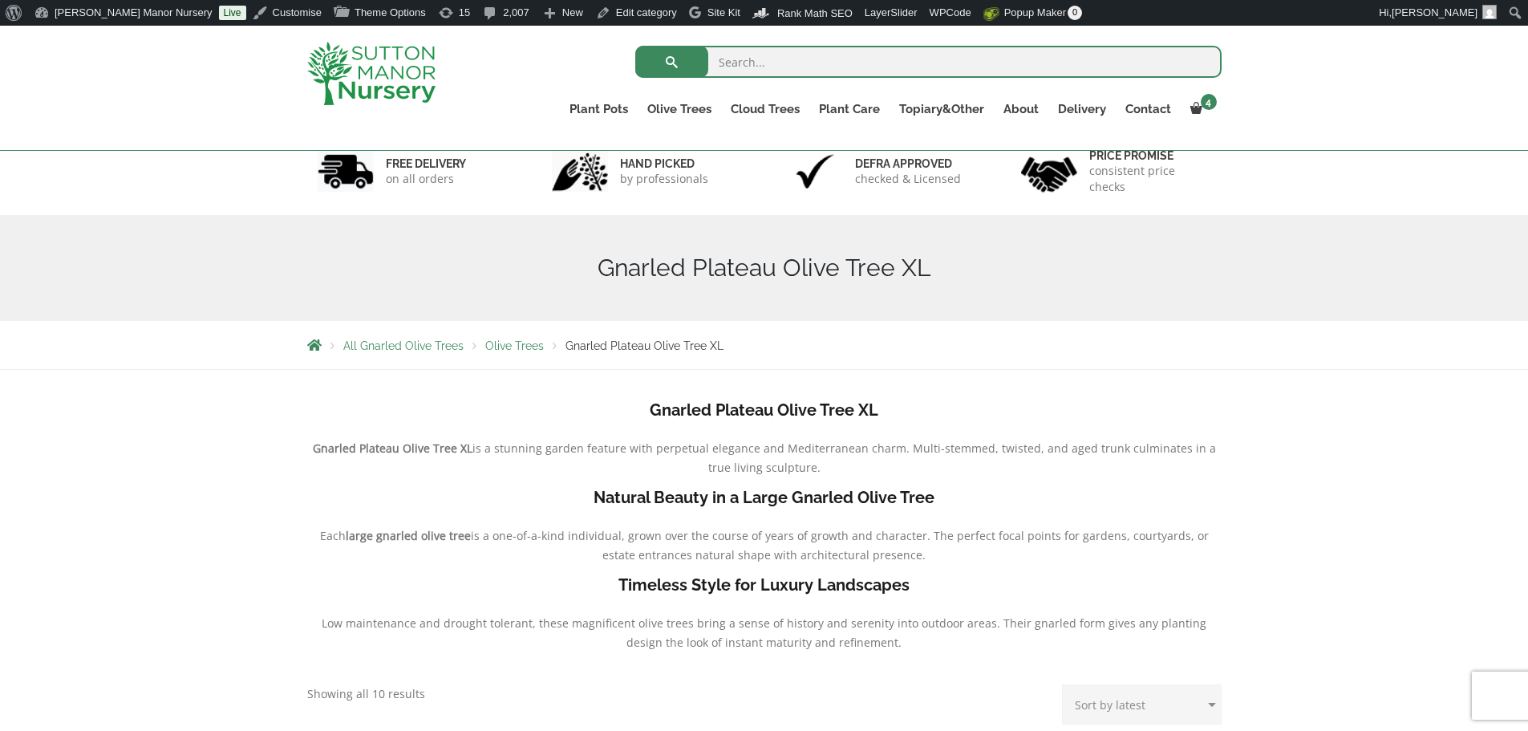
scroll to position [80, 0]
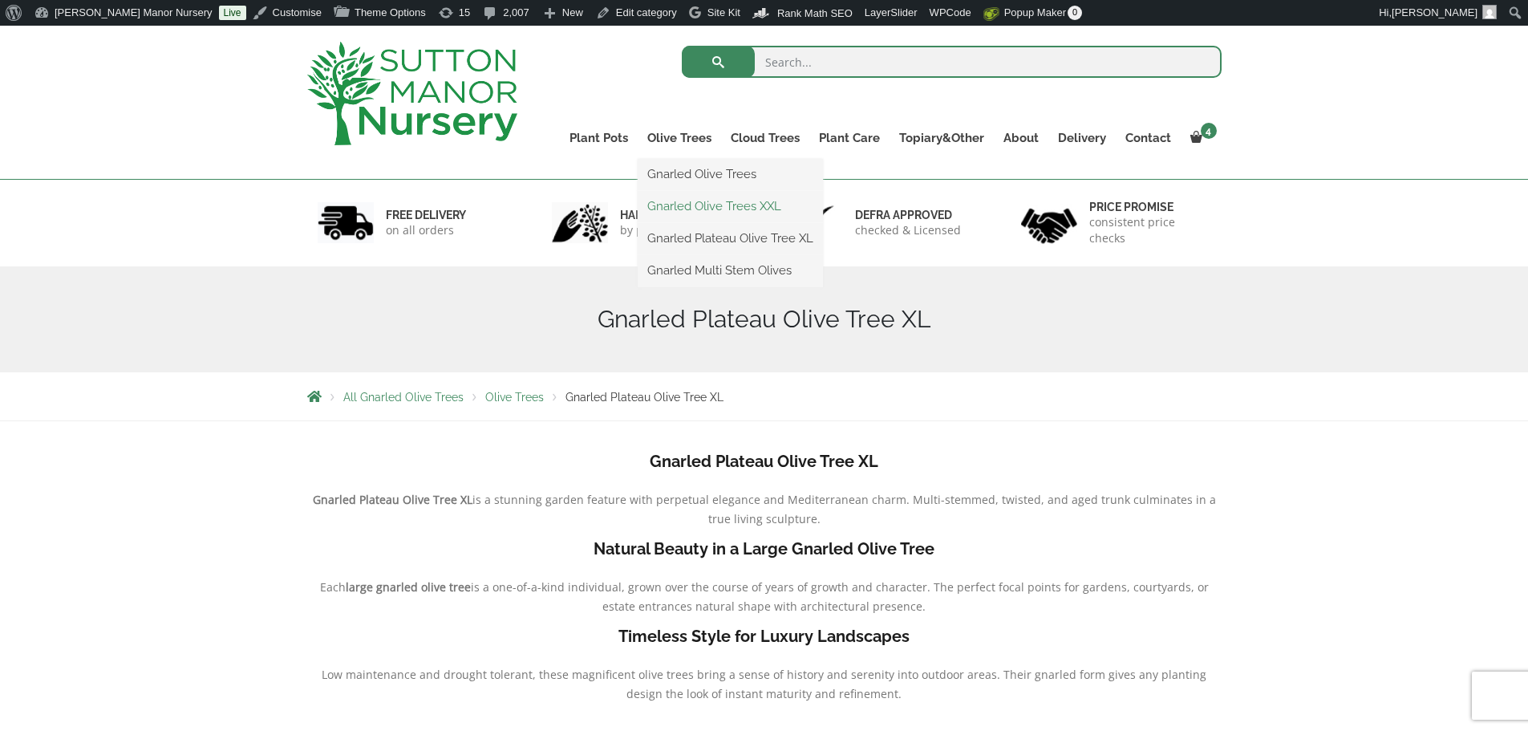
click at [690, 202] on link "Gnarled Olive Trees XXL" at bounding box center [729, 206] width 185 height 24
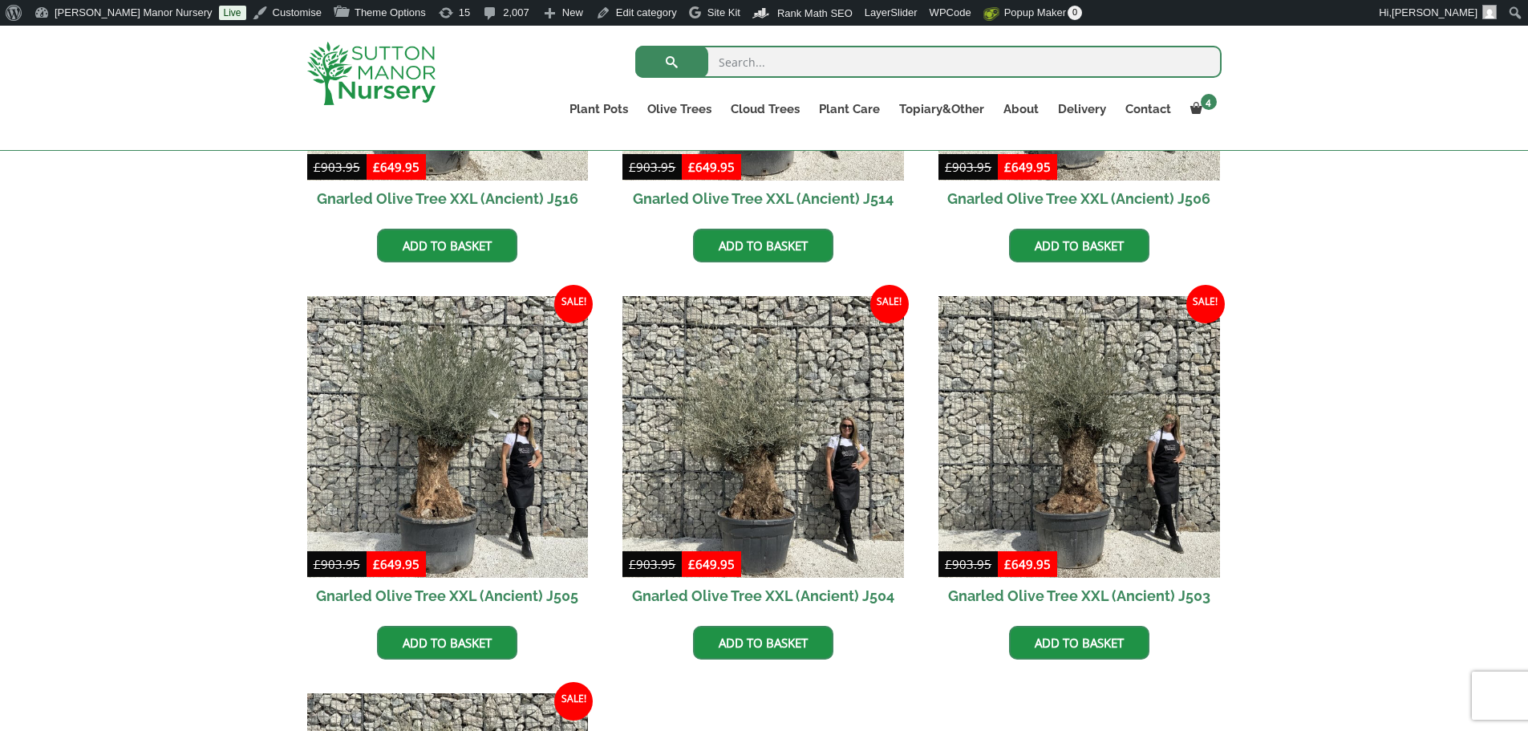
scroll to position [2245, 0]
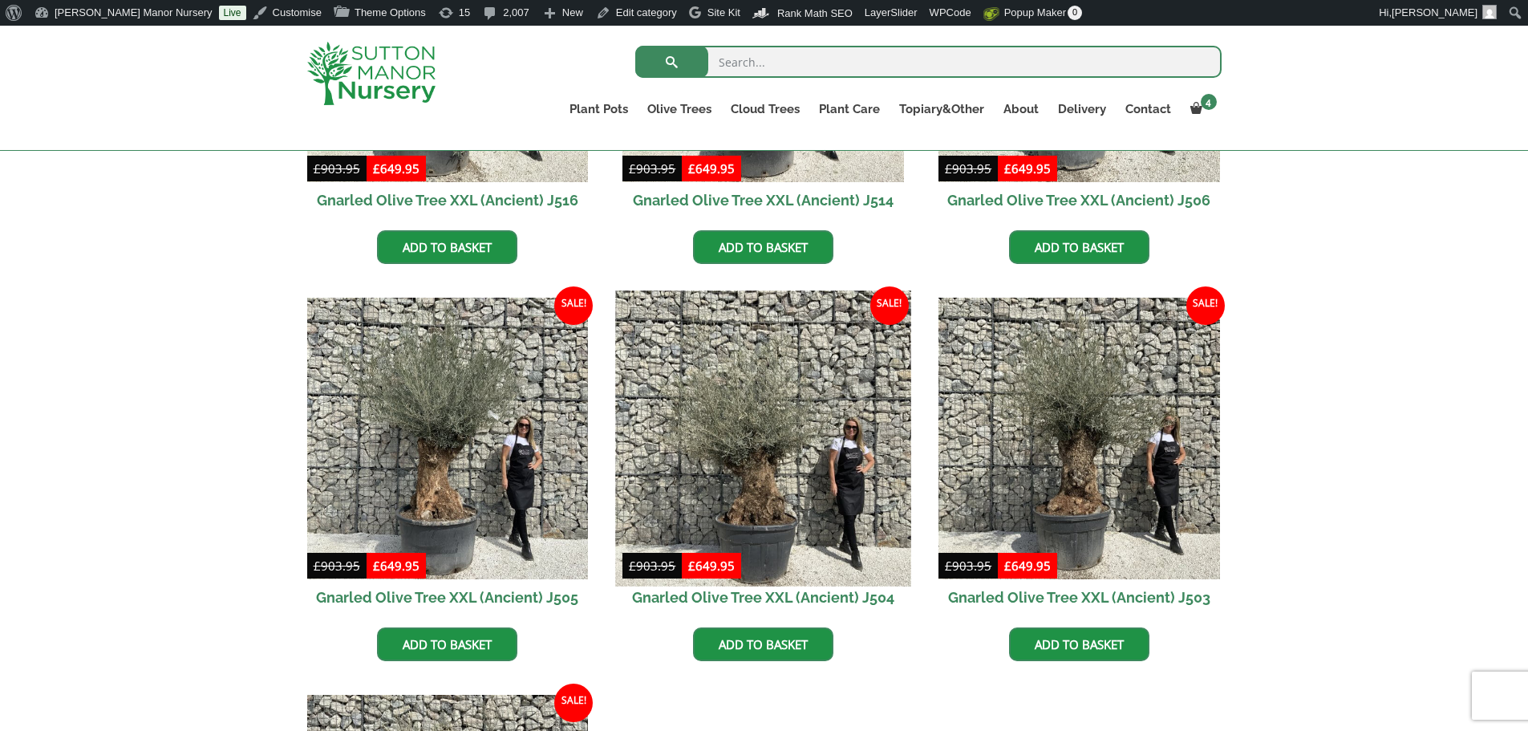
click at [832, 451] on img at bounding box center [763, 438] width 295 height 295
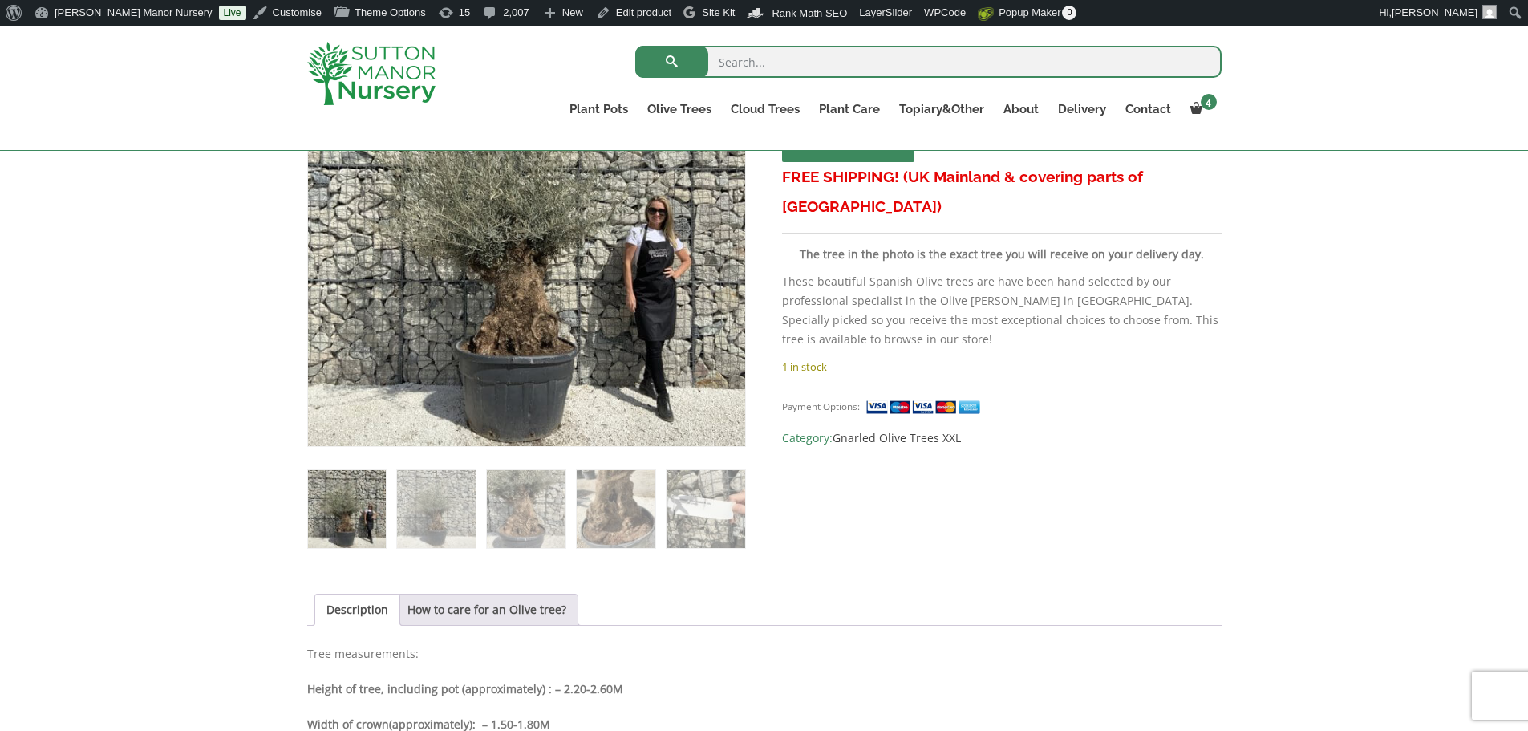
scroll to position [641, 0]
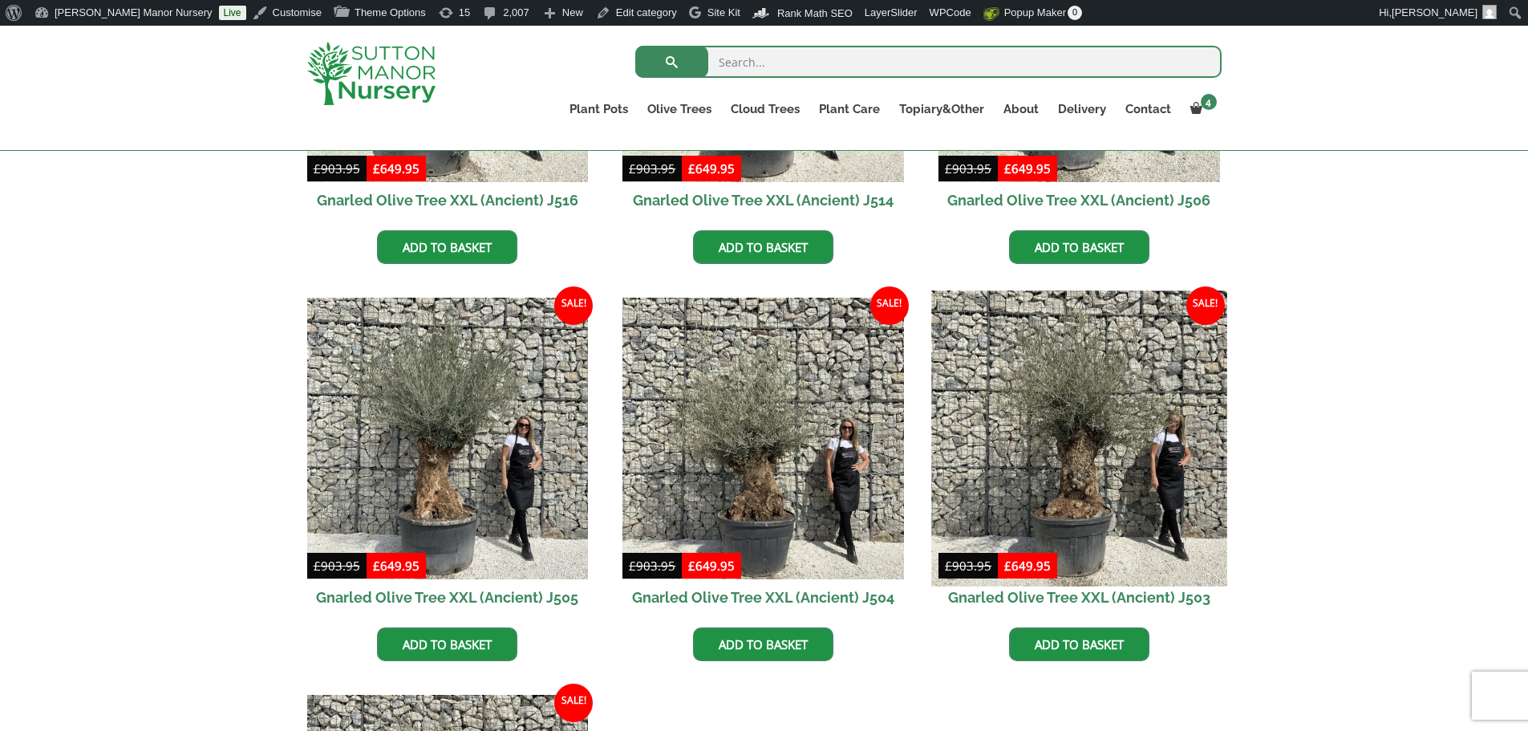
click at [1070, 436] on img at bounding box center [1078, 438] width 295 height 295
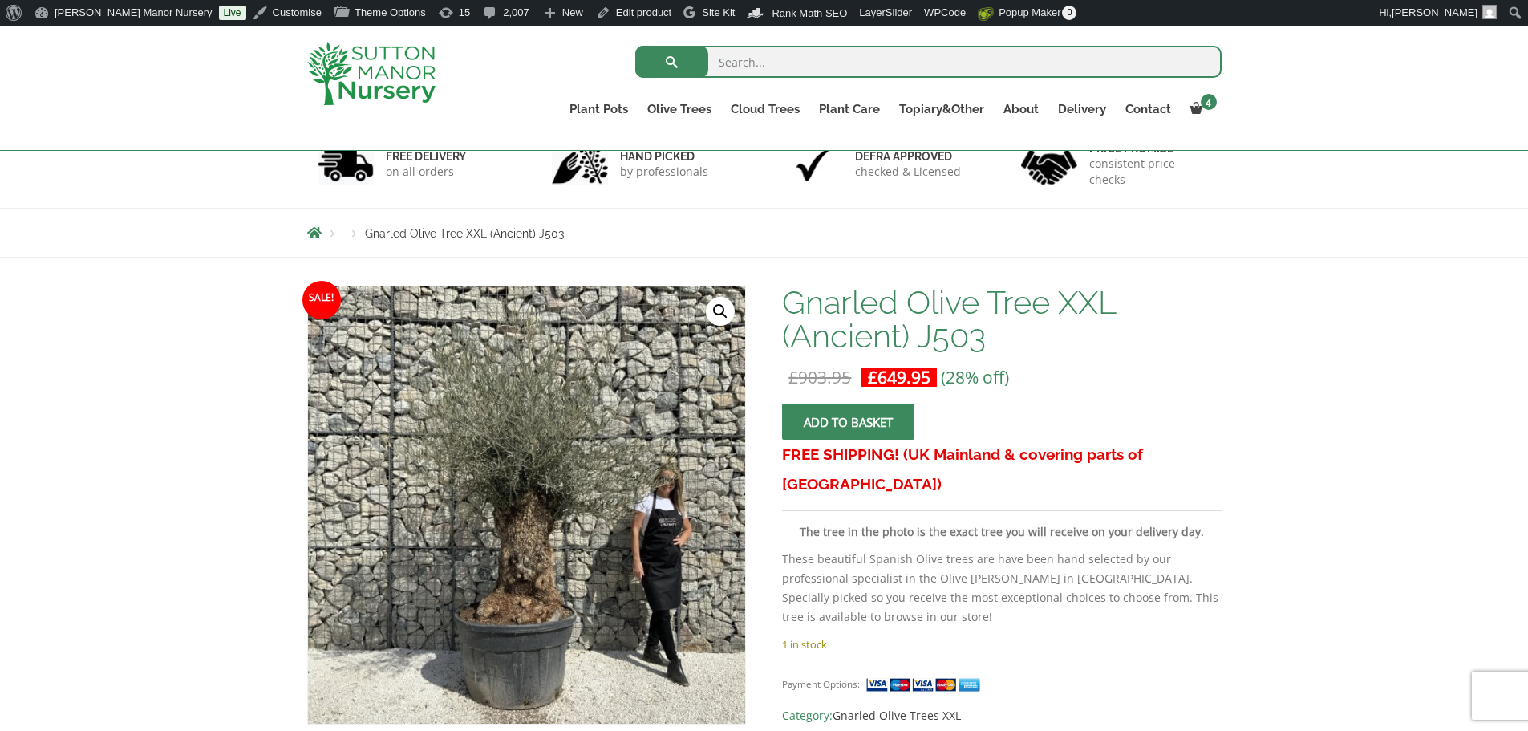
scroll to position [80, 0]
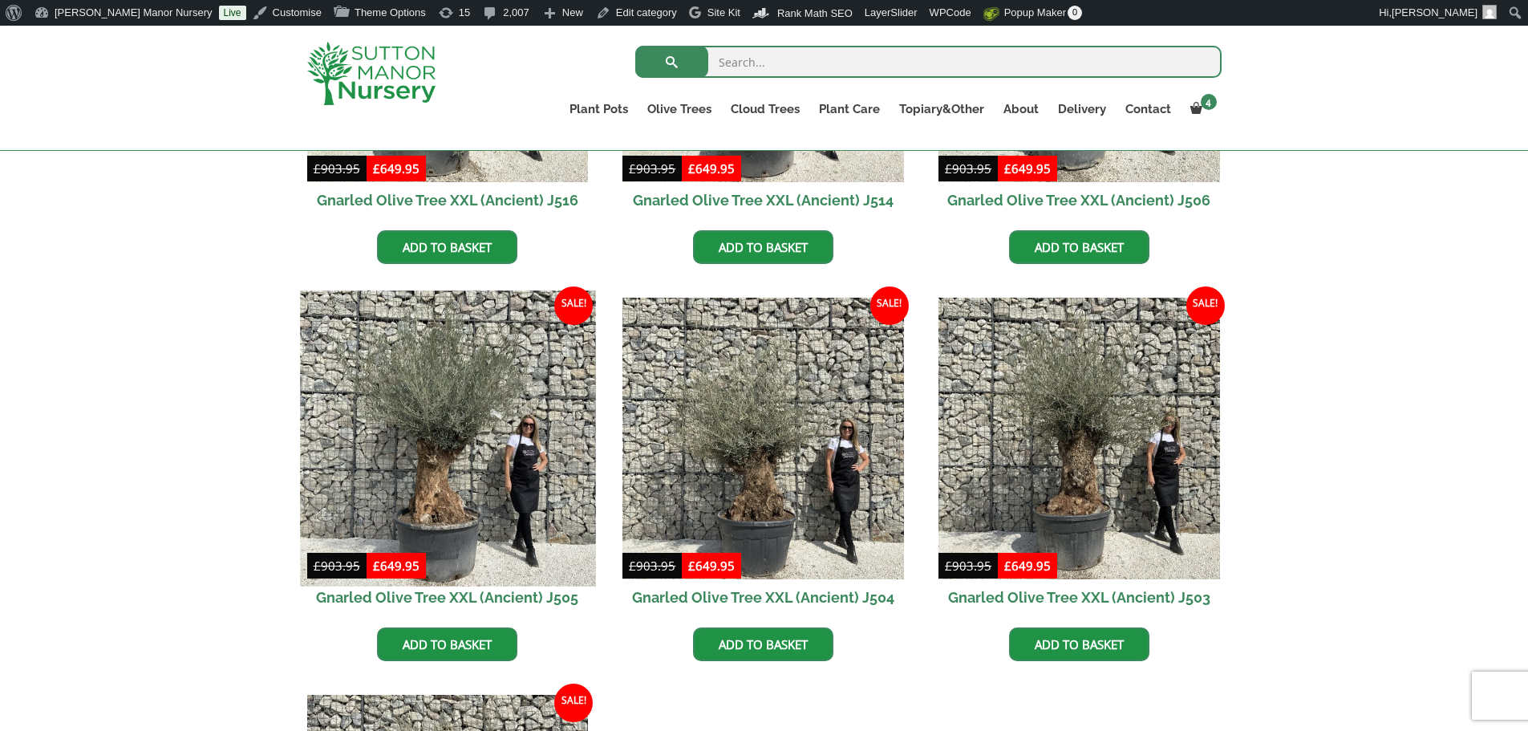
click at [426, 463] on img at bounding box center [447, 438] width 295 height 295
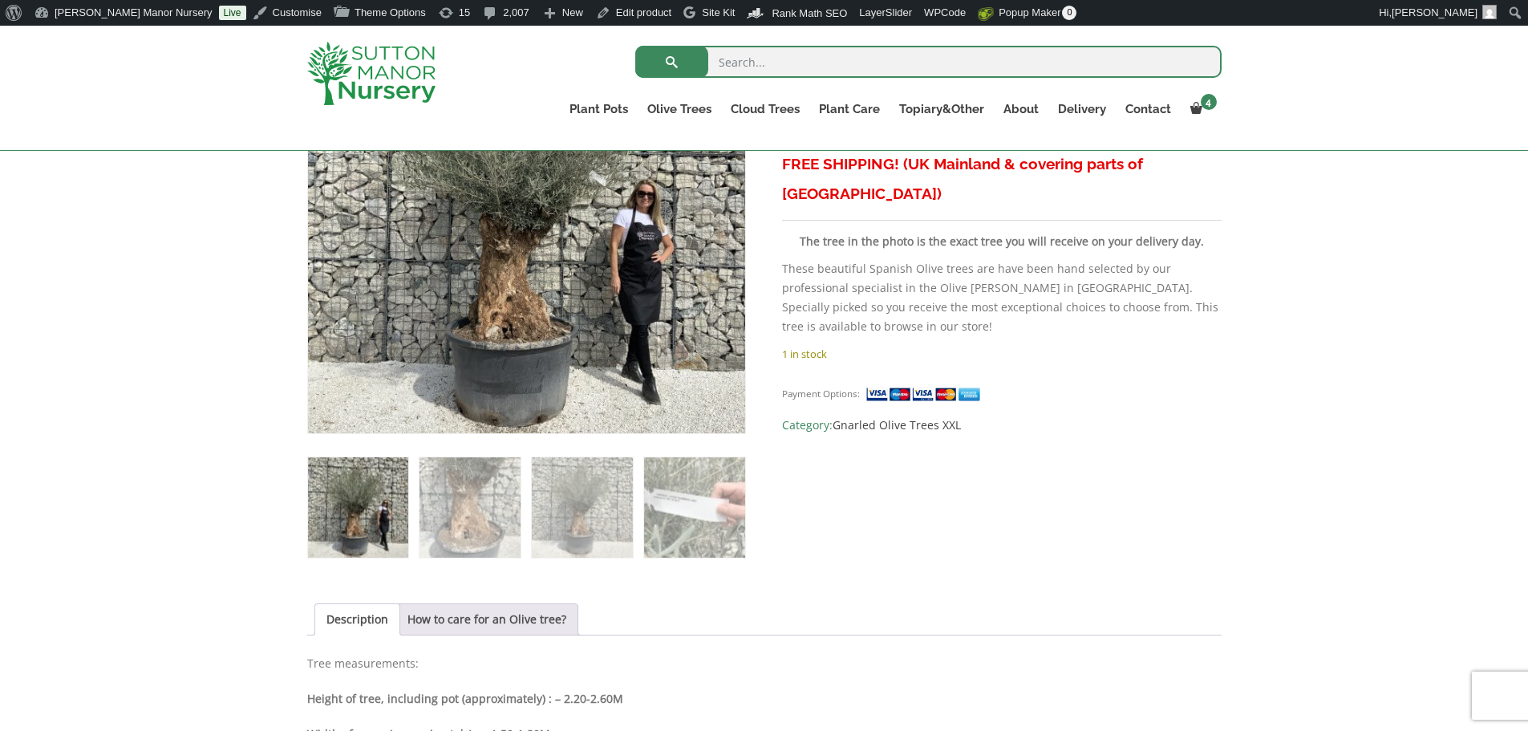
scroll to position [160, 0]
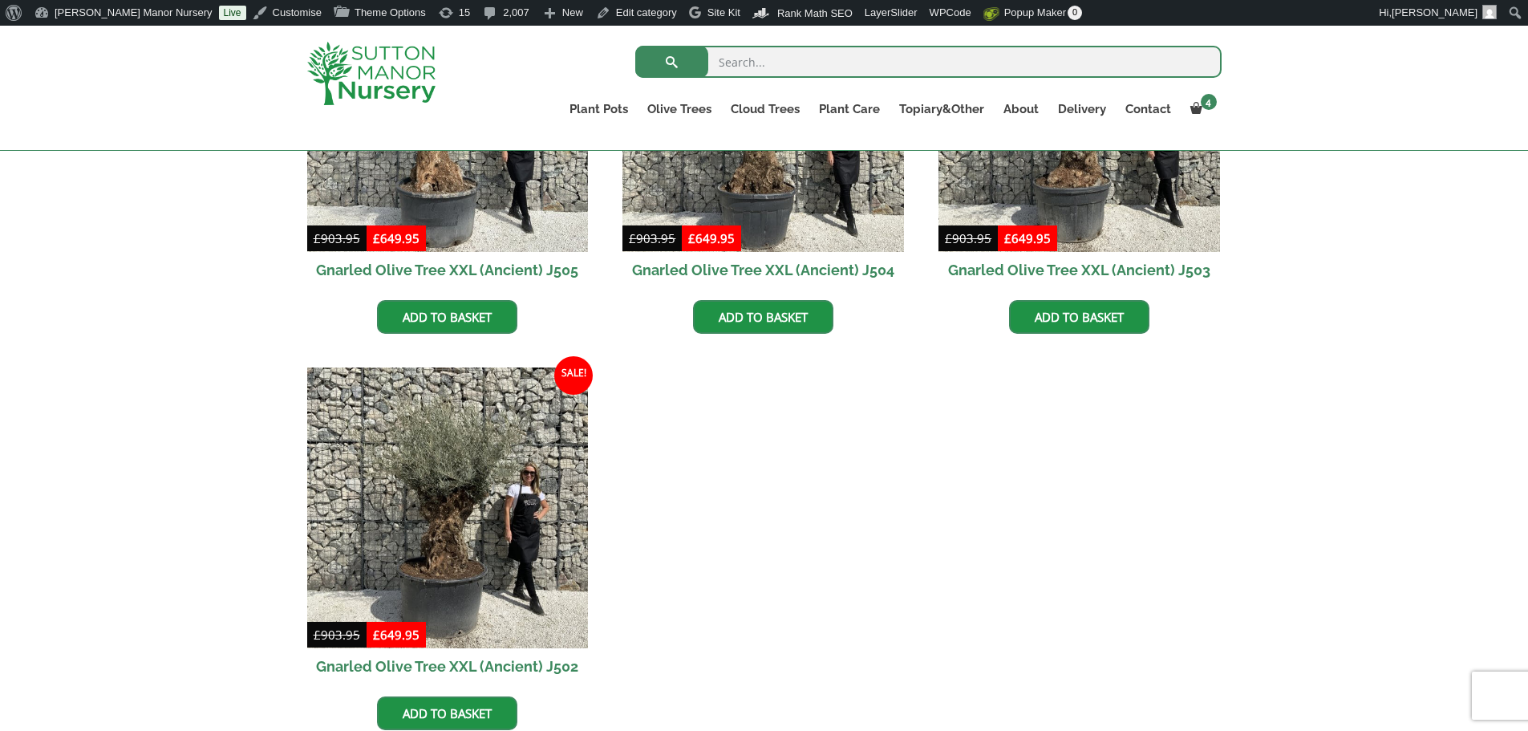
scroll to position [2646, 0]
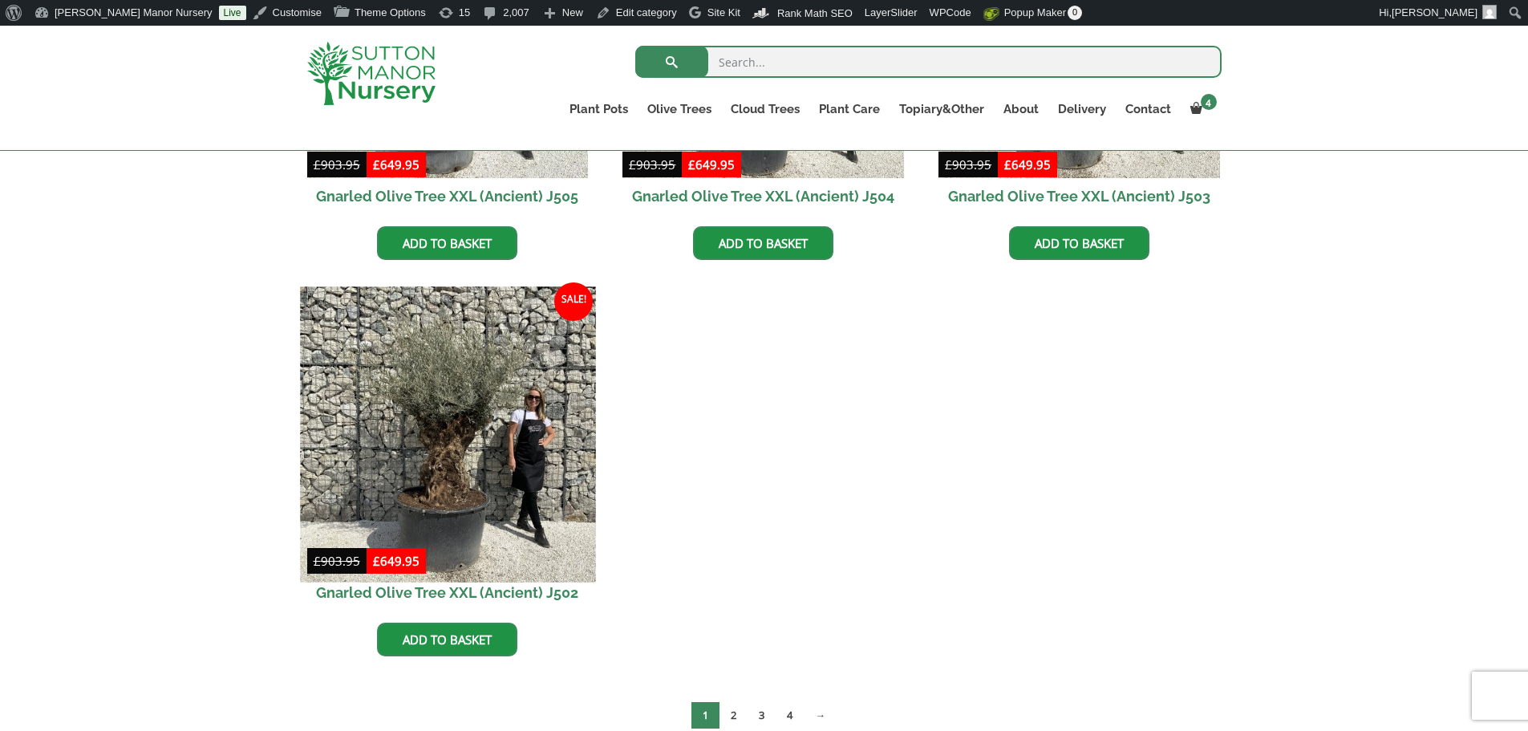
click at [454, 415] on img at bounding box center [447, 433] width 295 height 295
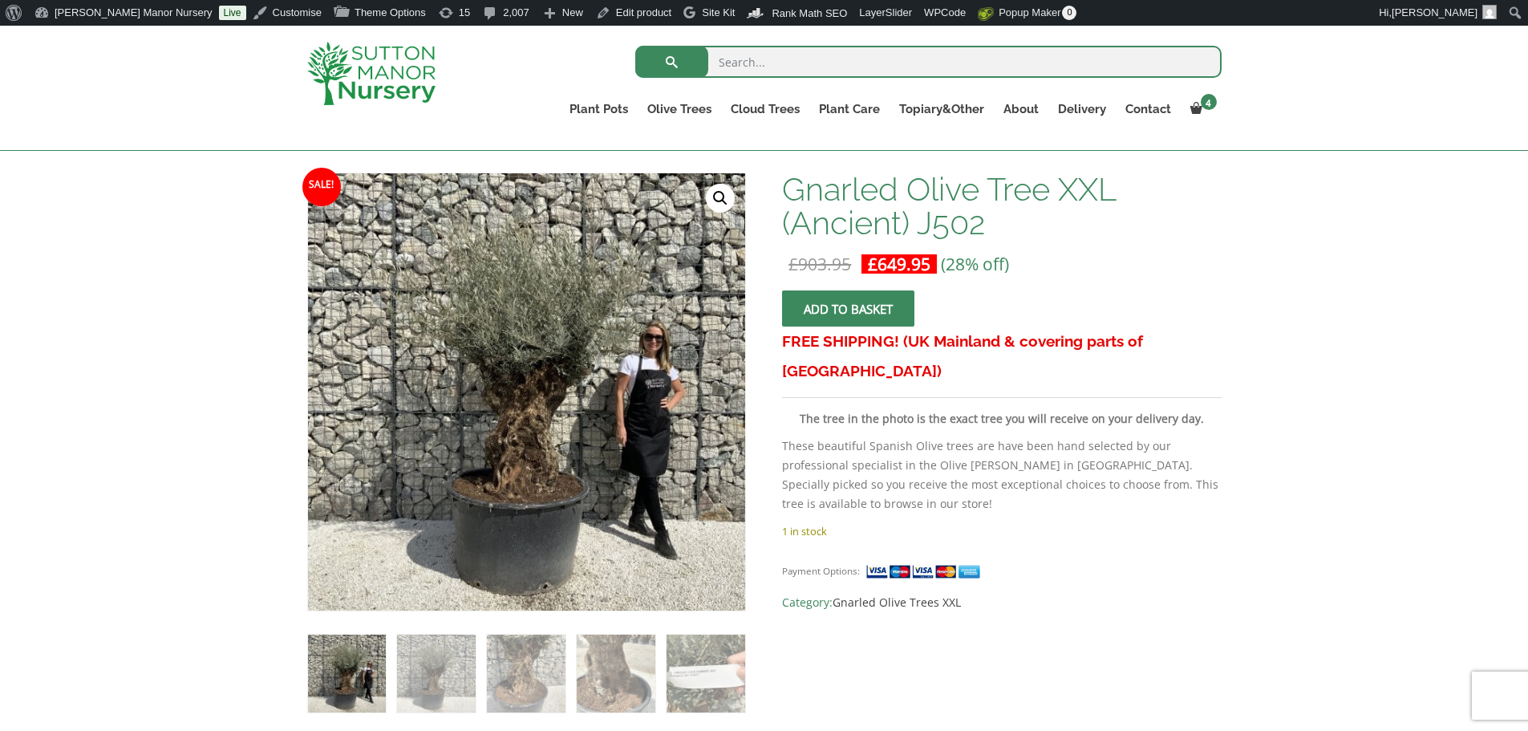
scroll to position [160, 0]
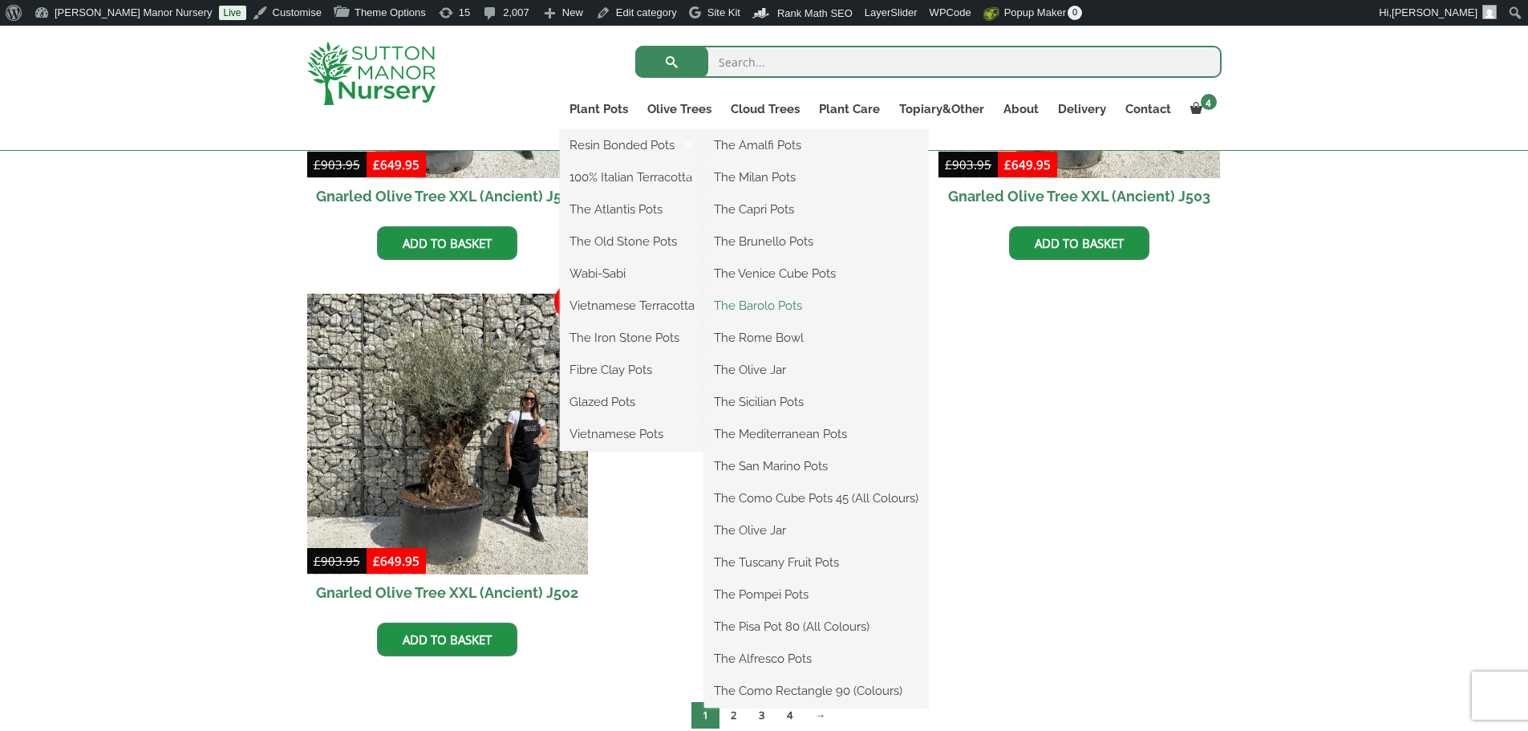
click at [747, 303] on link "The Barolo Pots" at bounding box center [816, 305] width 224 height 24
click at [771, 305] on link "The Barolo Pots" at bounding box center [816, 305] width 224 height 24
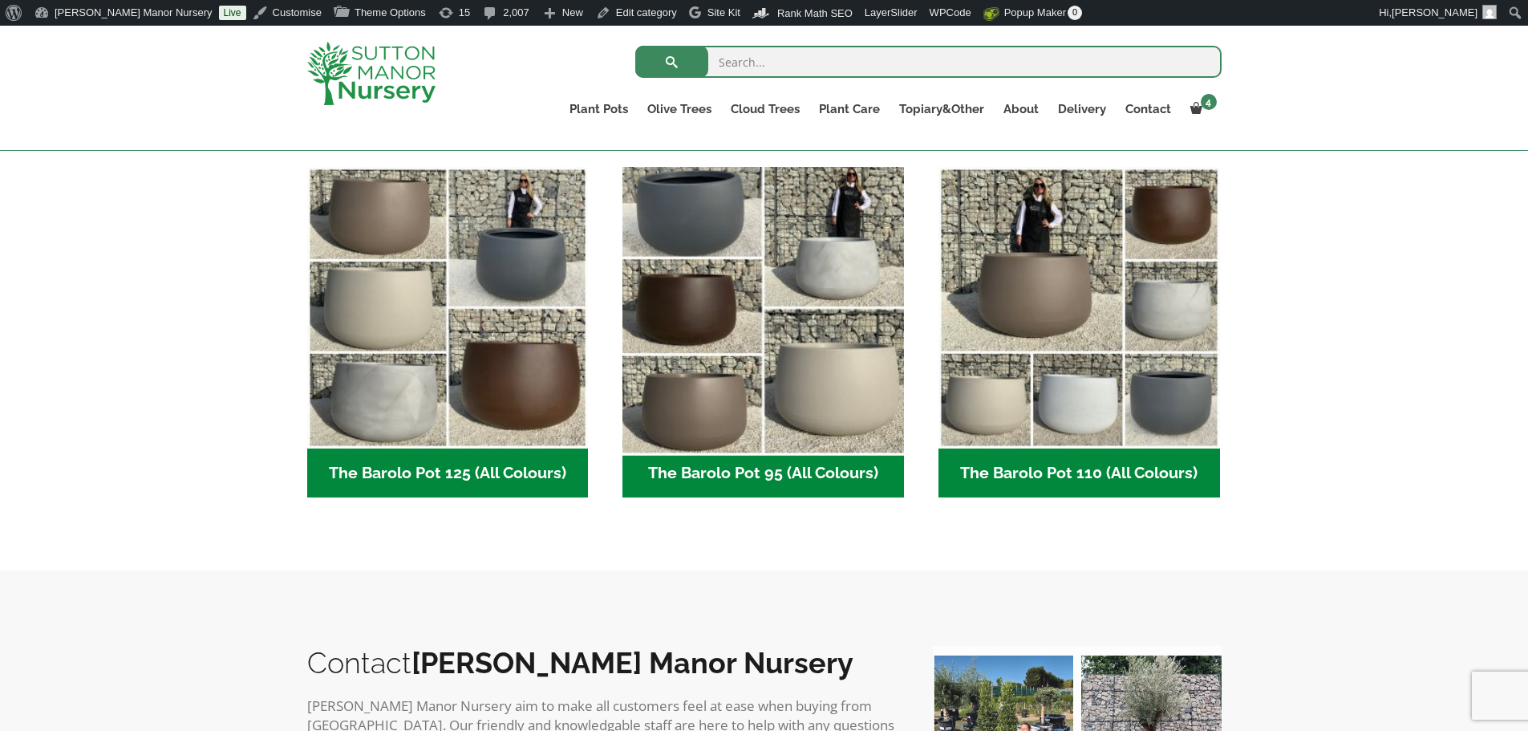
scroll to position [802, 0]
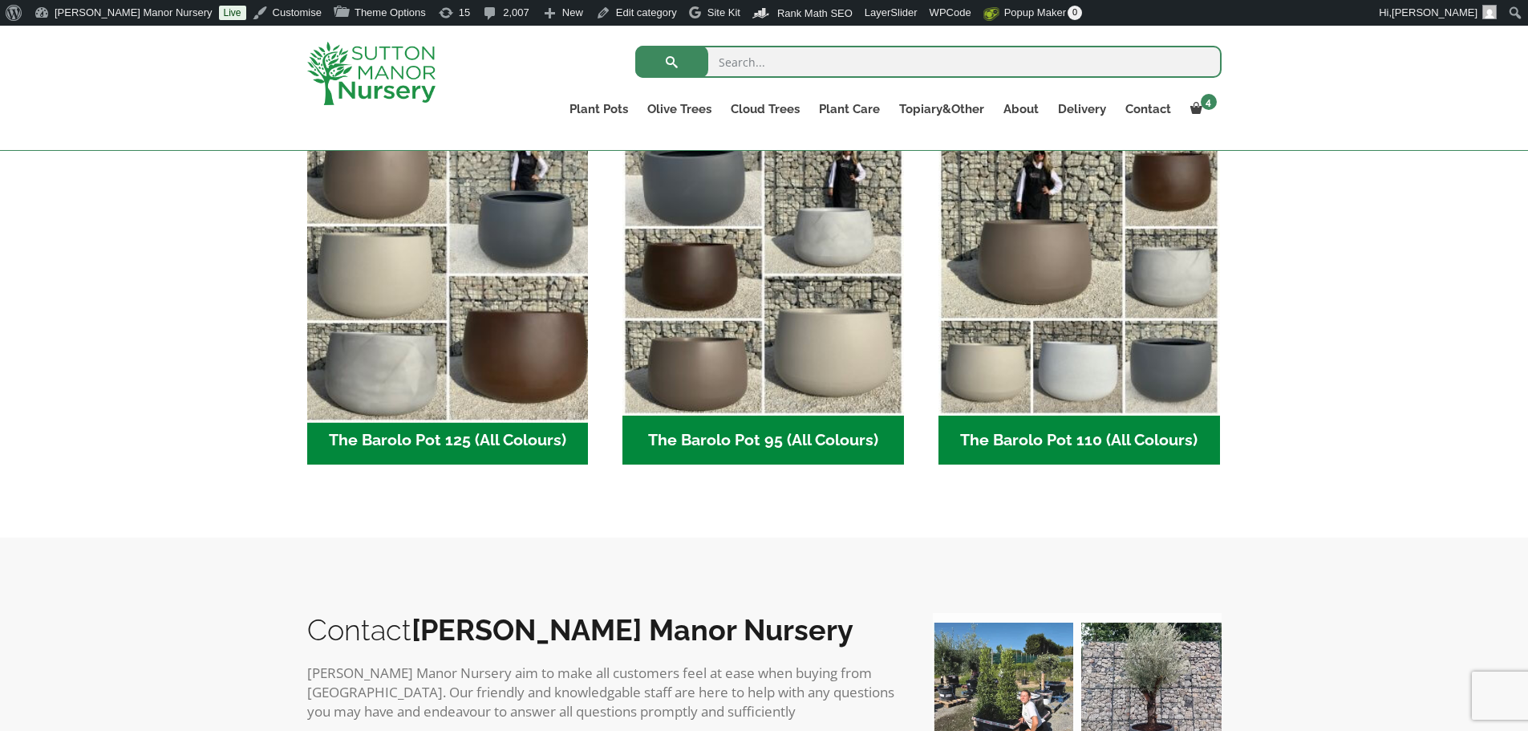
click at [443, 310] on img "Visit product category The Barolo Pot 125 (All Colours)" at bounding box center [447, 274] width 295 height 295
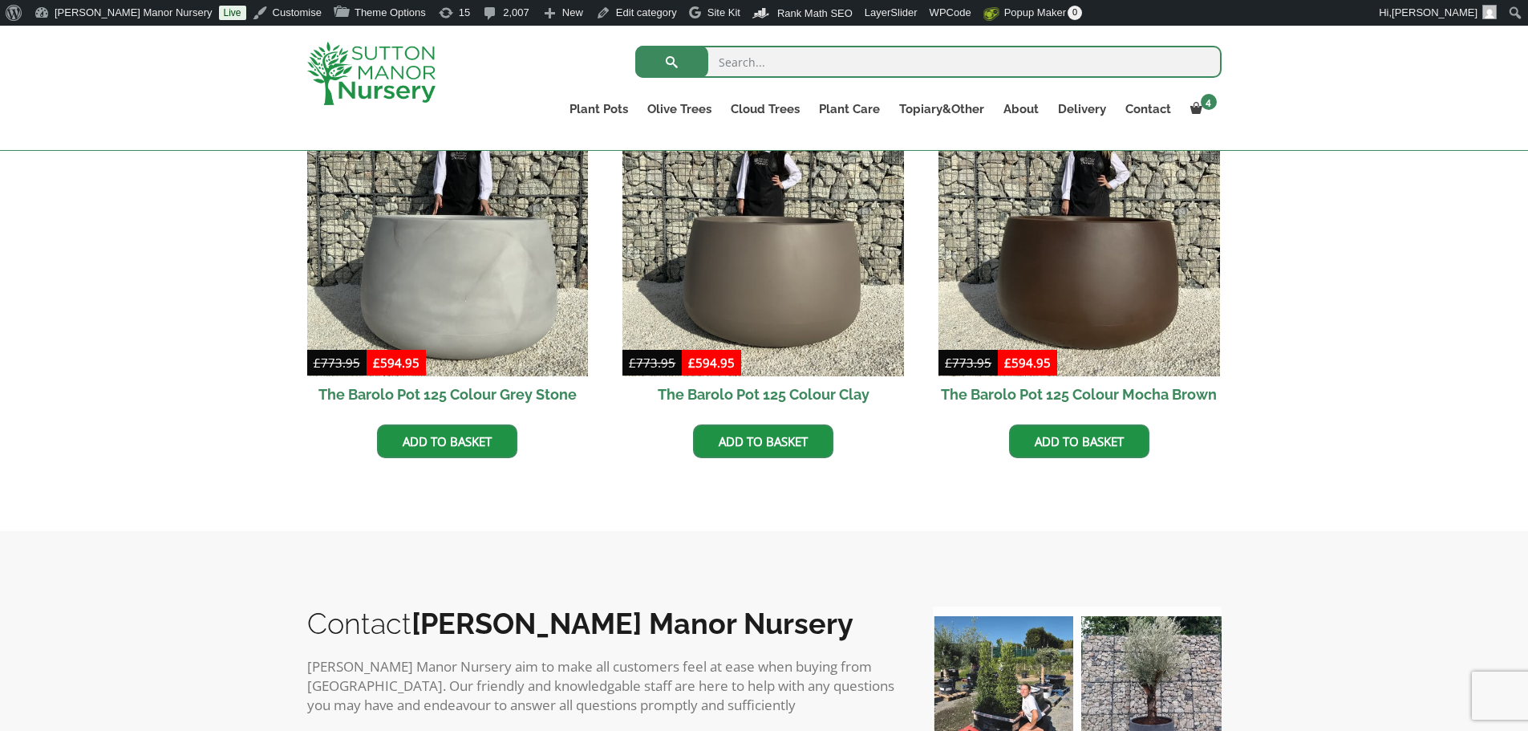
scroll to position [882, 0]
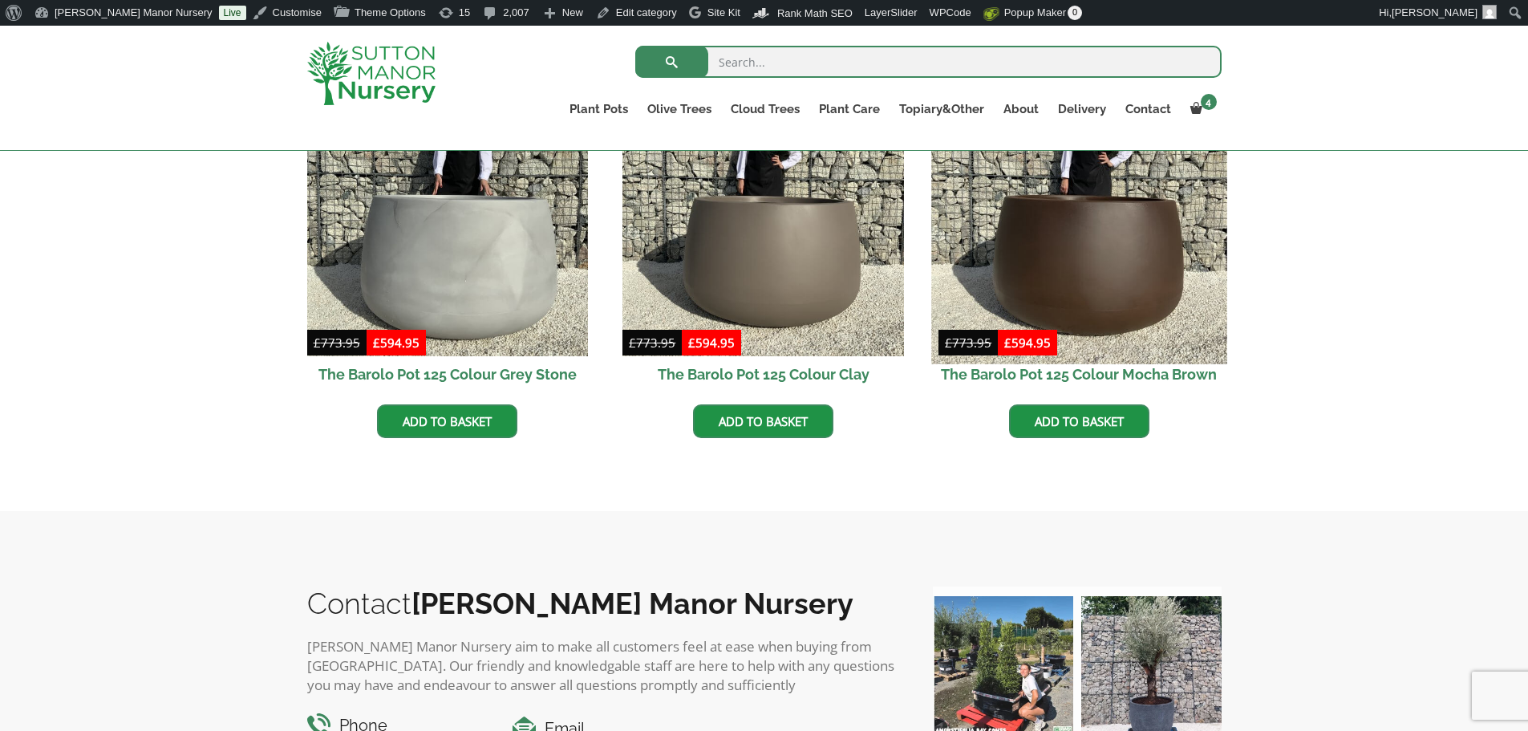
click at [1156, 277] on img at bounding box center [1078, 215] width 295 height 295
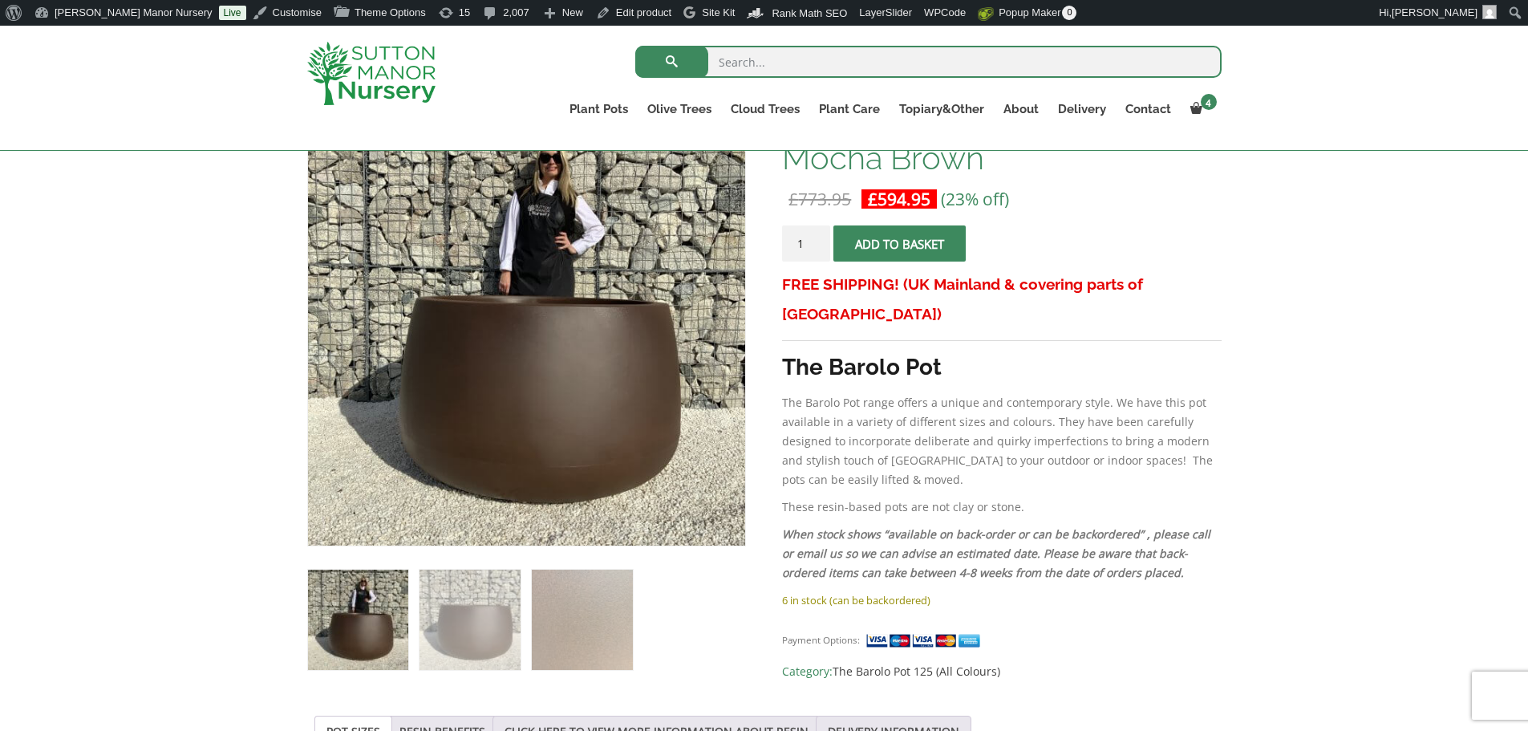
scroll to position [241, 0]
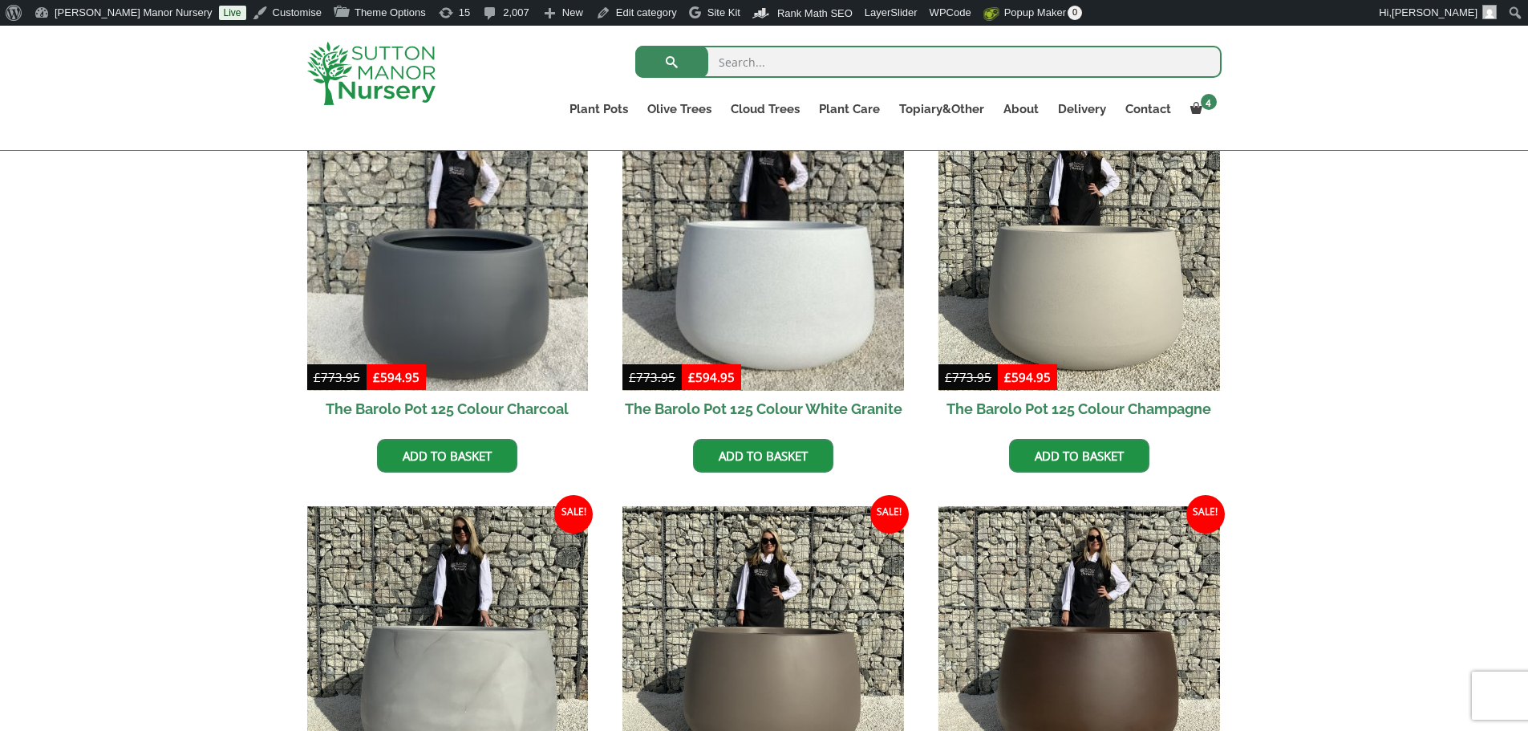
scroll to position [392, 0]
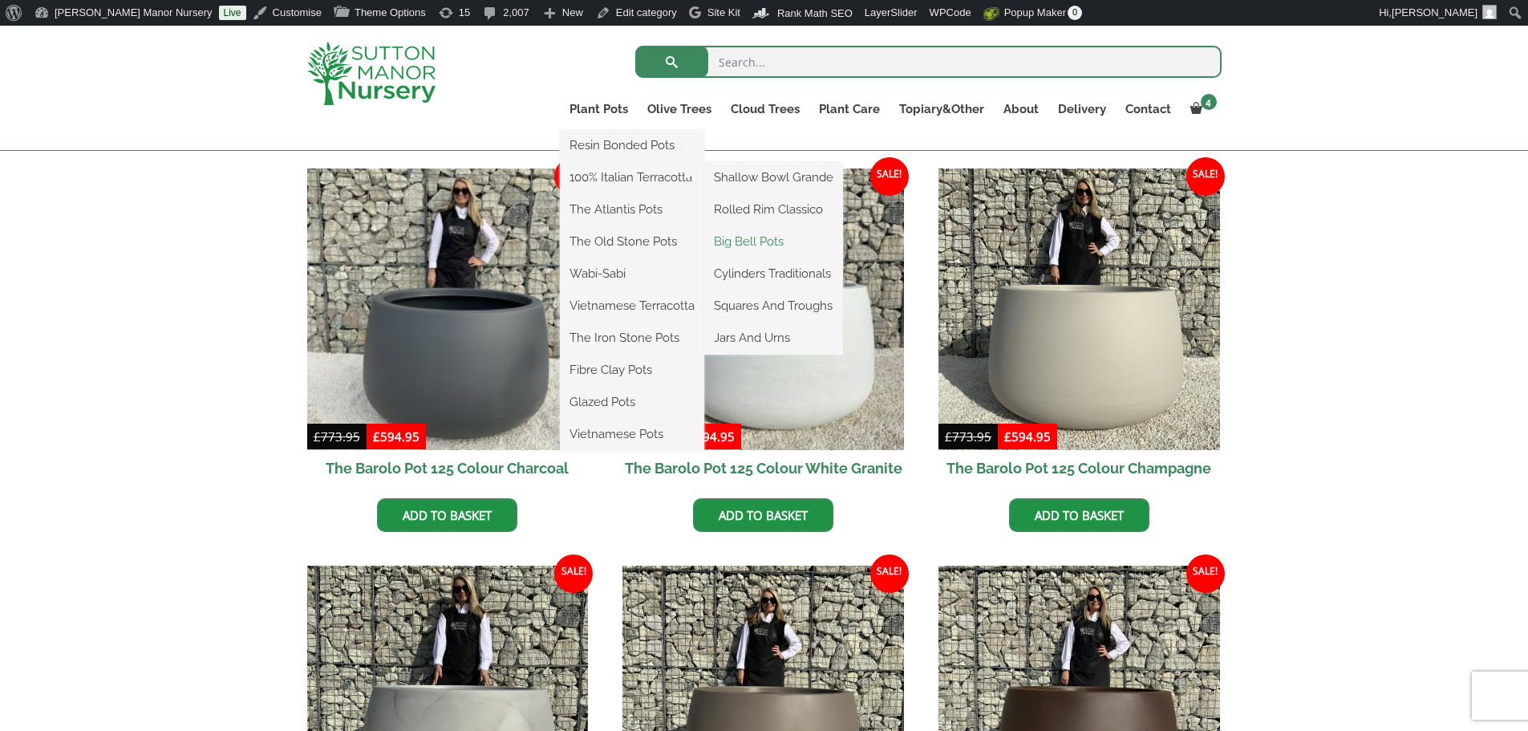
click at [755, 237] on link "Big Bell Pots" at bounding box center [773, 241] width 139 height 24
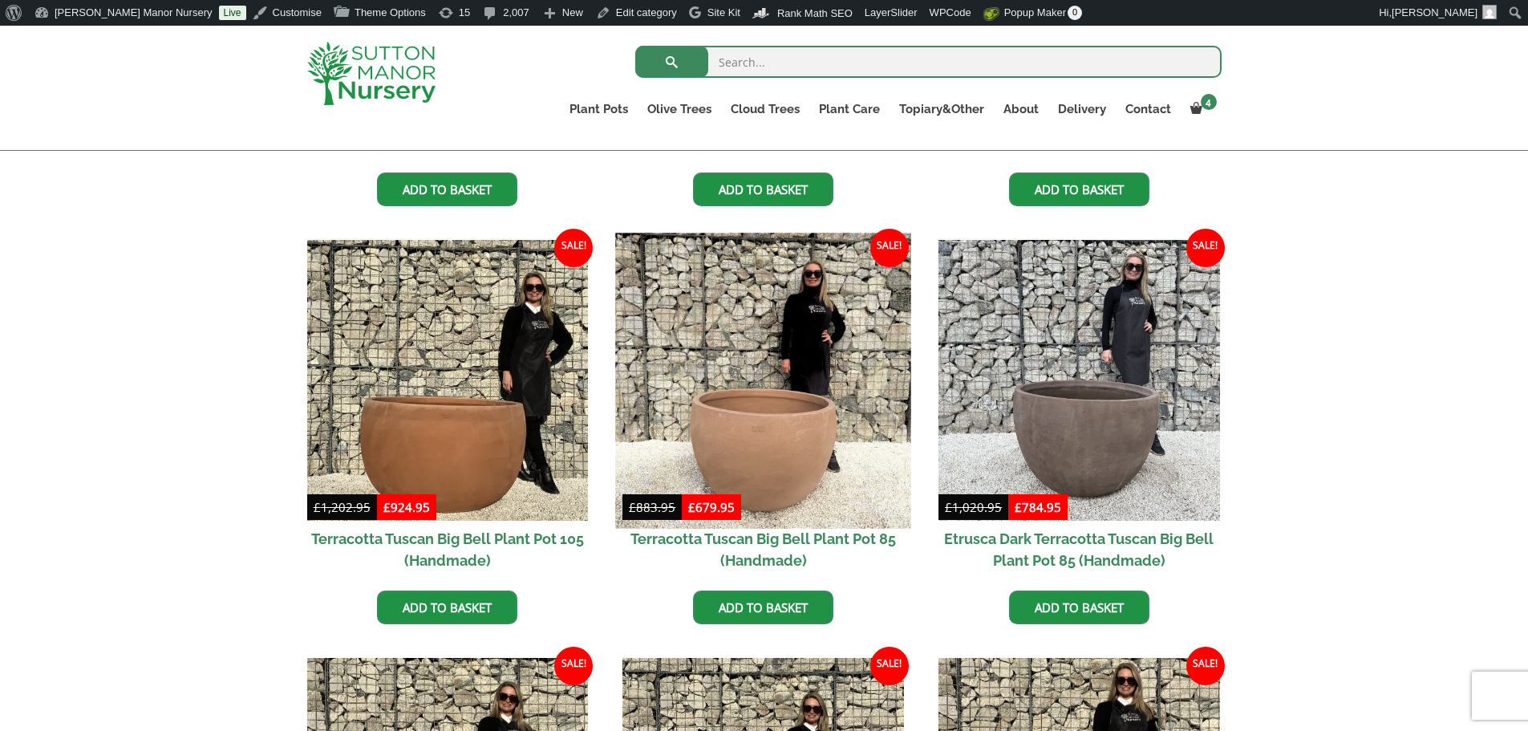
scroll to position [773, 0]
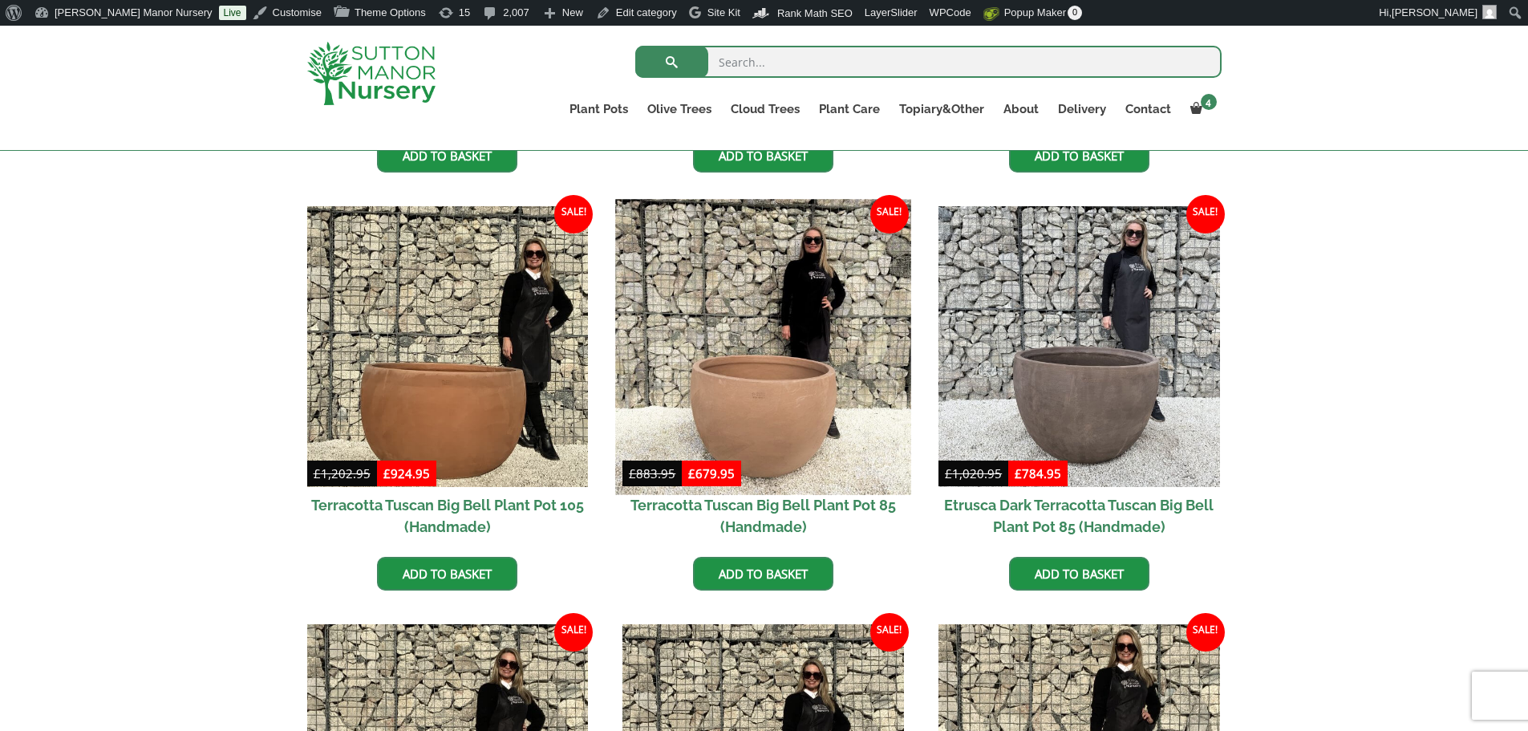
click at [785, 315] on img at bounding box center [763, 346] width 295 height 295
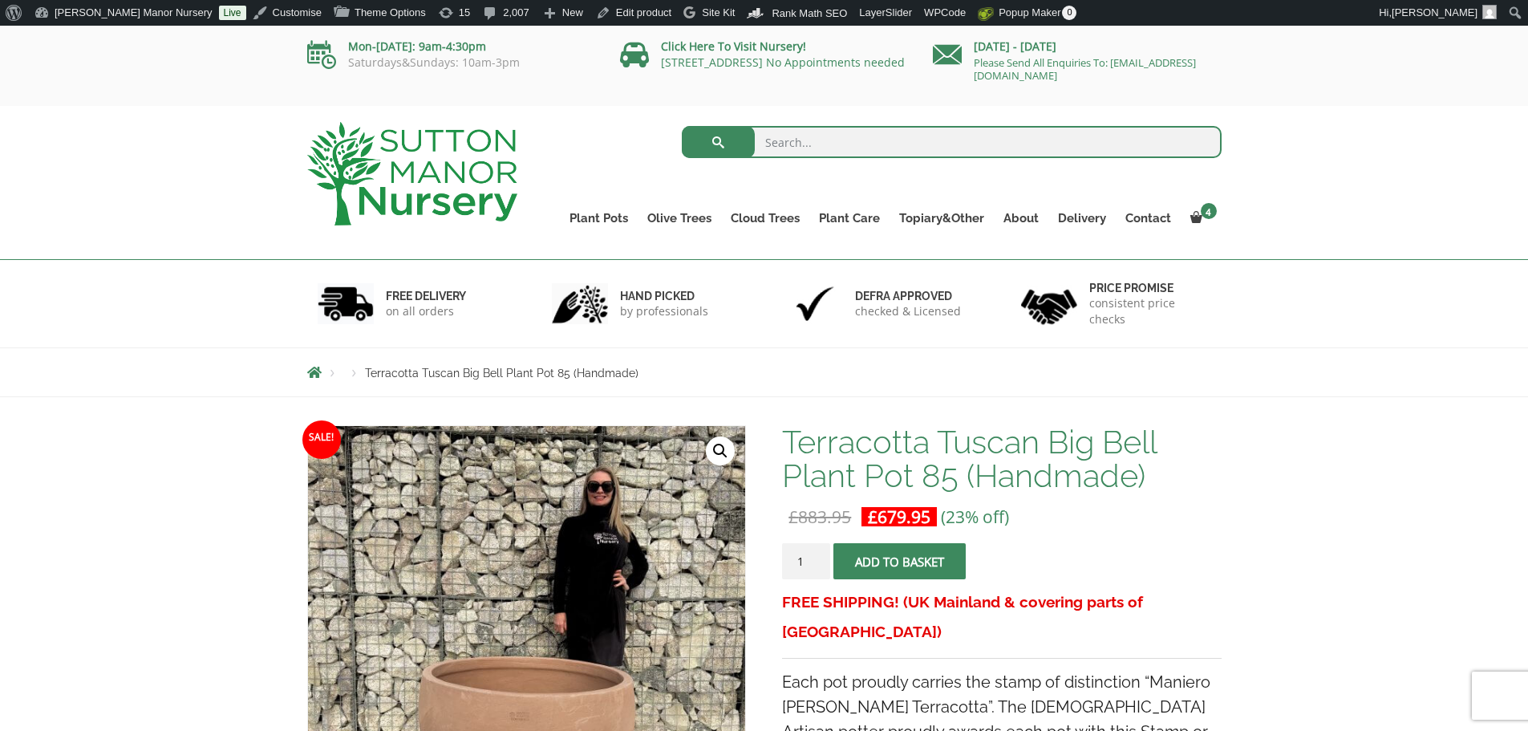
click at [842, 146] on input "search" at bounding box center [952, 142] width 540 height 32
type input "j345"
click at [682, 126] on button "submit" at bounding box center [718, 142] width 73 height 32
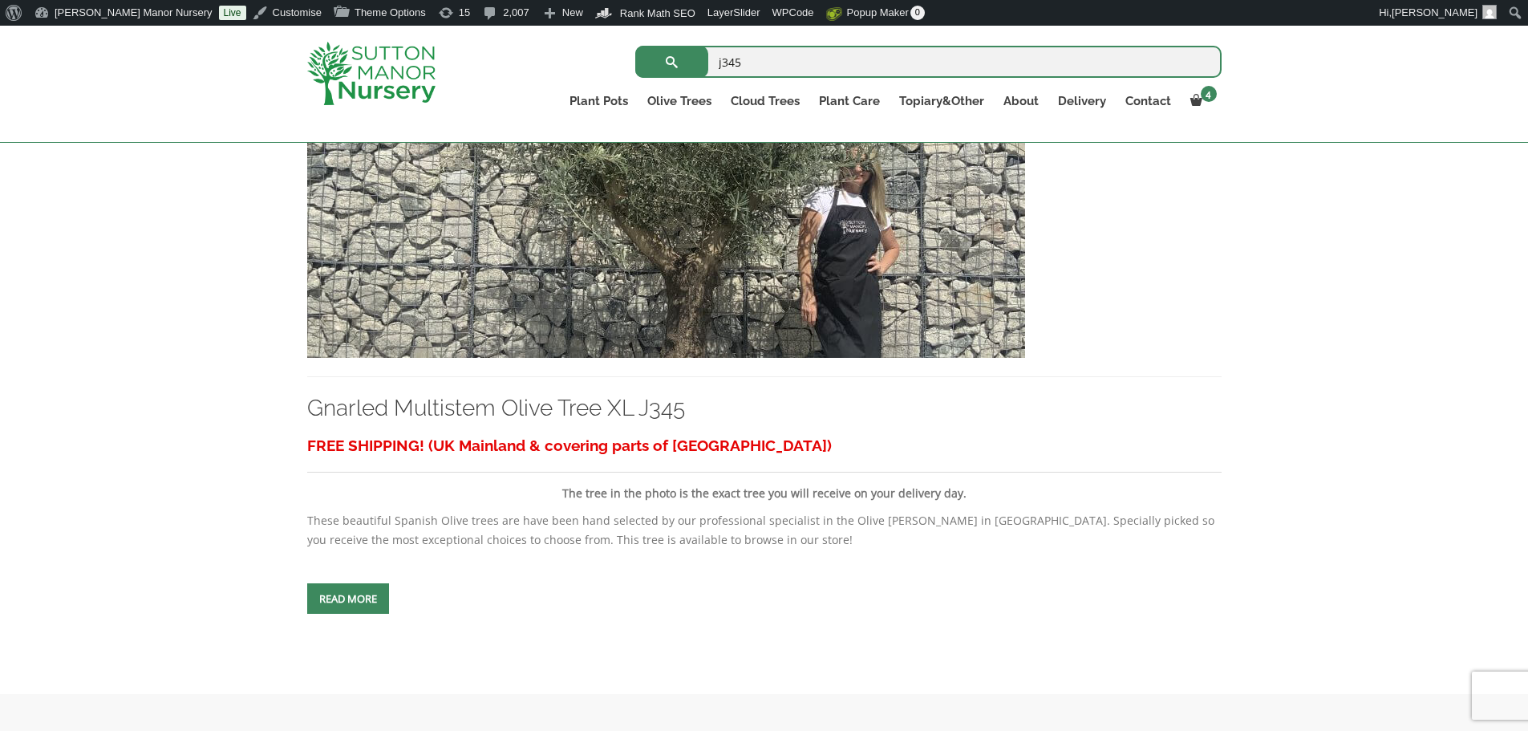
scroll to position [481, 0]
click at [811, 253] on img at bounding box center [666, 184] width 718 height 345
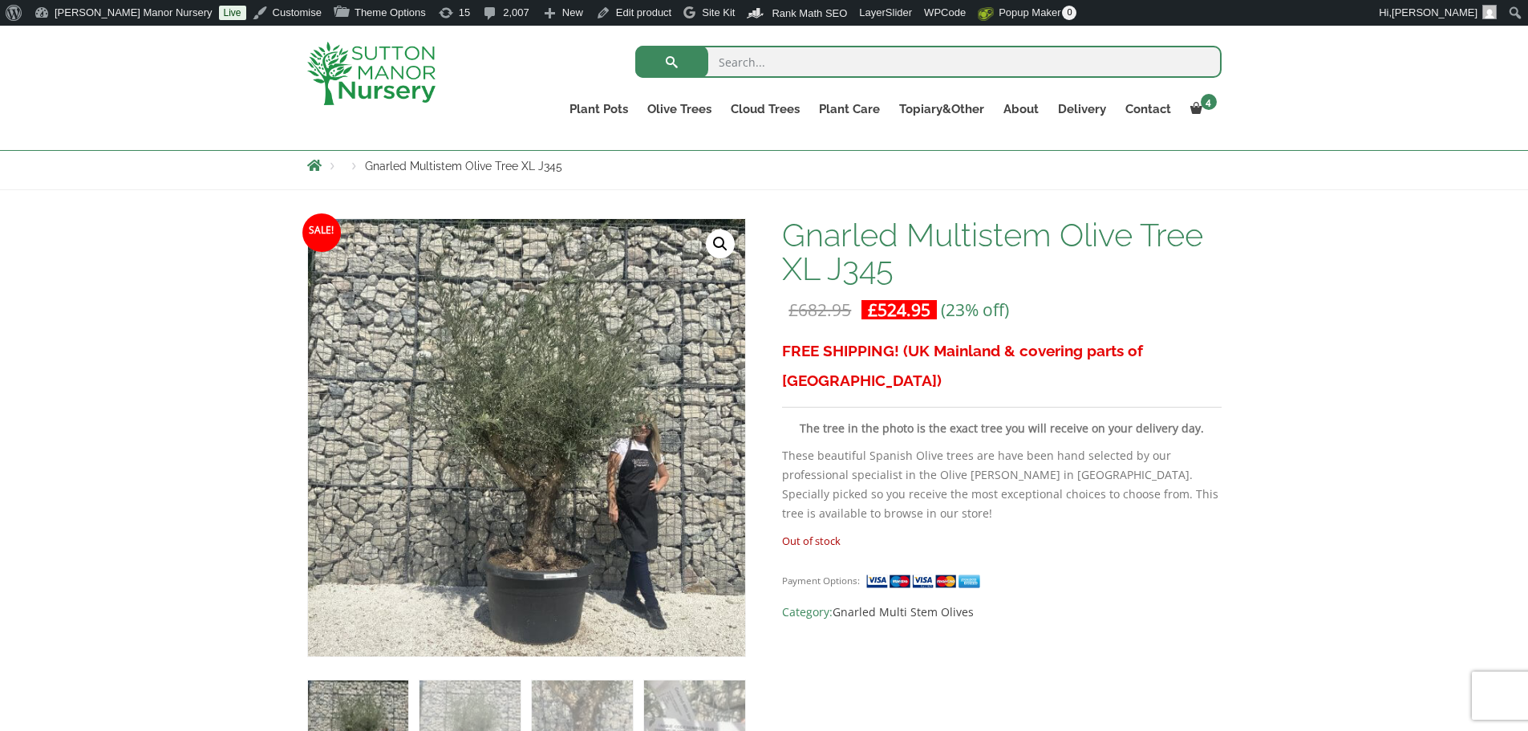
scroll to position [160, 0]
